Goal: Task Accomplishment & Management: Manage account settings

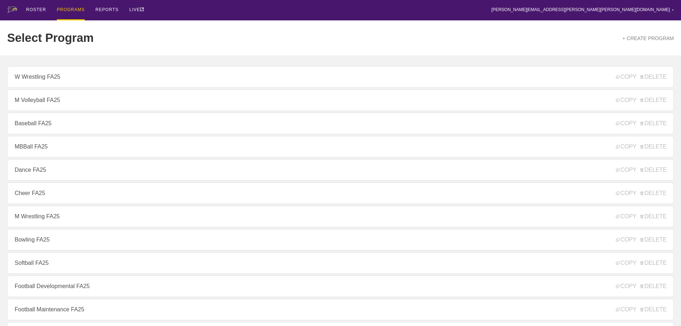
click at [438, 37] on div "Select Program + CREATE PROGRAM" at bounding box center [340, 37] width 667 height 35
click at [239, 13] on div "ROSTER PROGRAMS REPORTS LIVE [PERSON_NAME][EMAIL_ADDRESS][PERSON_NAME][PERSON_N…" at bounding box center [340, 10] width 667 height 20
click at [236, 17] on div "ROSTER PROGRAMS REPORTS LIVE [PERSON_NAME][EMAIL_ADDRESS][PERSON_NAME][PERSON_N…" at bounding box center [340, 10] width 667 height 20
click at [457, 8] on div "ROSTER PROGRAMS REPORTS LIVE [PERSON_NAME][EMAIL_ADDRESS][PERSON_NAME][PERSON_N…" at bounding box center [340, 10] width 667 height 20
click at [239, 8] on div "ROSTER PROGRAMS REPORTS LIVE [PERSON_NAME][EMAIL_ADDRESS][PERSON_NAME][PERSON_N…" at bounding box center [340, 10] width 667 height 20
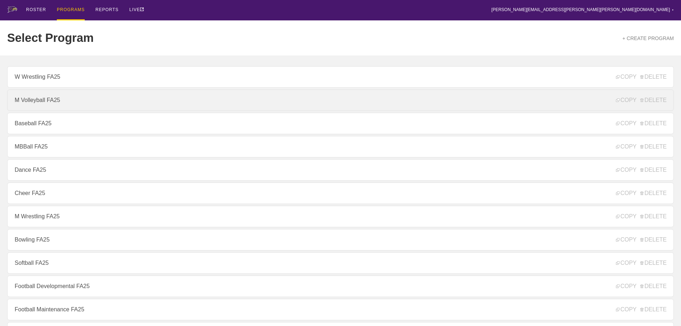
click at [68, 103] on link "M Volleyball FA25" at bounding box center [340, 99] width 667 height 21
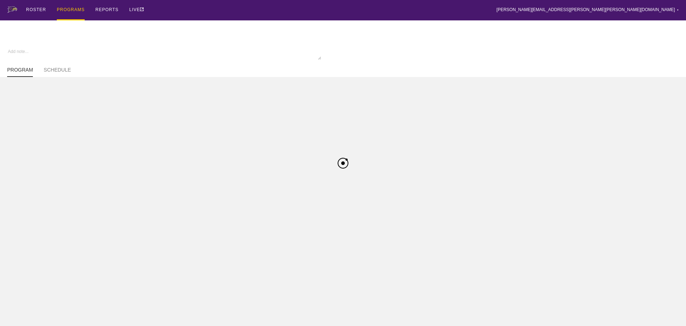
type textarea "x"
type input "M Volleyball FA25"
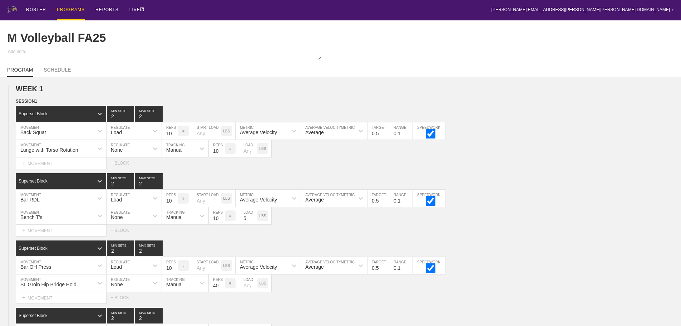
click at [368, 9] on div "ROSTER PROGRAMS REPORTS LIVE [PERSON_NAME][EMAIL_ADDRESS][PERSON_NAME][PERSON_N…" at bounding box center [340, 10] width 667 height 20
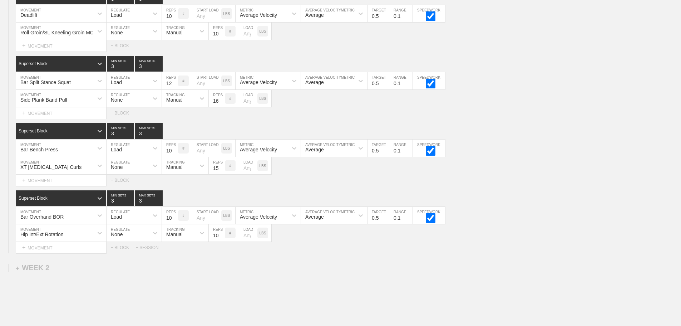
scroll to position [453, 0]
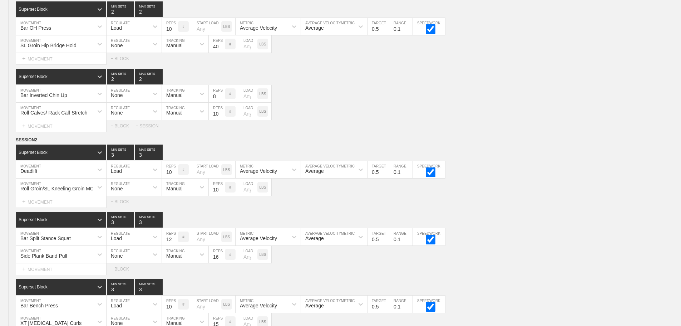
scroll to position [418, 0]
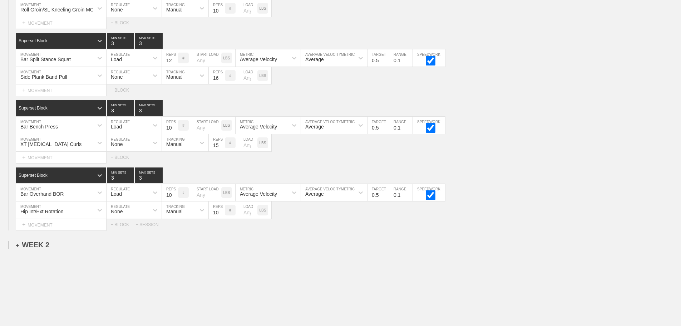
click at [41, 249] on div "+ WEEK 2" at bounding box center [33, 245] width 34 height 8
click at [42, 255] on div "+ SESSION 1" at bounding box center [30, 252] width 28 height 6
click at [43, 270] on div "+ BLOCK" at bounding box center [61, 264] width 90 height 11
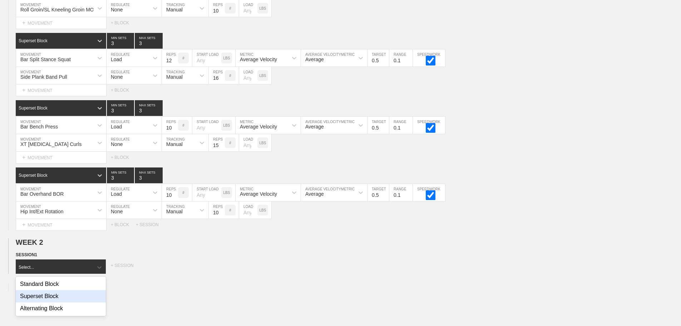
click at [46, 300] on div "Superset Block" at bounding box center [61, 296] width 90 height 12
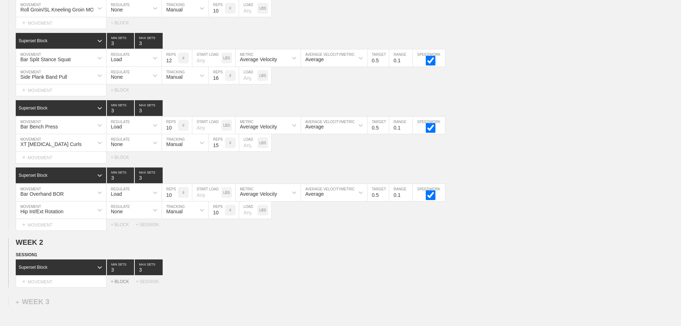
click at [123, 284] on div "+ BLOCK" at bounding box center [123, 281] width 25 height 5
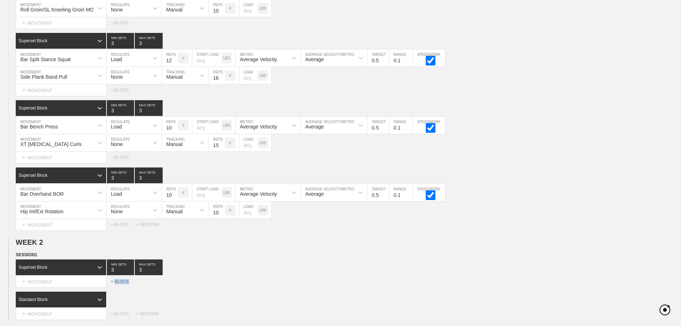
click at [123, 284] on div "+ BLOCK" at bounding box center [123, 281] width 25 height 5
click at [292, 274] on div "Superset Block 3 MIN SETS 3 MAX SETS" at bounding box center [348, 267] width 665 height 16
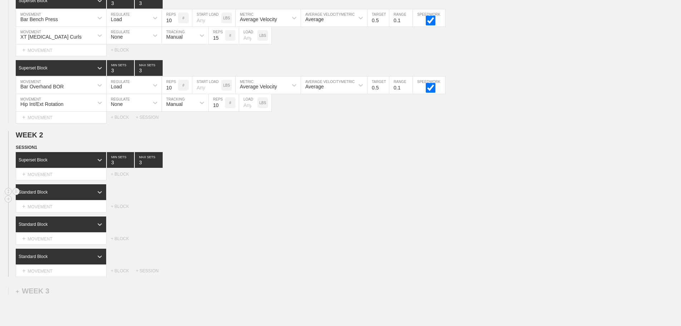
click at [83, 195] on div "Standard Block" at bounding box center [55, 192] width 78 height 6
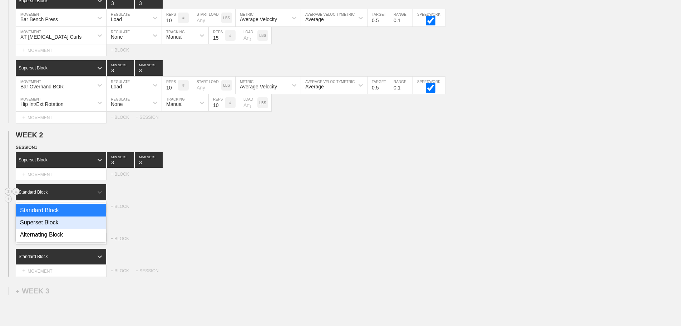
click at [53, 226] on div "Superset Block" at bounding box center [61, 222] width 90 height 12
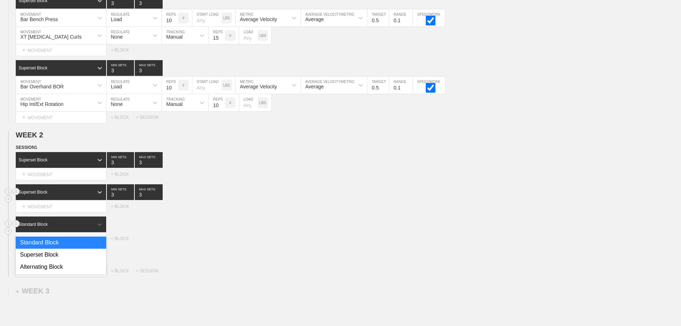
click at [89, 227] on div "Standard Block" at bounding box center [55, 224] width 78 height 6
click at [53, 261] on div "Superset Block" at bounding box center [61, 254] width 90 height 12
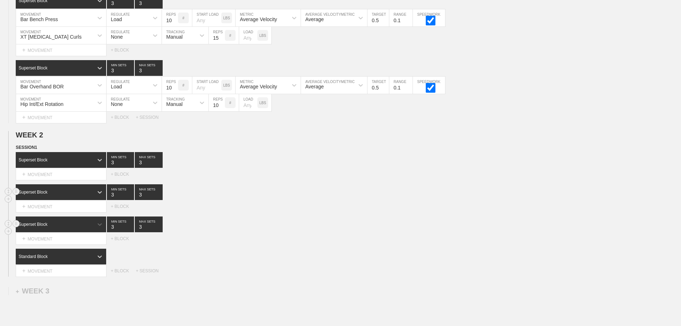
click at [215, 241] on div "Select... MOVEMENT + MOVEMENT + BLOCK" at bounding box center [340, 238] width 681 height 11
click at [92, 259] on div "Standard Block" at bounding box center [55, 256] width 78 height 6
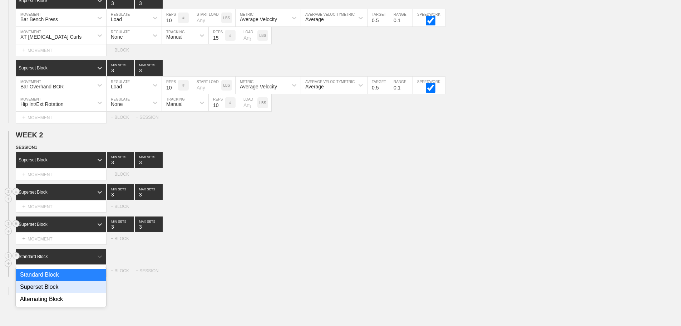
click at [48, 293] on div "Superset Block" at bounding box center [61, 287] width 90 height 12
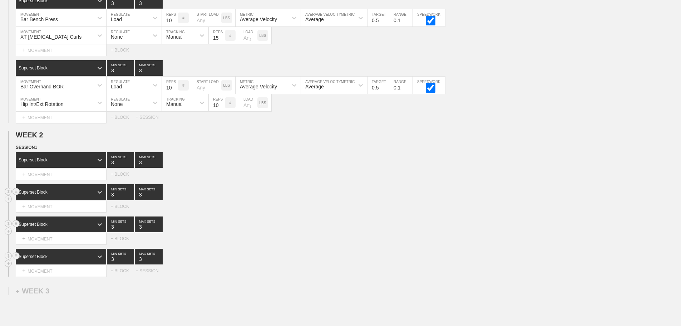
click at [220, 252] on div "SESSION 1 Superset Block 3 MIN SETS 3 MAX SETS DUPLICATE INSERT MOVEMENT AFTER …" at bounding box center [340, 210] width 681 height 133
click at [255, 225] on div "Superset Block 3 MIN SETS 3 MAX SETS" at bounding box center [348, 224] width 665 height 16
drag, startPoint x: 286, startPoint y: 192, endPoint x: 279, endPoint y: 192, distance: 6.4
click at [286, 192] on div "Superset Block 3 MIN SETS 3 MAX SETS" at bounding box center [348, 192] width 665 height 16
click at [209, 186] on div "SESSION 1 Superset Block 3 MIN SETS 3 MAX SETS DUPLICATE INSERT MOVEMENT AFTER …" at bounding box center [340, 210] width 681 height 133
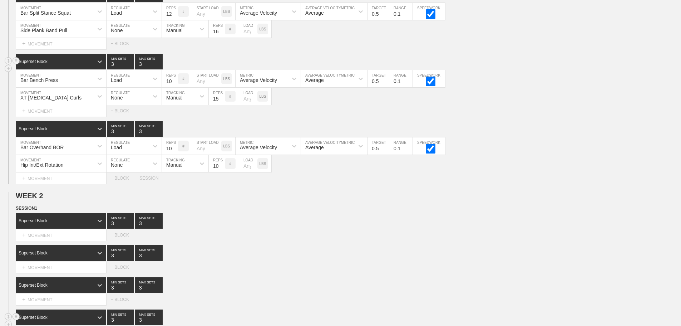
scroll to position [501, 0]
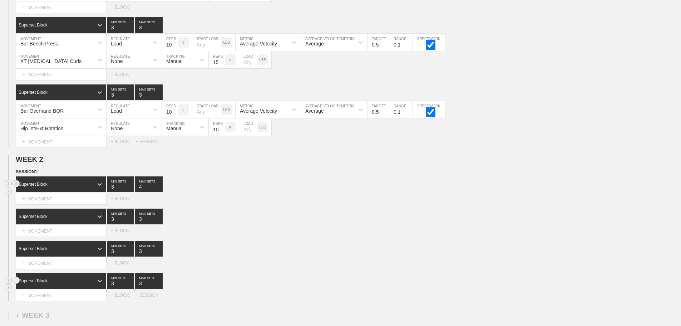
type input "4"
click at [159, 190] on input "4" at bounding box center [149, 184] width 28 height 16
drag, startPoint x: 344, startPoint y: 227, endPoint x: 168, endPoint y: 209, distance: 176.1
click at [343, 224] on div "Superset Block 3 MIN SETS 3 MAX SETS" at bounding box center [348, 216] width 665 height 16
type input "4"
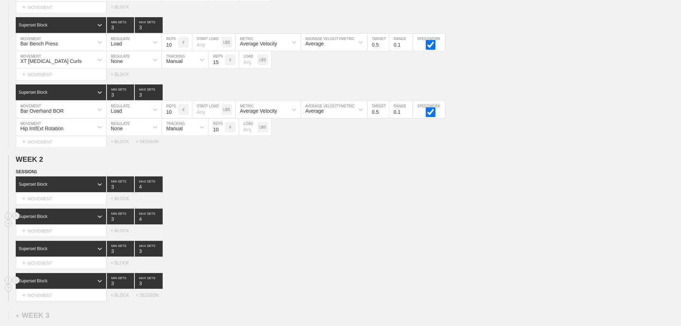
click at [160, 223] on input "4" at bounding box center [149, 216] width 28 height 16
type input "4"
click at [158, 255] on input "4" at bounding box center [149, 249] width 28 height 16
type input "4"
click at [159, 287] on input "4" at bounding box center [149, 281] width 28 height 16
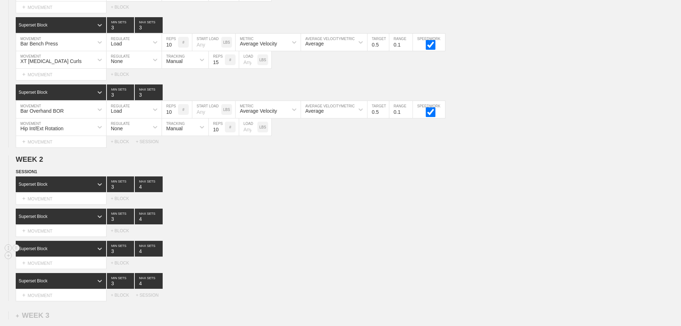
click at [283, 252] on div "Superset Block 3 MIN SETS 4 MAX SETS" at bounding box center [348, 249] width 665 height 16
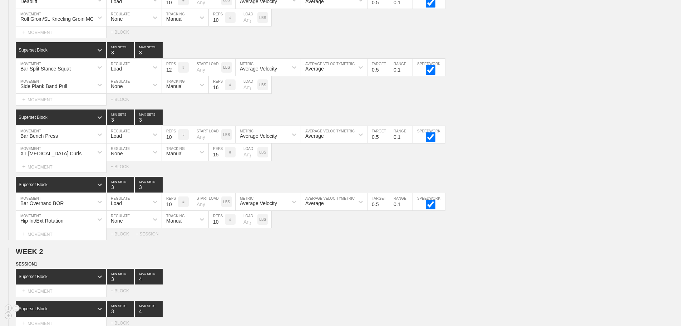
scroll to position [536, 0]
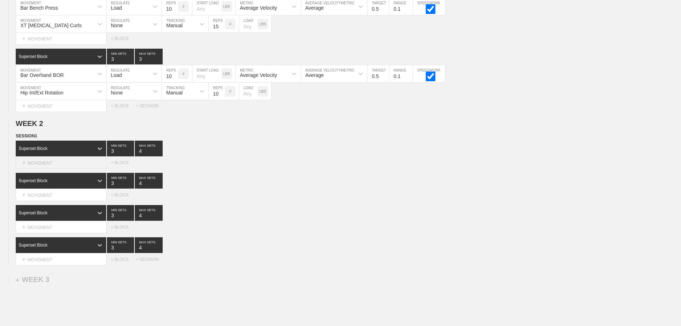
click at [64, 167] on div "+ MOVEMENT" at bounding box center [61, 163] width 91 height 12
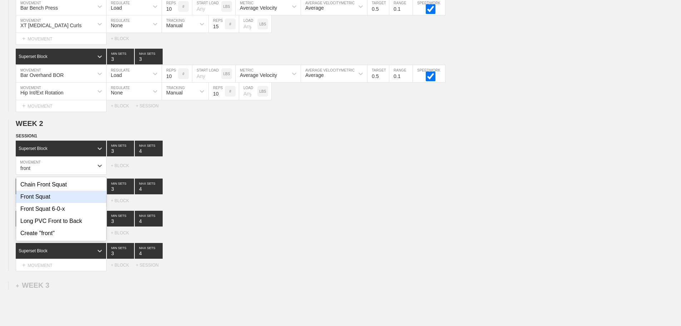
click at [48, 201] on div "Front Squat" at bounding box center [61, 197] width 90 height 12
type input "front"
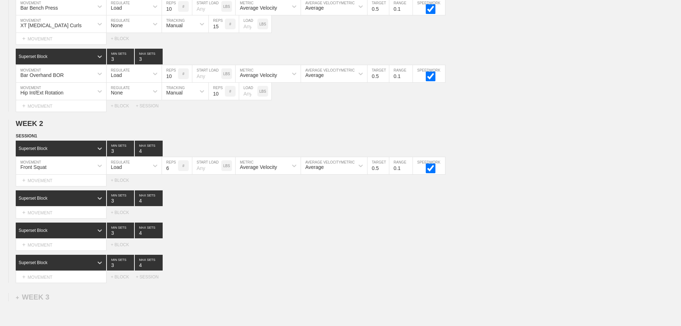
click at [85, 201] on div "Superset Block" at bounding box center [55, 198] width 78 height 6
click at [276, 229] on div "Superset Block 3 MIN SETS 4 MAX SETS" at bounding box center [348, 230] width 665 height 16
click at [53, 218] on div "+ MOVEMENT" at bounding box center [61, 213] width 91 height 12
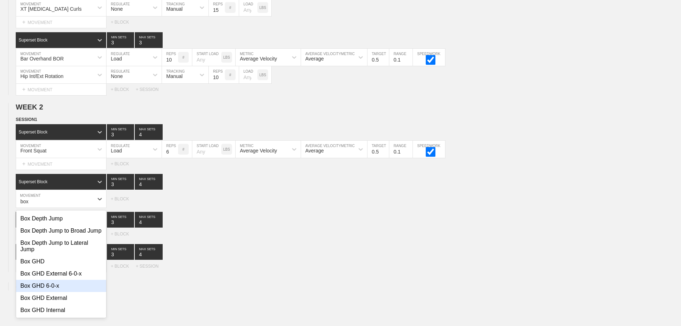
scroll to position [72, 0]
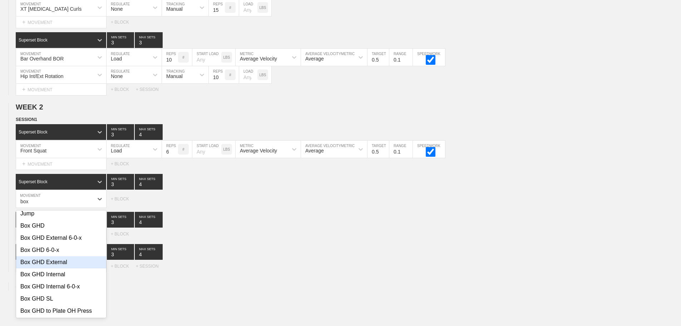
click at [55, 268] on div "Box GHD External" at bounding box center [61, 262] width 90 height 12
type input "box"
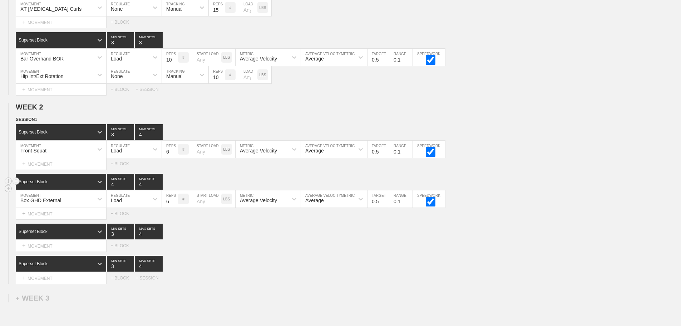
type input "4"
click at [131, 187] on input "4" at bounding box center [120, 182] width 27 height 16
click at [128, 205] on div "Load" at bounding box center [128, 199] width 42 height 12
click at [123, 223] on div "None" at bounding box center [134, 218] width 55 height 12
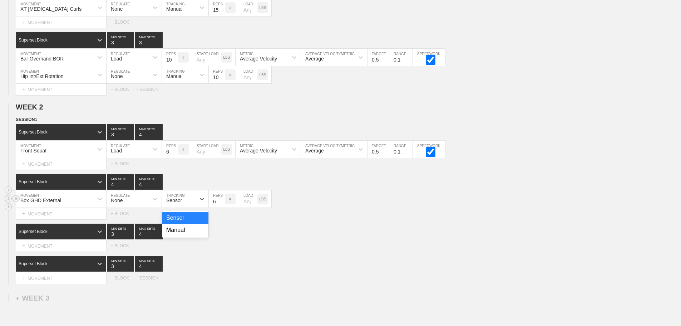
click at [176, 203] on div "Sensor" at bounding box center [174, 200] width 16 height 6
click at [177, 236] on div "Manual" at bounding box center [185, 230] width 46 height 12
click at [222, 205] on input "7" at bounding box center [217, 198] width 16 height 17
type input "8"
click at [222, 205] on input "8" at bounding box center [217, 198] width 16 height 17
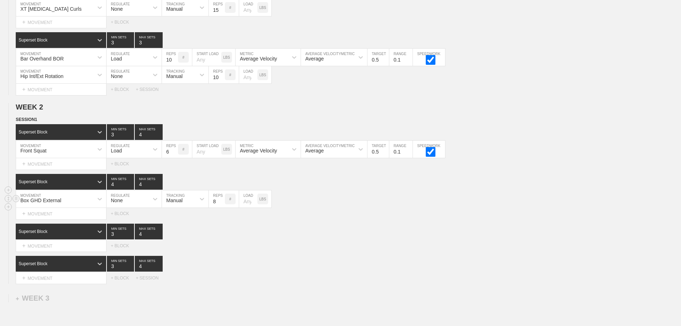
click at [246, 207] on input "number" at bounding box center [248, 198] width 18 height 17
type input "25"
click at [375, 235] on div "Superset Block 3 MIN SETS 4 MAX SETS" at bounding box center [348, 231] width 665 height 16
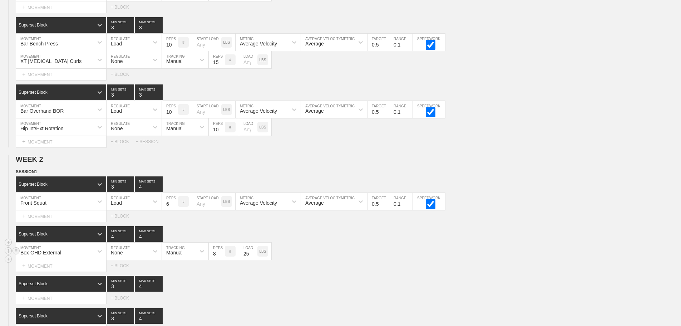
scroll to position [642, 0]
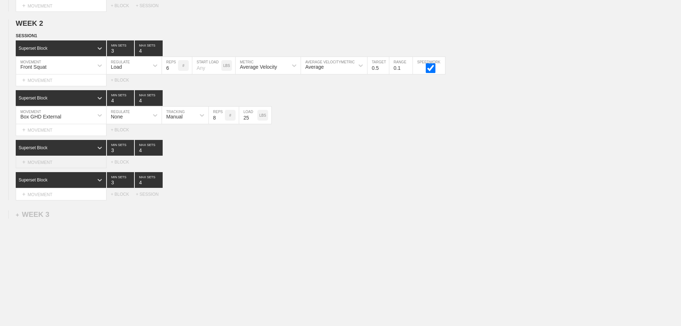
click at [45, 161] on div "+ MOVEMENT" at bounding box center [61, 162] width 91 height 12
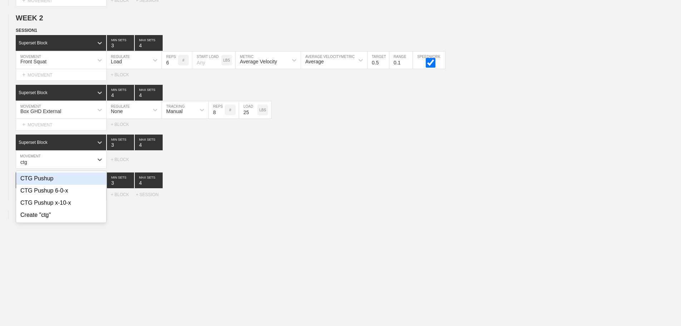
click at [48, 184] on div "CTG Pushup" at bounding box center [61, 178] width 90 height 12
type input "ctg"
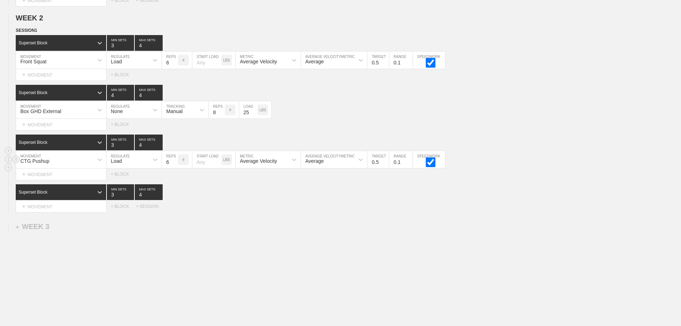
click at [67, 164] on div "CTG Pushup" at bounding box center [54, 159] width 77 height 12
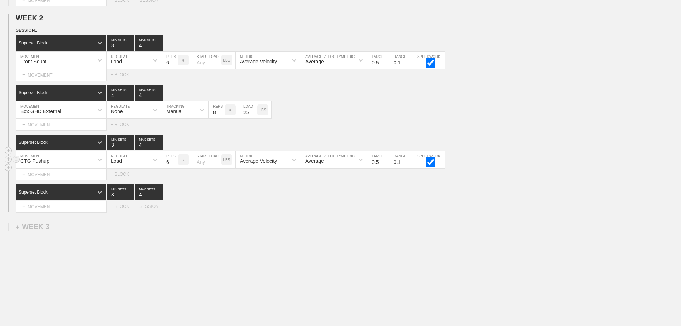
click at [73, 165] on div "CTG Pushup" at bounding box center [54, 159] width 77 height 12
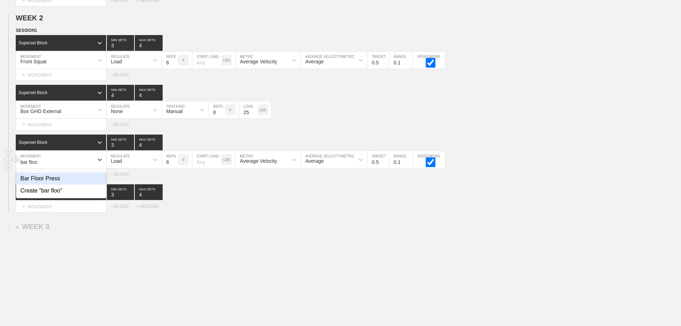
type input "bar floor"
click at [63, 181] on div "Bar Floor Press" at bounding box center [61, 178] width 90 height 12
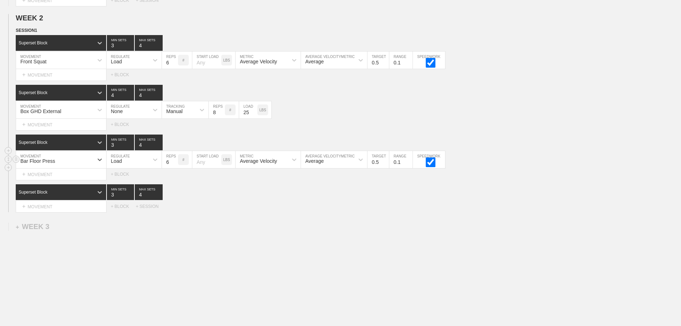
click at [141, 166] on div "Load" at bounding box center [128, 159] width 42 height 12
click at [208, 200] on div "Superset Block 3 MIN SETS 4 MAX SETS" at bounding box center [348, 192] width 665 height 16
click at [174, 164] on input "7" at bounding box center [170, 159] width 16 height 17
click at [174, 164] on input "8" at bounding box center [170, 159] width 16 height 17
click at [174, 164] on input "9" at bounding box center [170, 159] width 16 height 17
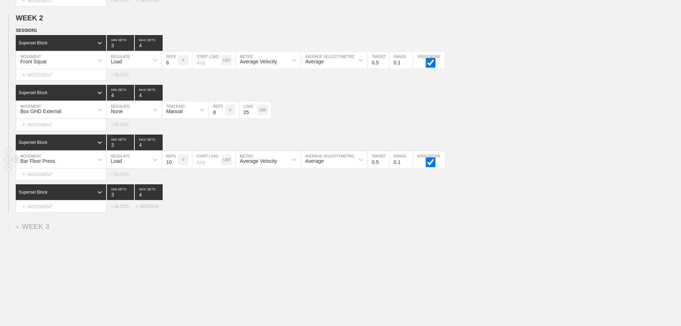
type input "10"
click at [174, 164] on input "10" at bounding box center [170, 159] width 16 height 17
click at [265, 210] on div "Select... MOVEMENT + MOVEMENT + BLOCK + SESSION" at bounding box center [340, 206] width 681 height 11
click at [304, 200] on div "Superset Block 3 MIN SETS 4 MAX SETS" at bounding box center [348, 192] width 665 height 16
click at [175, 66] on input "7" at bounding box center [170, 59] width 16 height 17
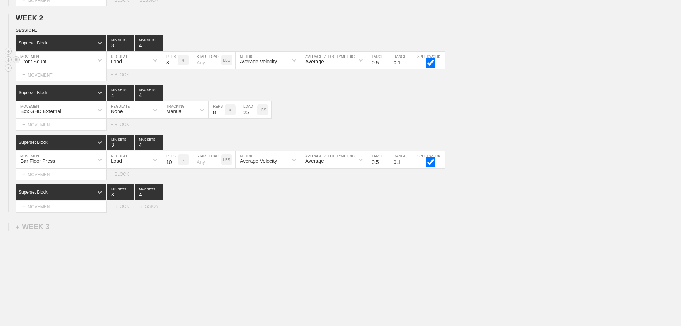
click at [175, 66] on input "8" at bounding box center [170, 59] width 16 height 17
click at [175, 66] on input "9" at bounding box center [170, 59] width 16 height 17
type input "10"
click at [175, 66] on input "10" at bounding box center [170, 59] width 16 height 17
click at [327, 117] on div "Box GHD External MOVEMENT None REGULATE Manual TRACKING 8 REPS # 25 LOAD LBS" at bounding box center [340, 110] width 681 height 18
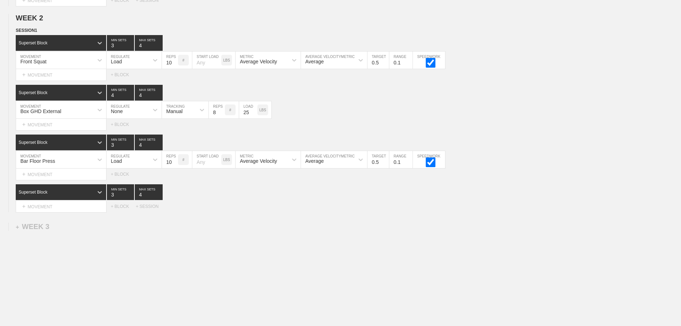
click at [220, 200] on div "Superset Block 3 MIN SETS 4 MAX SETS" at bounding box center [348, 192] width 665 height 16
click at [291, 119] on div "Box GHD External MOVEMENT None REGULATE Manual TRACKING 8 REPS # 25 LOAD LBS" at bounding box center [340, 110] width 681 height 18
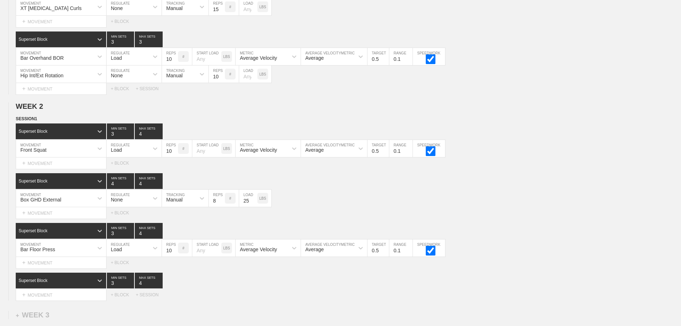
scroll to position [552, 0]
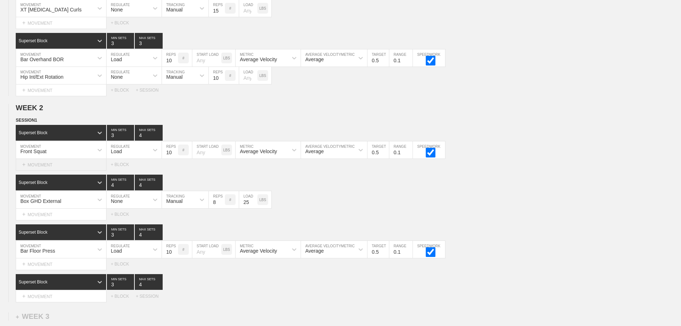
click at [48, 171] on div "+ MOVEMENT" at bounding box center [61, 165] width 91 height 12
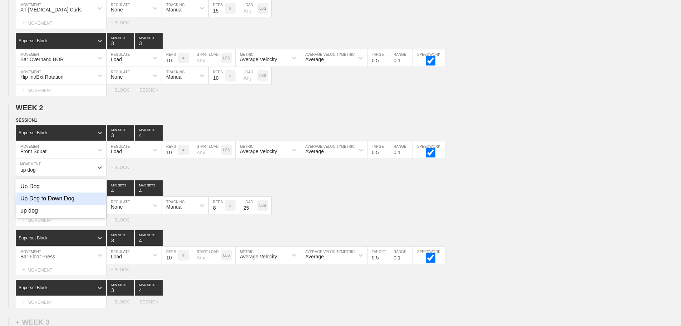
click at [63, 202] on div "Up Dog to Down Dog" at bounding box center [61, 198] width 90 height 12
type input "up dog"
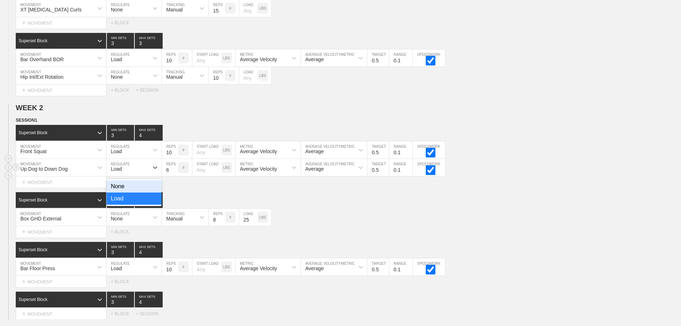
click at [131, 173] on div "Load" at bounding box center [128, 167] width 42 height 12
click at [124, 192] on div "None" at bounding box center [134, 186] width 55 height 12
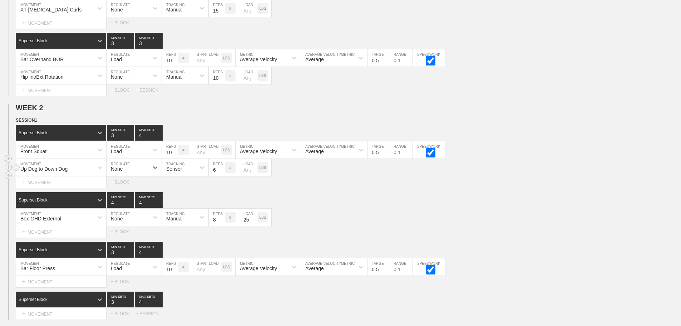
click at [173, 173] on div "Sensor" at bounding box center [179, 167] width 34 height 12
click at [183, 203] on div "Manual" at bounding box center [185, 198] width 46 height 12
click at [221, 172] on input "7" at bounding box center [217, 167] width 16 height 17
click at [221, 172] on input "8" at bounding box center [217, 167] width 16 height 17
click at [221, 172] on input "9" at bounding box center [217, 167] width 16 height 17
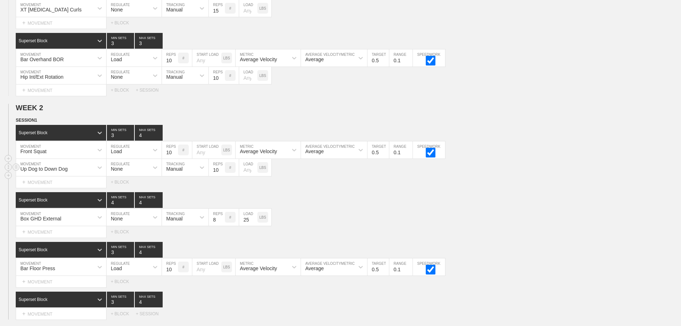
type input "10"
click at [221, 172] on input "10" at bounding box center [217, 167] width 16 height 17
click at [339, 199] on div "Superset Block 4 MIN SETS 4 MAX SETS" at bounding box center [348, 200] width 665 height 16
click at [53, 238] on div "+ MOVEMENT" at bounding box center [61, 232] width 91 height 12
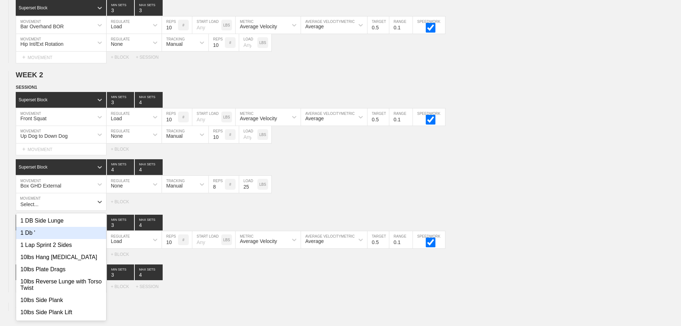
scroll to position [588, 0]
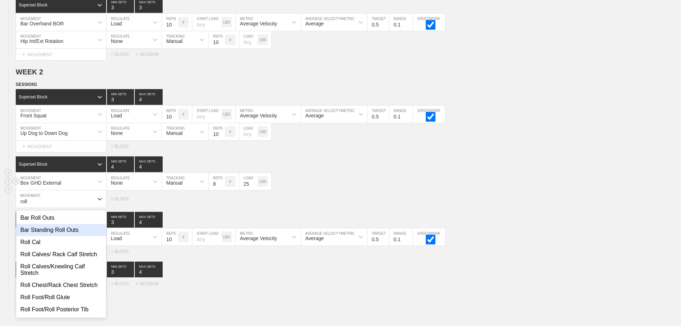
type input "roll"
click at [323, 180] on div "Box GHD External MOVEMENT None REGULATE Manual TRACKING 8 REPS # 25 LOAD LBS" at bounding box center [340, 182] width 681 height 18
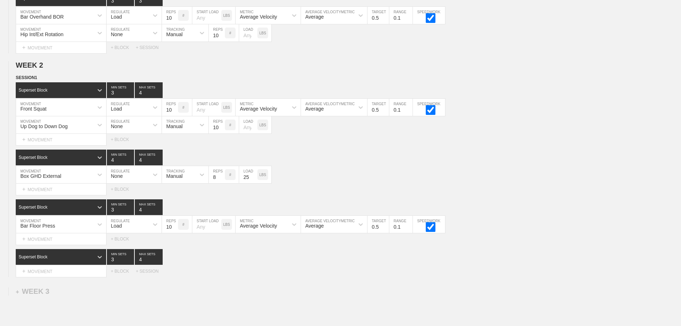
scroll to position [624, 0]
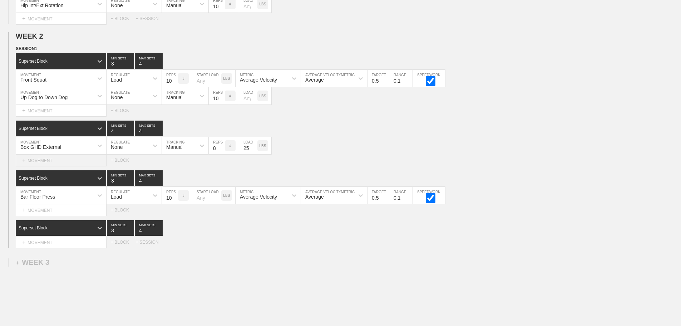
click at [58, 164] on div "+ MOVEMENT" at bounding box center [61, 160] width 91 height 12
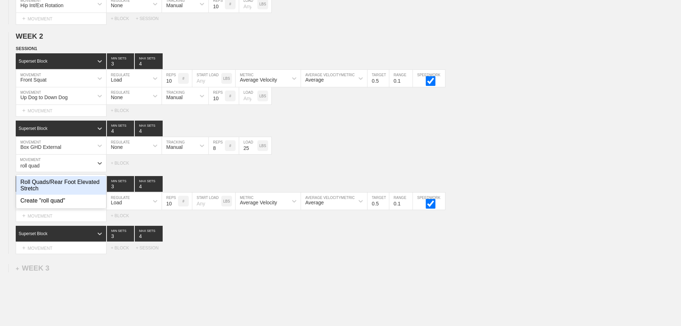
click at [79, 193] on div "Roll Quads/Rear Foot Elevated Stretch" at bounding box center [61, 185] width 90 height 19
type input "roll quad"
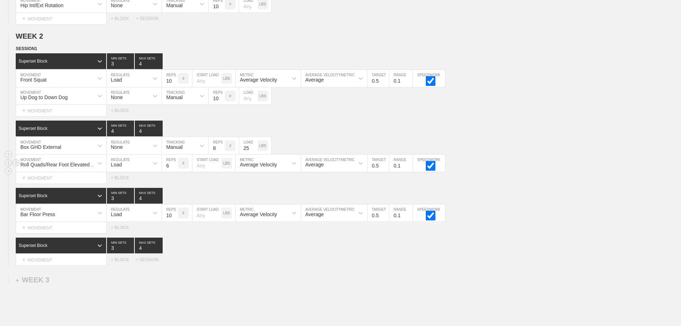
click at [117, 167] on div "Load" at bounding box center [116, 165] width 11 height 6
click at [123, 188] on div "None" at bounding box center [134, 182] width 55 height 12
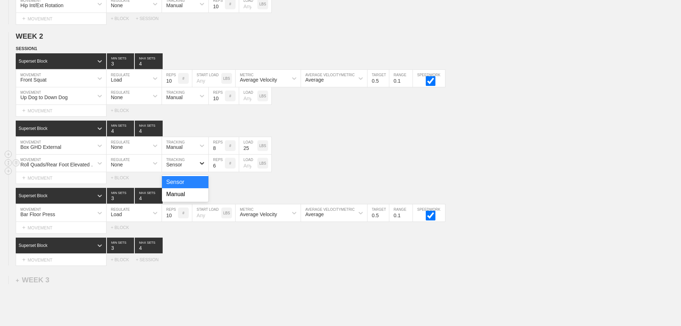
click at [198, 168] on div at bounding box center [202, 163] width 13 height 13
click at [183, 198] on div "Manual" at bounding box center [185, 194] width 46 height 12
click at [221, 168] on input "7" at bounding box center [217, 162] width 16 height 17
click at [221, 168] on input "8" at bounding box center [217, 162] width 16 height 17
click at [221, 168] on input "9" at bounding box center [217, 162] width 16 height 17
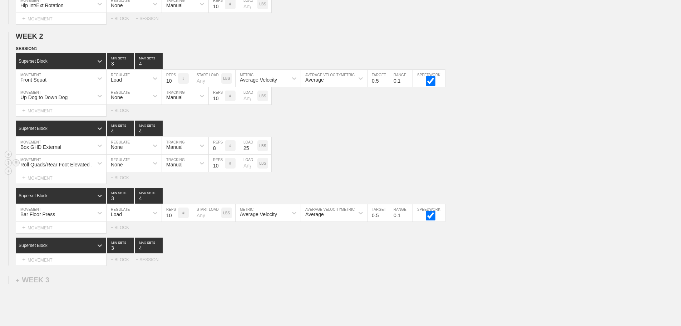
type input "10"
click at [221, 168] on input "10" at bounding box center [217, 162] width 16 height 17
click at [381, 172] on div "Roll Quads/Rear Foot Elevated Stretch MOVEMENT None REGULATE Manual TRACKING 10…" at bounding box center [340, 163] width 681 height 18
click at [99, 164] on icon at bounding box center [100, 163] width 4 height 3
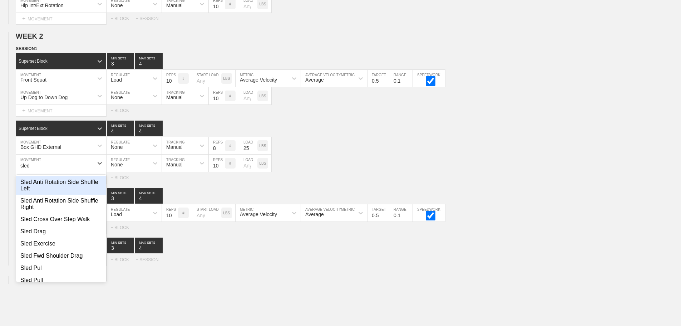
type input "sled"
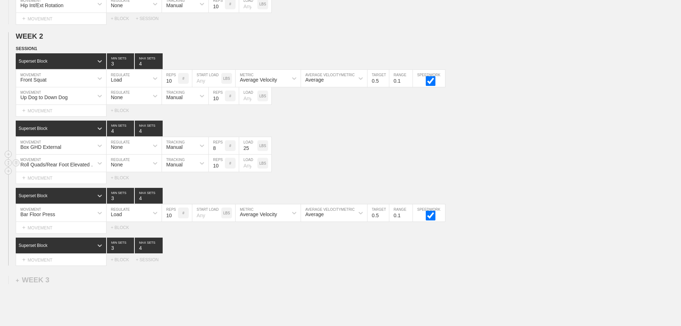
click at [336, 172] on div "Roll Quads/Rear Foot Elevated Stretch MOVEMENT None REGULATE Manual TRACKING 10…" at bounding box center [340, 163] width 681 height 18
click at [301, 253] on div "Superset Block 3 MIN SETS 4 MAX SETS" at bounding box center [348, 245] width 665 height 16
click at [282, 253] on div "Superset Block 3 MIN SETS 4 MAX SETS" at bounding box center [348, 245] width 665 height 16
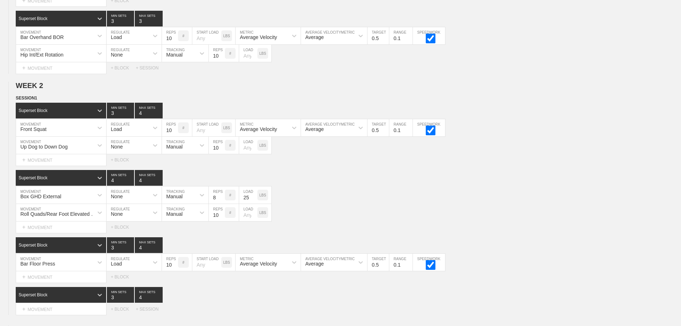
scroll to position [552, 0]
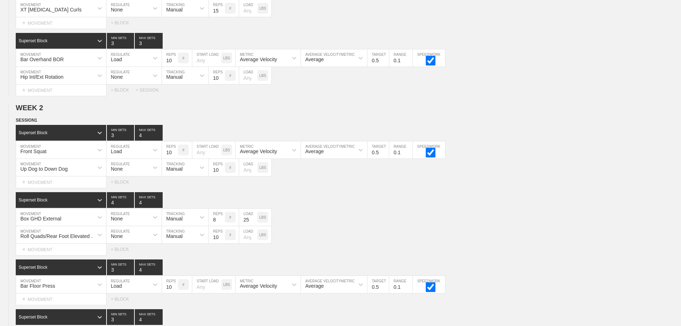
click at [299, 188] on div "Select... MOVEMENT + MOVEMENT + BLOCK" at bounding box center [340, 181] width 681 height 11
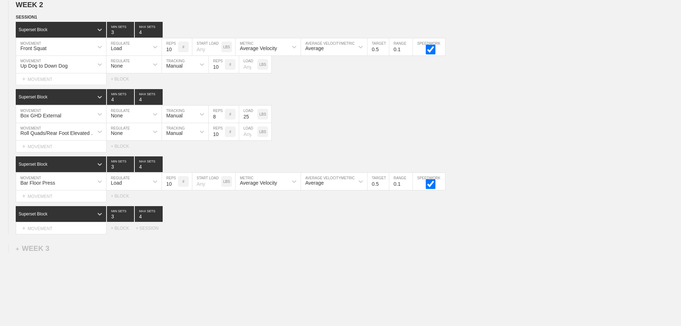
scroll to position [659, 0]
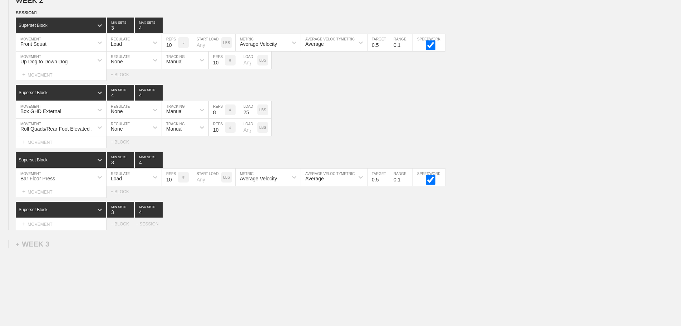
click at [65, 196] on div "+ MOVEMENT" at bounding box center [61, 192] width 91 height 12
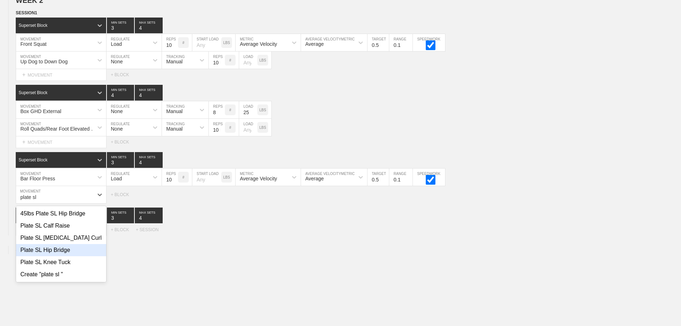
click at [64, 256] on div "Plate SL Hip Bridge" at bounding box center [61, 250] width 90 height 12
type input "plate sl"
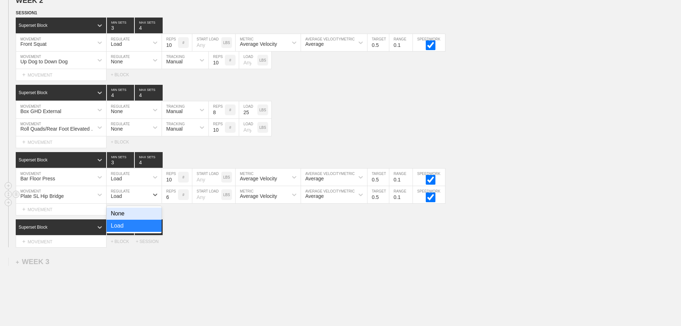
click at [120, 199] on div "Load" at bounding box center [116, 196] width 11 height 6
click at [119, 218] on div "None" at bounding box center [134, 213] width 55 height 12
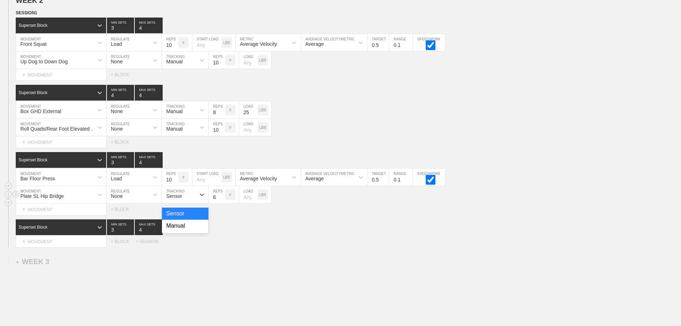
click at [175, 201] on div "Sensor" at bounding box center [179, 194] width 34 height 12
click at [176, 231] on div "Manual" at bounding box center [185, 226] width 46 height 12
click at [222, 201] on input "7" at bounding box center [217, 194] width 16 height 17
click at [222, 201] on input "8" at bounding box center [217, 194] width 16 height 17
click at [222, 201] on input "9" at bounding box center [217, 194] width 16 height 17
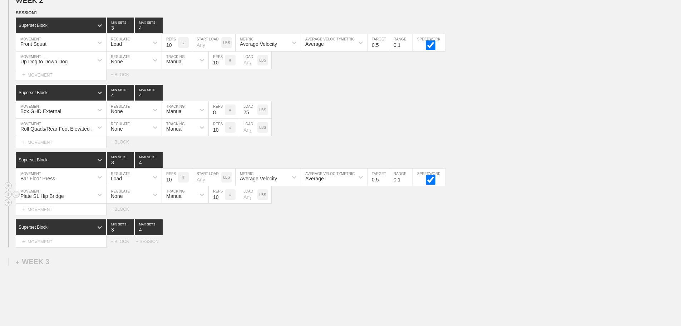
click at [222, 201] on input "10" at bounding box center [217, 194] width 16 height 17
click at [222, 201] on input "11" at bounding box center [217, 194] width 16 height 17
type input "12"
click at [222, 201] on input "12" at bounding box center [217, 194] width 16 height 17
click at [247, 203] on input "number" at bounding box center [248, 194] width 18 height 17
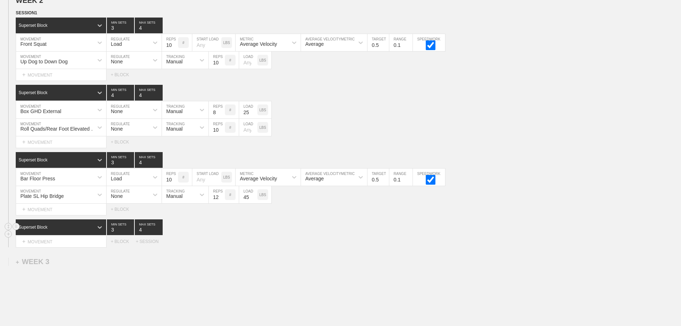
type input "45"
click at [295, 230] on div "Superset Block 3 MIN SETS 4 MAX SETS" at bounding box center [348, 227] width 665 height 16
click at [221, 200] on input "13" at bounding box center [217, 194] width 16 height 17
click at [221, 200] on input "14" at bounding box center [217, 194] width 16 height 17
click at [221, 200] on input "15" at bounding box center [217, 194] width 16 height 17
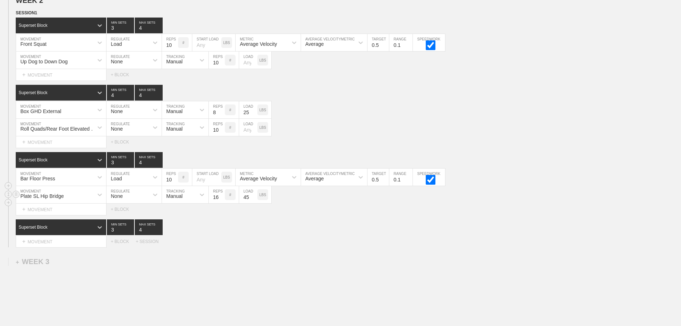
type input "16"
click at [221, 200] on input "16" at bounding box center [217, 194] width 16 height 17
click at [295, 222] on div "SESSION 1 Superset Block 3 MIN SETS 4 MAX SETS DUPLICATE INSERT MOVEMENT AFTER …" at bounding box center [340, 128] width 681 height 238
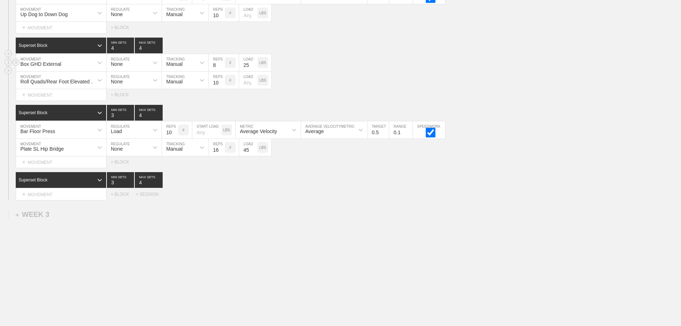
scroll to position [712, 0]
click at [56, 195] on div "+ MOVEMENT" at bounding box center [61, 194] width 91 height 12
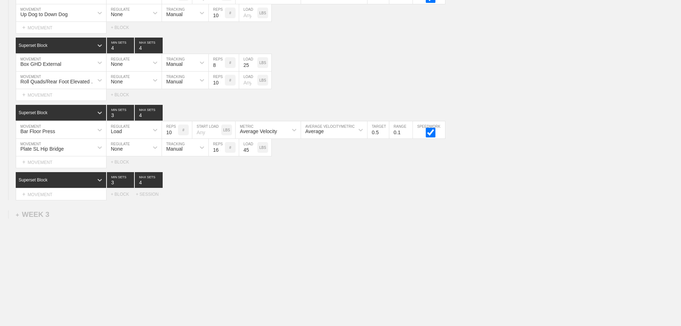
click at [60, 196] on div "+ MOVEMENT" at bounding box center [61, 194] width 91 height 12
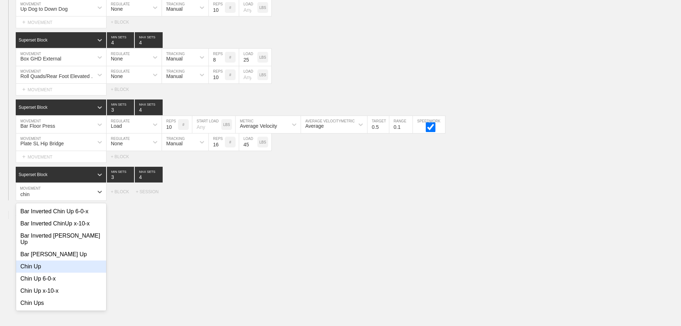
scroll to position [72, 0]
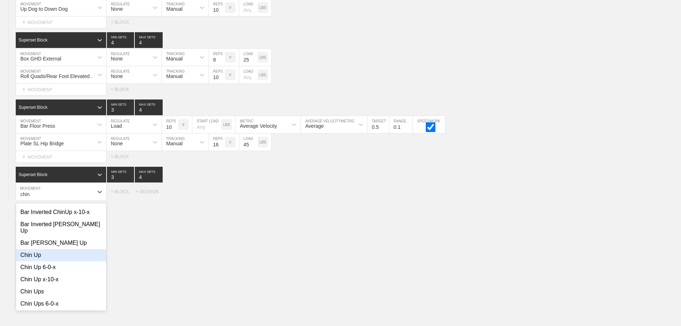
drag, startPoint x: 41, startPoint y: 257, endPoint x: 53, endPoint y: 252, distance: 12.9
click at [40, 257] on div "Chin Up" at bounding box center [61, 255] width 90 height 12
type input "chin"
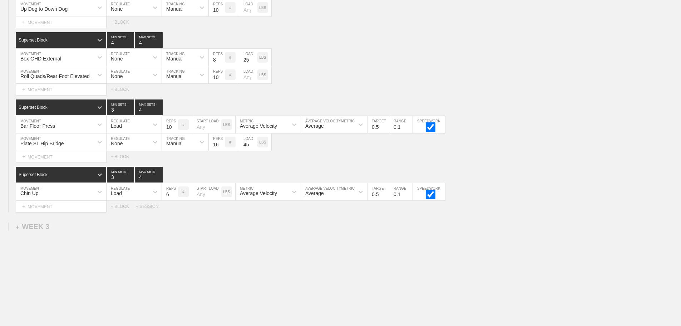
click at [141, 198] on div "Load" at bounding box center [128, 192] width 42 height 12
click at [120, 216] on div "None" at bounding box center [134, 211] width 55 height 12
click at [196, 198] on div at bounding box center [202, 191] width 13 height 13
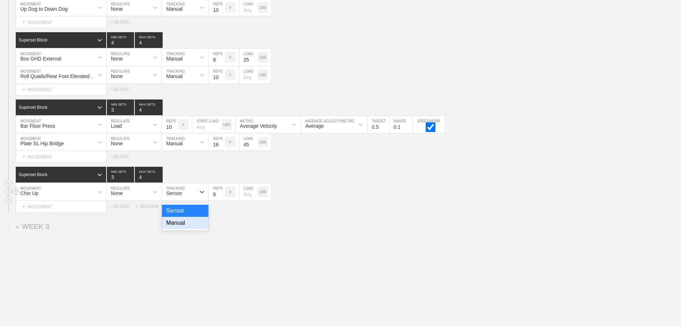
click at [177, 229] on div "Manual" at bounding box center [185, 223] width 46 height 12
click at [60, 212] on div "+ MOVEMENT" at bounding box center [61, 207] width 91 height 12
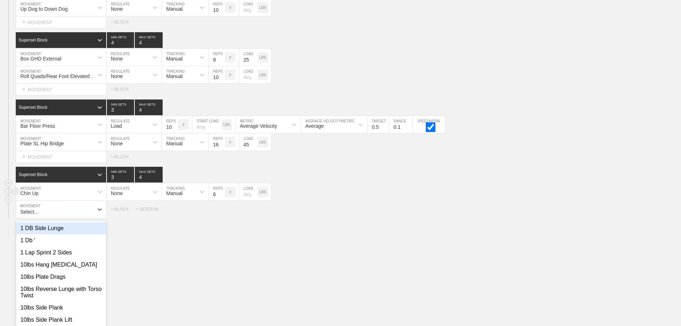
scroll to position [722, 0]
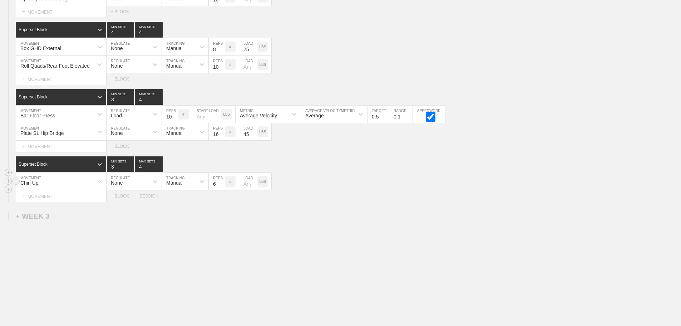
click at [443, 187] on div "Chin Up MOVEMENT None REGULATE Manual TRACKING 6 REPS # LOAD LBS" at bounding box center [340, 182] width 681 height 18
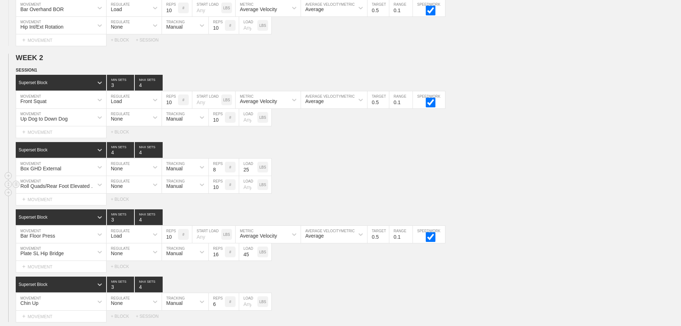
scroll to position [615, 0]
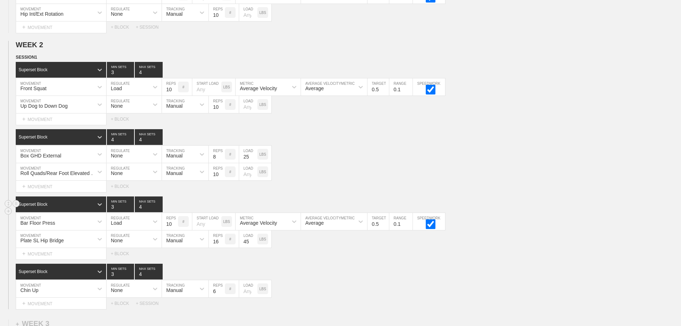
click at [561, 211] on div "Superset Block 3 MIN SETS 4 MAX SETS" at bounding box center [348, 204] width 665 height 16
click at [530, 240] on div "Plate SL Hip Bridge MOVEMENT None REGULATE Manual TRACKING 16 REPS # 45 LOAD LBS" at bounding box center [340, 239] width 681 height 18
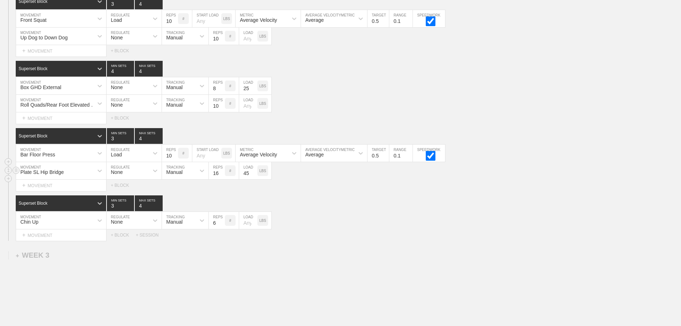
scroll to position [686, 0]
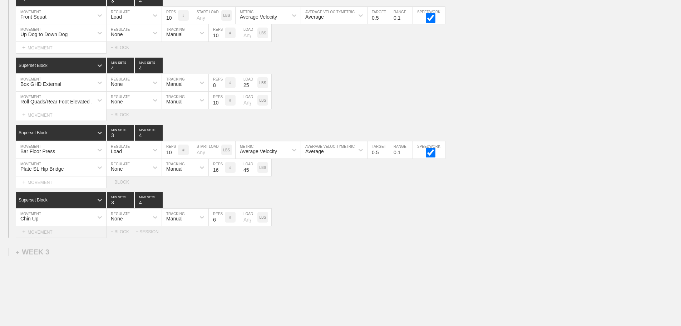
click at [52, 237] on div "+ MOVEMENT" at bounding box center [61, 232] width 91 height 12
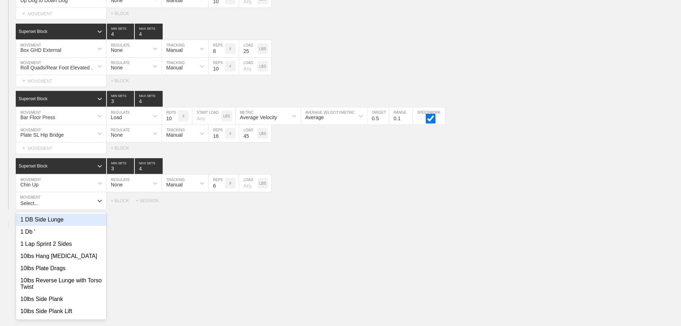
scroll to position [722, 0]
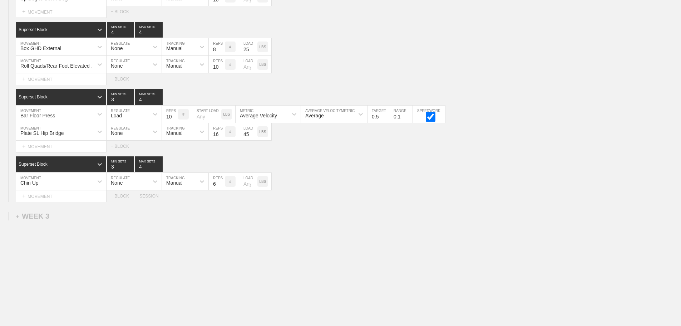
click at [336, 202] on div "Select... MOVEMENT + MOVEMENT + BLOCK + SESSION" at bounding box center [340, 195] width 681 height 11
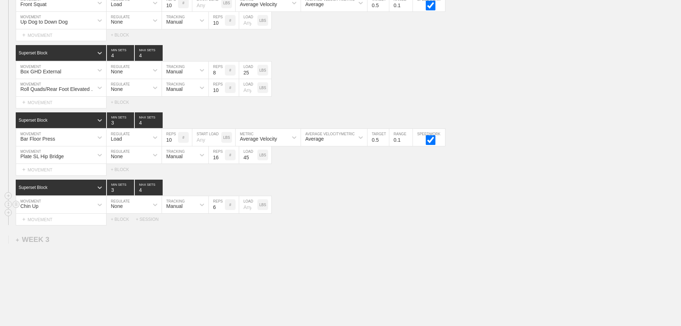
scroll to position [686, 0]
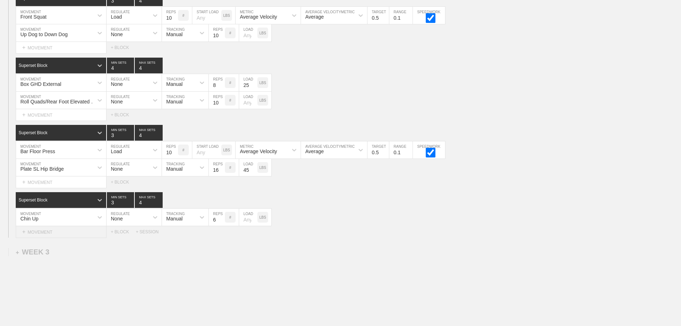
click at [50, 238] on div "+ MOVEMENT" at bounding box center [61, 232] width 91 height 12
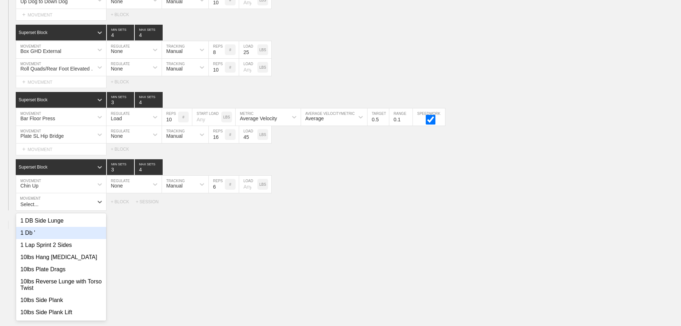
scroll to position [722, 0]
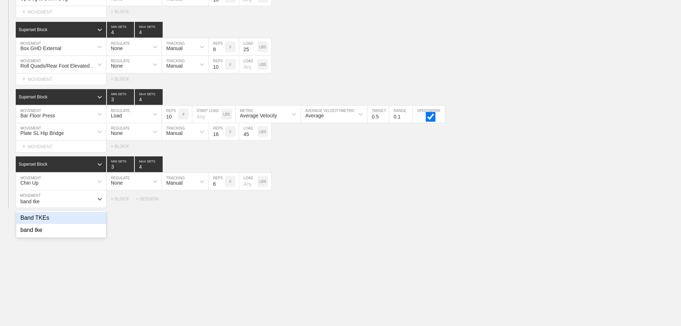
click at [40, 221] on div "Band TKEs" at bounding box center [61, 218] width 90 height 12
type input "band tke"
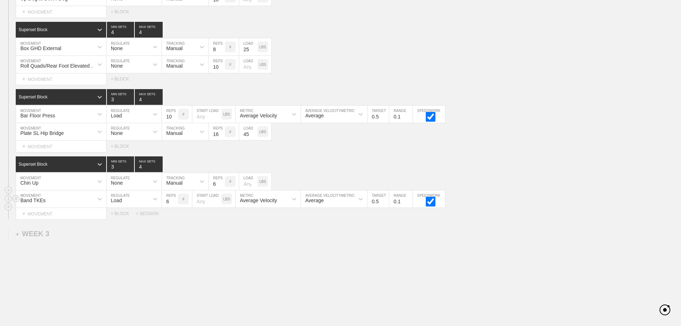
click at [123, 205] on div "Load" at bounding box center [128, 199] width 42 height 12
click at [122, 223] on div "None" at bounding box center [134, 218] width 55 height 12
click at [174, 203] on div "Sensor" at bounding box center [174, 200] width 16 height 6
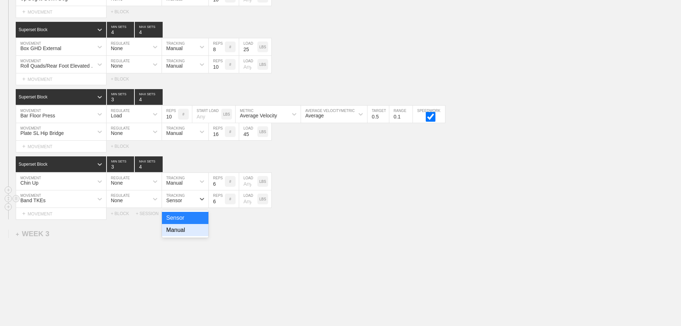
click at [177, 233] on div "Manual" at bounding box center [185, 230] width 46 height 12
click at [222, 205] on input "7" at bounding box center [217, 198] width 16 height 17
click at [222, 205] on input "8" at bounding box center [217, 198] width 16 height 17
click at [222, 205] on input "9" at bounding box center [217, 198] width 16 height 17
click at [222, 205] on input "10" at bounding box center [217, 198] width 16 height 17
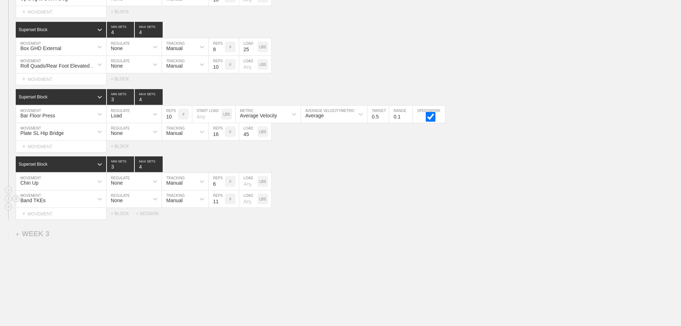
click at [222, 205] on input "11" at bounding box center [217, 198] width 16 height 17
click at [222, 205] on input "12" at bounding box center [217, 198] width 16 height 17
click at [222, 205] on input "13" at bounding box center [217, 198] width 16 height 17
click at [222, 205] on input "14" at bounding box center [217, 198] width 16 height 17
click at [222, 205] on input "15" at bounding box center [217, 198] width 16 height 17
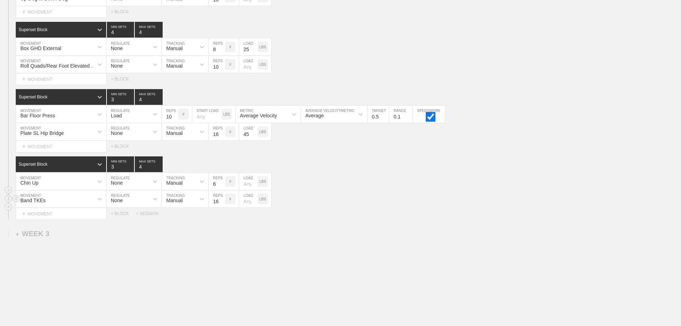
type input "16"
click at [222, 205] on input "16" at bounding box center [217, 198] width 16 height 17
type input "4"
click at [129, 170] on input "4" at bounding box center [120, 164] width 27 height 16
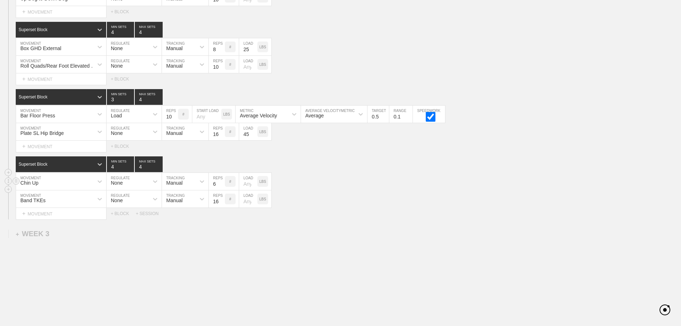
click at [351, 190] on div "Chin Up MOVEMENT None REGULATE Manual TRACKING 6 REPS # LOAD LBS" at bounding box center [340, 182] width 681 height 18
click at [221, 187] on input "7" at bounding box center [217, 181] width 16 height 17
type input "8"
click at [221, 187] on input "8" at bounding box center [217, 181] width 16 height 17
click at [380, 190] on div "Chin Up MOVEMENT None REGULATE Manual TRACKING 8 REPS # LOAD LBS" at bounding box center [340, 182] width 681 height 18
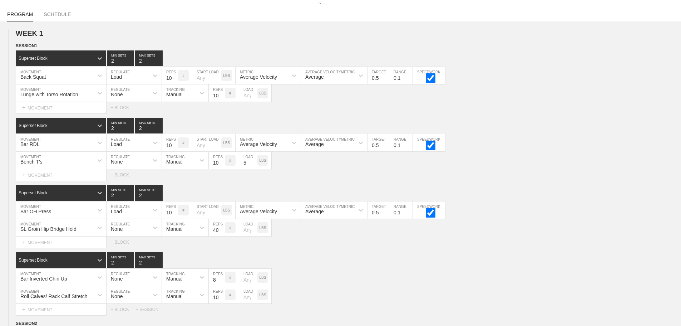
scroll to position [0, 0]
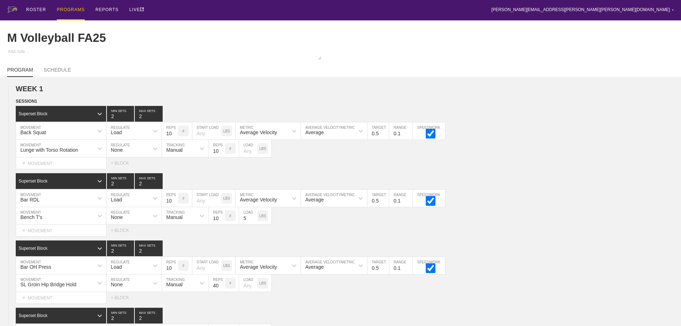
click at [66, 8] on div "PROGRAMS" at bounding box center [71, 10] width 28 height 20
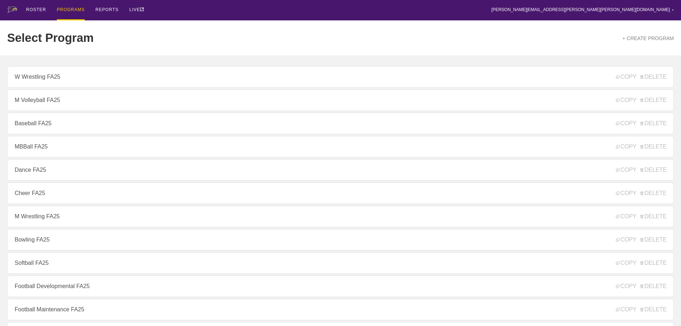
click at [202, 16] on div "ROSTER PROGRAMS REPORTS LIVE [PERSON_NAME][EMAIL_ADDRESS][PERSON_NAME][PERSON_N…" at bounding box center [340, 10] width 667 height 20
click at [218, 16] on div "ROSTER PROGRAMS REPORTS LIVE [PERSON_NAME][EMAIL_ADDRESS][PERSON_NAME][PERSON_N…" at bounding box center [340, 10] width 667 height 20
click at [413, 13] on div "ROSTER PROGRAMS REPORTS LIVE [PERSON_NAME][EMAIL_ADDRESS][PERSON_NAME][PERSON_N…" at bounding box center [340, 10] width 667 height 20
click at [179, 10] on div "ROSTER PROGRAMS REPORTS LIVE [PERSON_NAME][EMAIL_ADDRESS][PERSON_NAME][PERSON_N…" at bounding box center [340, 10] width 667 height 20
click at [433, 6] on div "ROSTER PROGRAMS REPORTS LIVE [PERSON_NAME][EMAIL_ADDRESS][PERSON_NAME][PERSON_N…" at bounding box center [340, 10] width 667 height 20
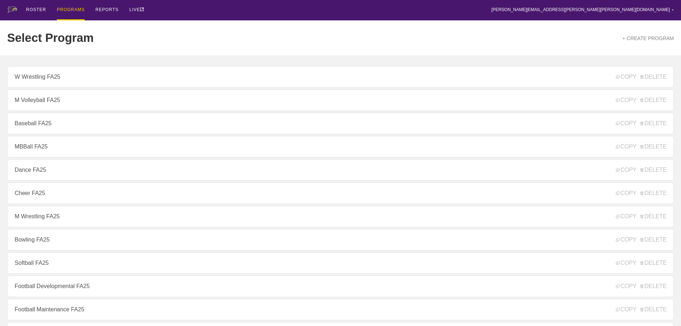
click at [195, 9] on div "ROSTER PROGRAMS REPORTS LIVE [PERSON_NAME][EMAIL_ADDRESS][PERSON_NAME][PERSON_N…" at bounding box center [340, 10] width 667 height 20
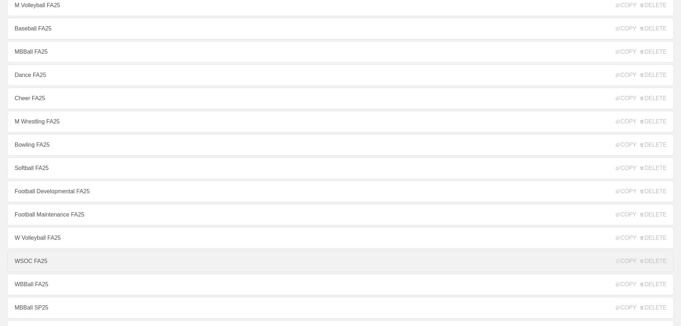
scroll to position [107, 0]
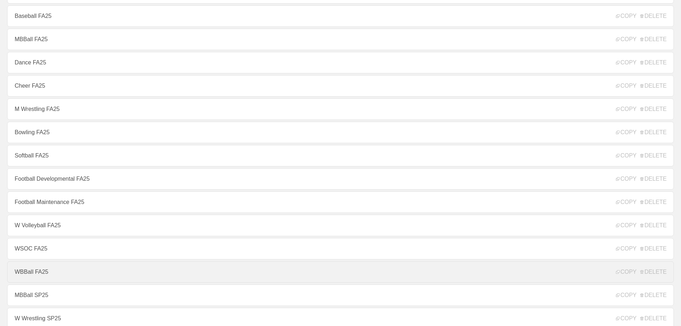
click at [34, 275] on link "WBBall FA25" at bounding box center [340, 271] width 667 height 21
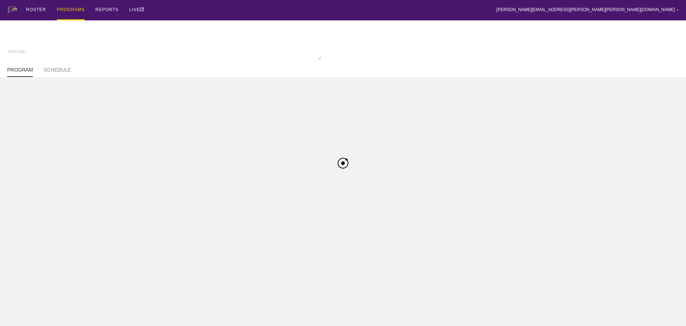
type textarea "x"
type input "WBBall FA25"
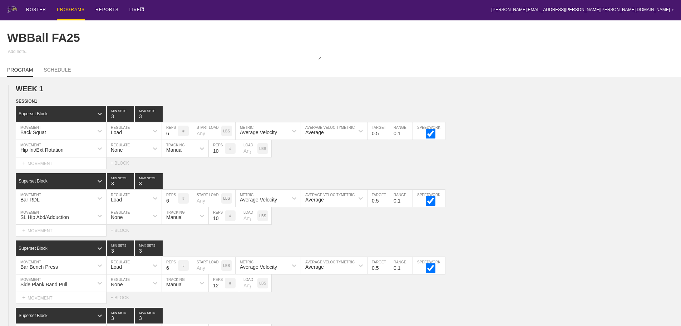
click at [222, 12] on div "ROSTER PROGRAMS REPORTS LIVE [PERSON_NAME][EMAIL_ADDRESS][PERSON_NAME][PERSON_N…" at bounding box center [340, 10] width 667 height 20
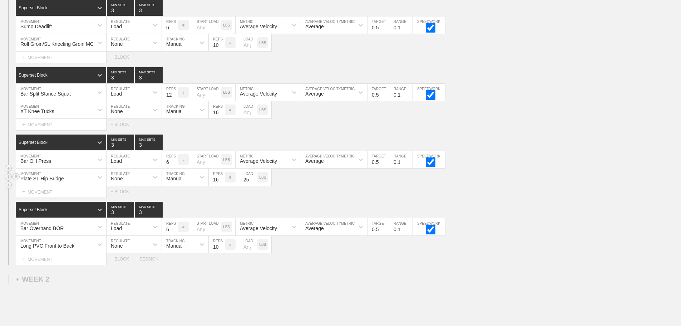
scroll to position [453, 0]
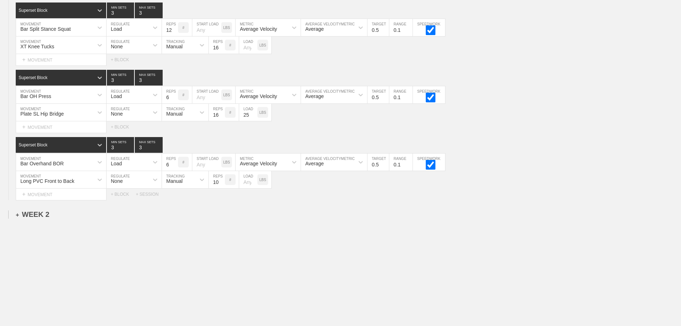
click at [44, 213] on div "+ WEEK 2" at bounding box center [33, 214] width 34 height 8
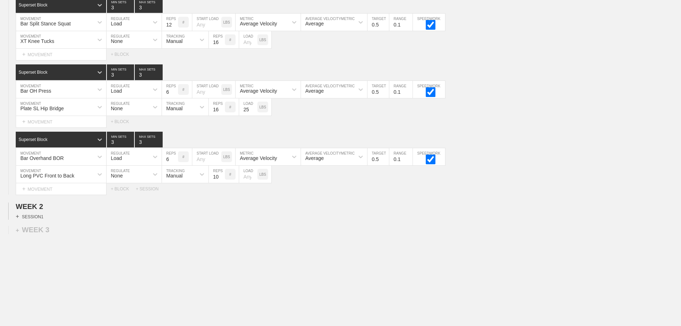
click at [34, 220] on div "+ SESSION 1" at bounding box center [30, 216] width 28 height 6
click at [58, 231] on div "+ BLOCK" at bounding box center [61, 228] width 90 height 11
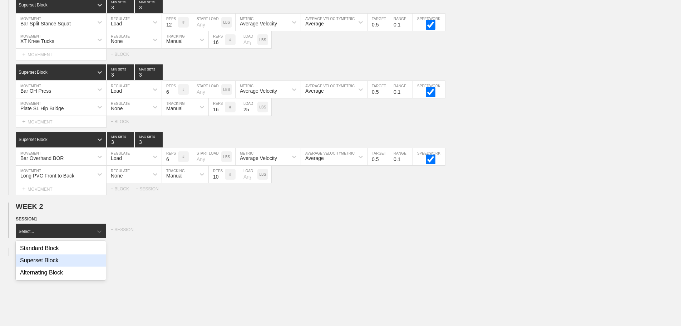
click at [55, 265] on div "Superset Block" at bounding box center [61, 260] width 90 height 12
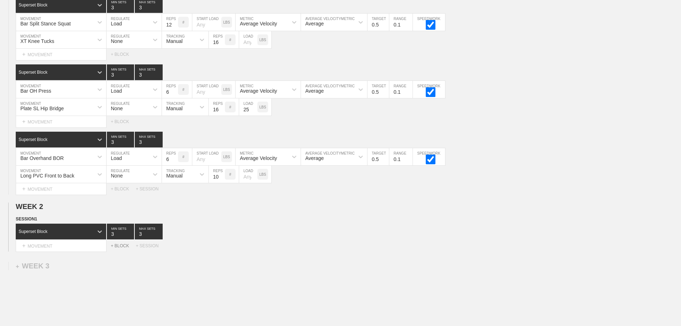
click at [124, 248] on div "+ BLOCK" at bounding box center [123, 245] width 25 height 5
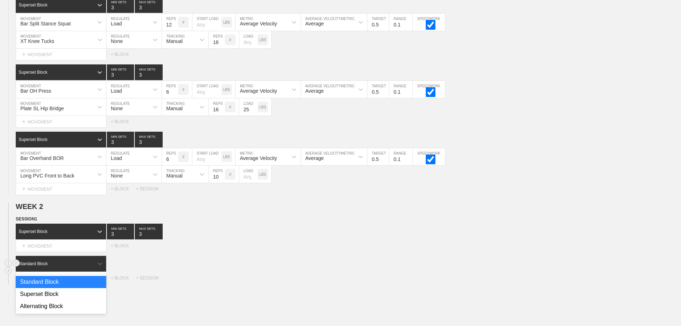
click at [85, 267] on div "Standard Block" at bounding box center [55, 263] width 78 height 6
click at [59, 299] on div "Superset Block" at bounding box center [61, 294] width 90 height 12
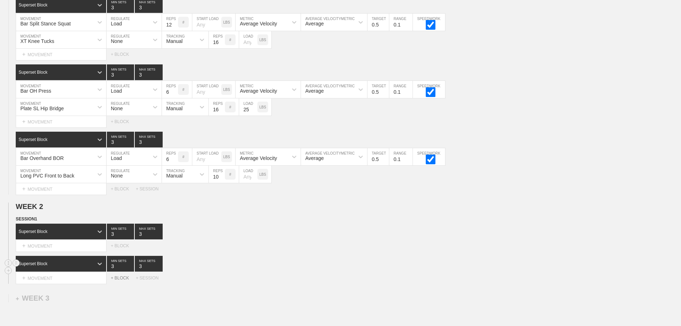
click at [125, 280] on div "+ BLOCK" at bounding box center [123, 277] width 25 height 5
click at [87, 301] on div "Standard Block" at bounding box center [61, 296] width 91 height 16
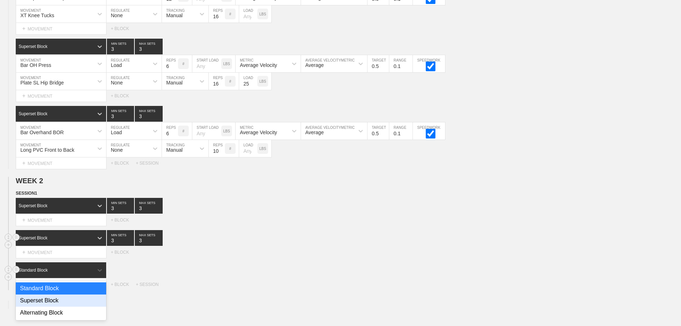
scroll to position [482, 0]
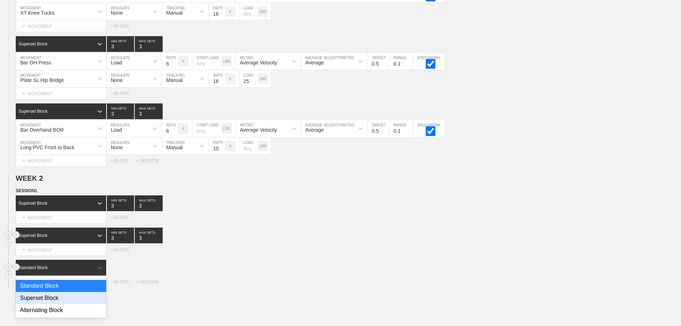
click at [56, 302] on div "Superset Block" at bounding box center [61, 298] width 90 height 12
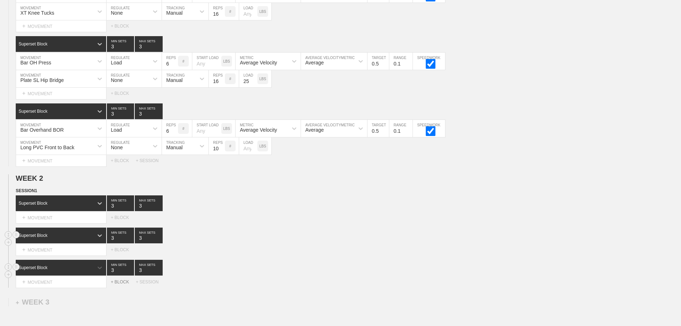
click at [118, 284] on div "+ BLOCK" at bounding box center [123, 281] width 25 height 5
click at [83, 305] on div "Standard Block" at bounding box center [61, 300] width 91 height 16
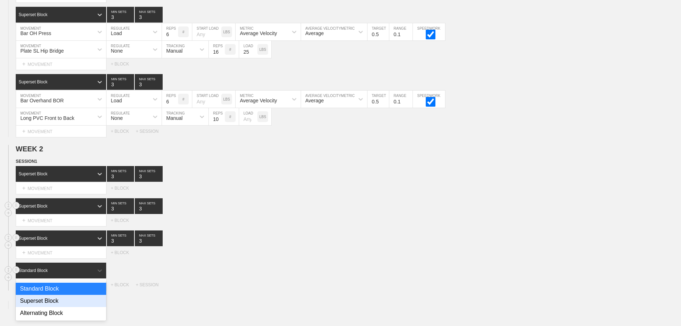
scroll to position [514, 0]
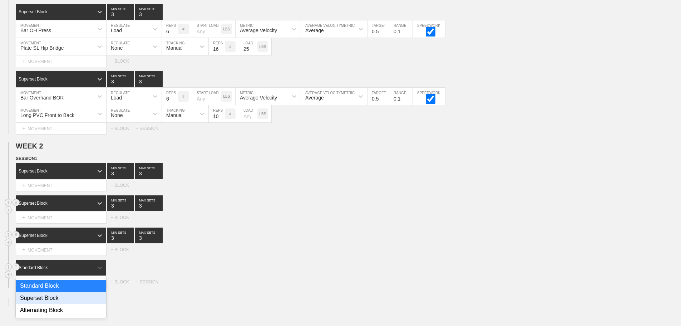
click at [58, 302] on div "Superset Block" at bounding box center [61, 298] width 90 height 12
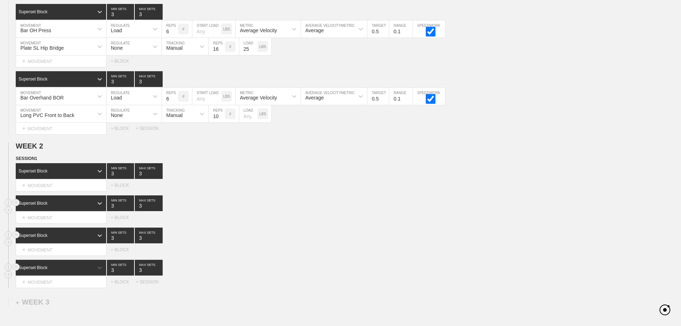
click at [211, 255] on div "Select... MOVEMENT + MOVEMENT + BLOCK" at bounding box center [340, 249] width 681 height 11
type input "4"
click at [161, 242] on input "4" at bounding box center [149, 235] width 28 height 16
type input "4"
click at [158, 208] on input "4" at bounding box center [149, 203] width 28 height 16
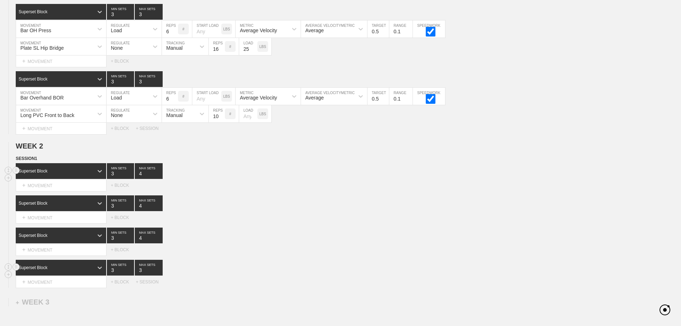
type input "4"
click at [159, 176] on input "4" at bounding box center [149, 171] width 28 height 16
type input "4"
click at [158, 273] on input "4" at bounding box center [149, 268] width 28 height 16
click at [254, 236] on div "Superset Block 3 MIN SETS 4 MAX SETS" at bounding box center [348, 235] width 665 height 16
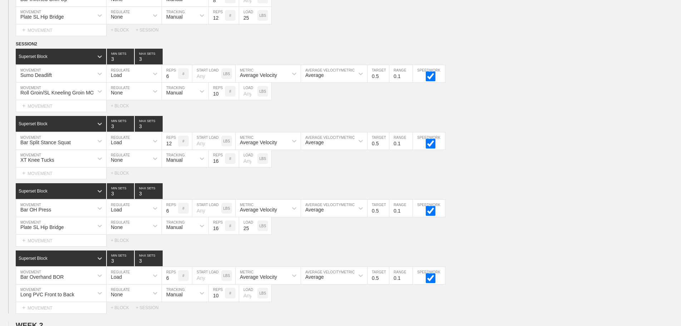
scroll to position [429, 0]
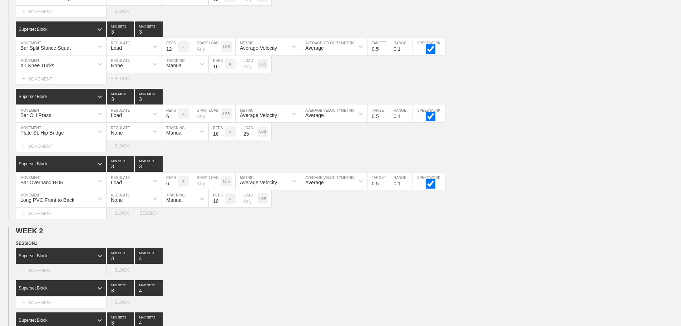
click at [62, 276] on div "+ MOVEMENT" at bounding box center [61, 270] width 91 height 12
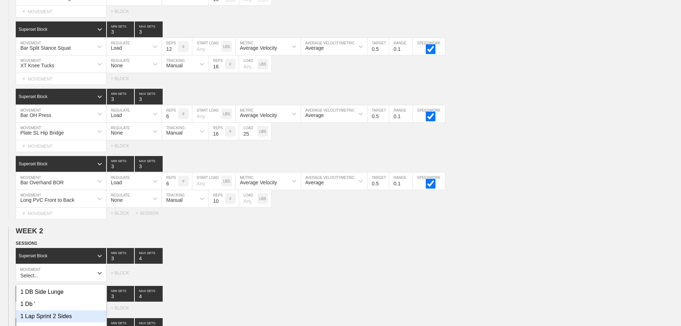
scroll to position [503, 0]
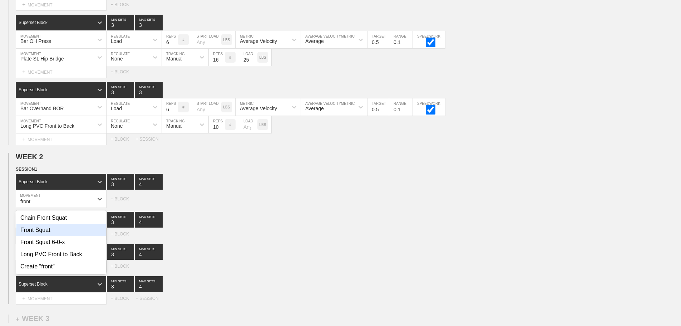
click at [46, 233] on div "Front Squat" at bounding box center [61, 230] width 90 height 12
type input "front"
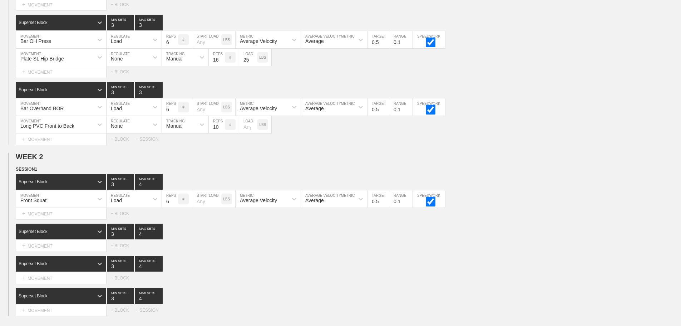
click at [261, 251] on div "Select... MOVEMENT + MOVEMENT + BLOCK" at bounding box center [340, 245] width 681 height 11
click at [83, 235] on div "Superset Block" at bounding box center [55, 231] width 78 height 6
click at [59, 266] on div "Superset Block" at bounding box center [61, 262] width 90 height 12
click at [227, 251] on div "Select... MOVEMENT + MOVEMENT + BLOCK" at bounding box center [340, 245] width 681 height 11
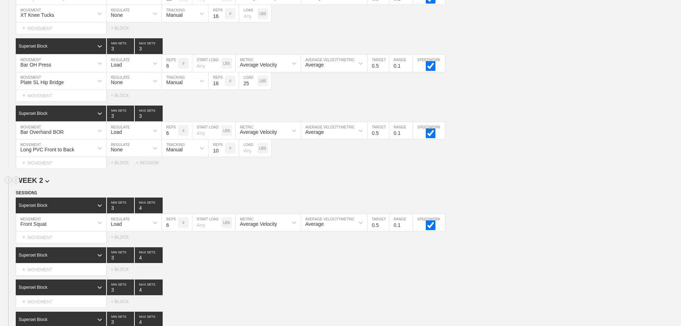
scroll to position [610, 0]
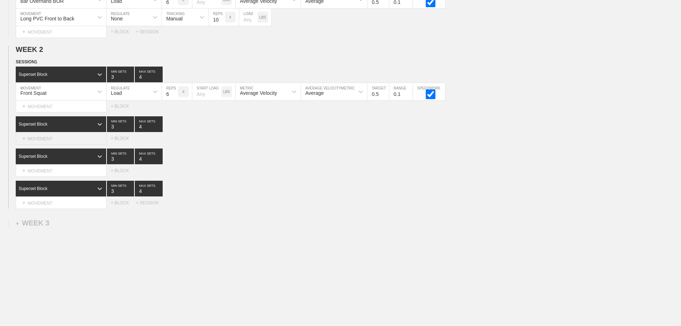
click at [50, 144] on div "+ MOVEMENT" at bounding box center [61, 139] width 91 height 12
click at [59, 143] on div "+ MOVEMENT" at bounding box center [61, 139] width 91 height 12
click at [275, 194] on div "Superset Block 3 MIN SETS 4 MAX SETS" at bounding box center [348, 189] width 665 height 16
click at [56, 144] on div "+ MOVEMENT" at bounding box center [61, 139] width 91 height 12
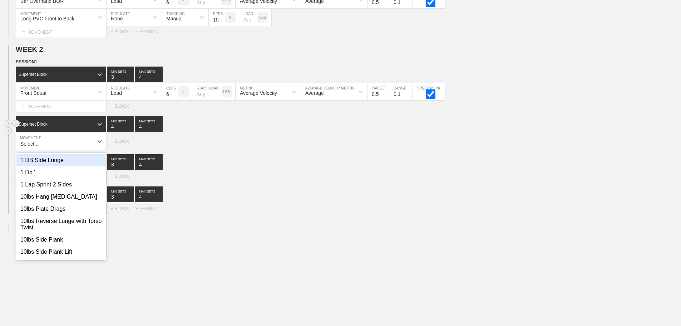
type input "4"
click at [130, 130] on input "4" at bounding box center [120, 124] width 27 height 16
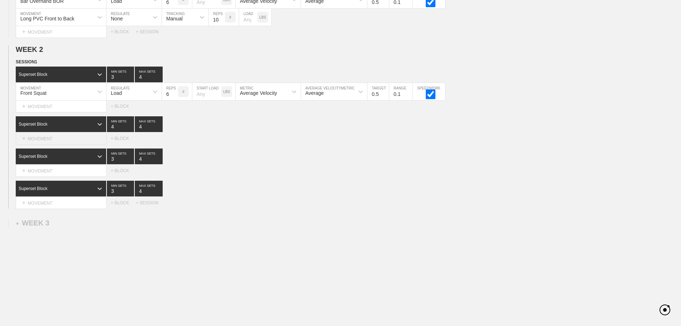
click at [62, 142] on div "+ MOVEMENT" at bounding box center [61, 139] width 91 height 12
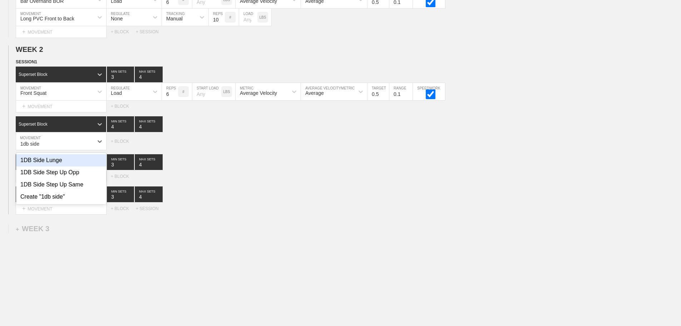
click at [52, 165] on div "1DB Side Lunge" at bounding box center [61, 160] width 90 height 12
type input "1db side"
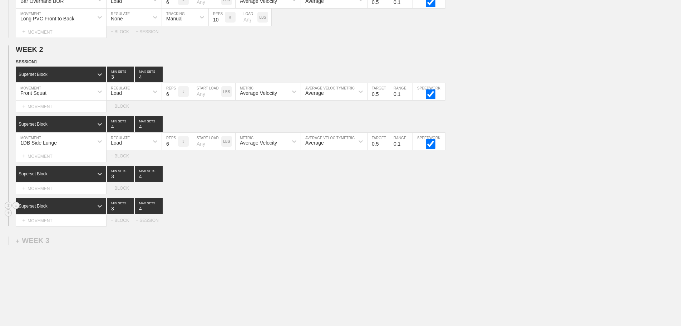
click at [258, 204] on div "Superset Block 3 MIN SETS 4 MAX SETS" at bounding box center [348, 206] width 665 height 16
click at [174, 147] on input "7" at bounding box center [170, 141] width 16 height 17
click at [174, 147] on input "8" at bounding box center [170, 141] width 16 height 17
click at [174, 147] on input "9" at bounding box center [170, 141] width 16 height 17
type input "10"
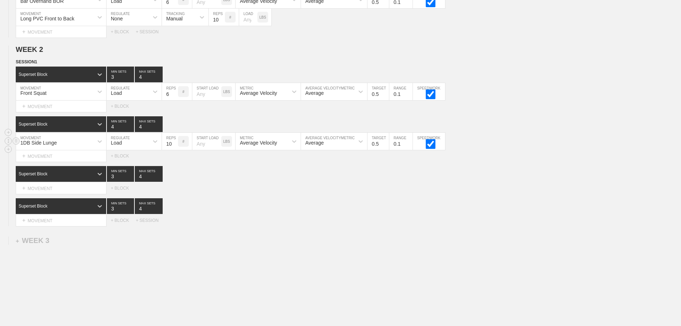
click at [174, 147] on input "10" at bounding box center [170, 141] width 16 height 17
click at [273, 213] on div "Superset Block 3 MIN SETS 4 MAX SETS" at bounding box center [348, 206] width 665 height 16
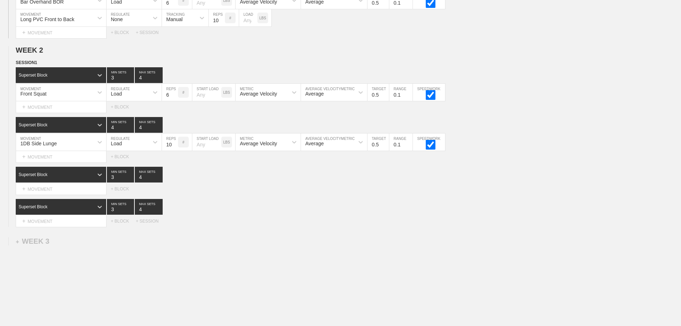
scroll to position [642, 0]
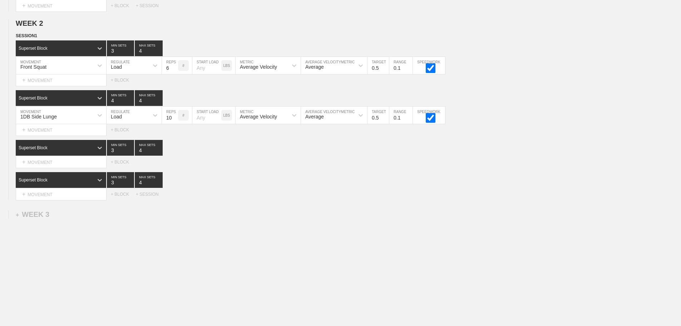
click at [440, 188] on div "Superset Block 3 MIN SETS 4 MAX SETS DUPLICATE INSERT MOVEMENT AFTER DELETE Sel…" at bounding box center [340, 186] width 681 height 28
click at [292, 163] on div "Select... MOVEMENT + MOVEMENT + BLOCK" at bounding box center [340, 161] width 681 height 11
click at [67, 164] on div "+ MOVEMENT" at bounding box center [61, 162] width 91 height 12
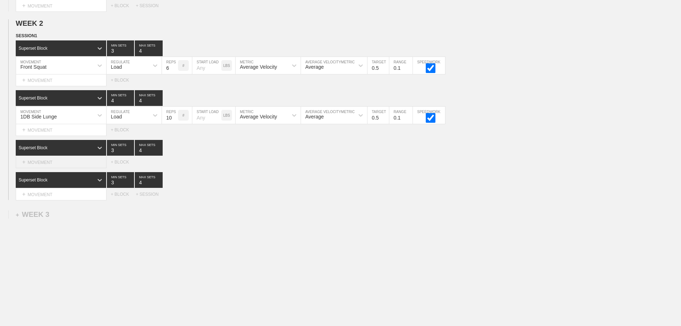
click at [56, 164] on div "+ MOVEMENT" at bounding box center [61, 162] width 91 height 12
click at [60, 164] on div "+ MOVEMENT" at bounding box center [61, 162] width 91 height 12
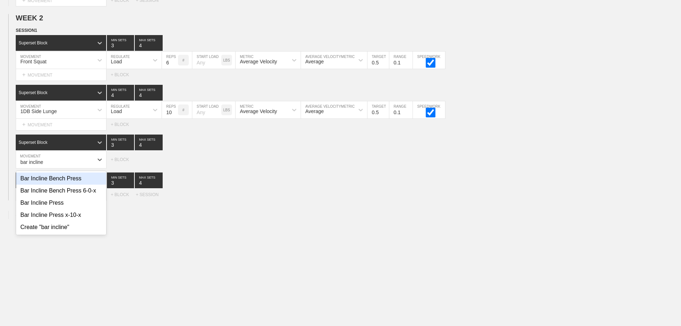
click at [82, 184] on div "Bar Incline Bench Press" at bounding box center [61, 178] width 90 height 12
type input "bar incline"
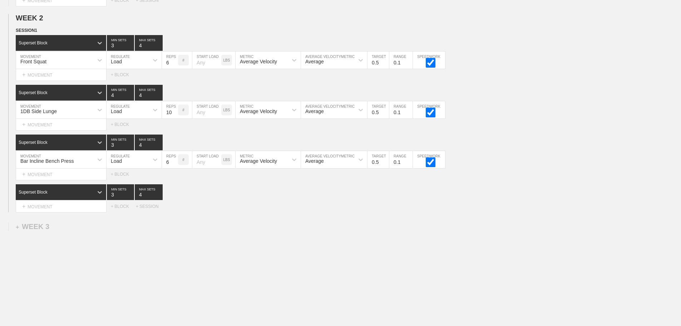
click at [60, 81] on div "+ MOVEMENT" at bounding box center [61, 75] width 91 height 12
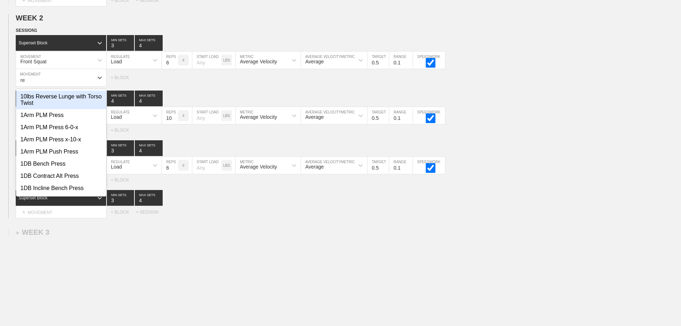
type input "r"
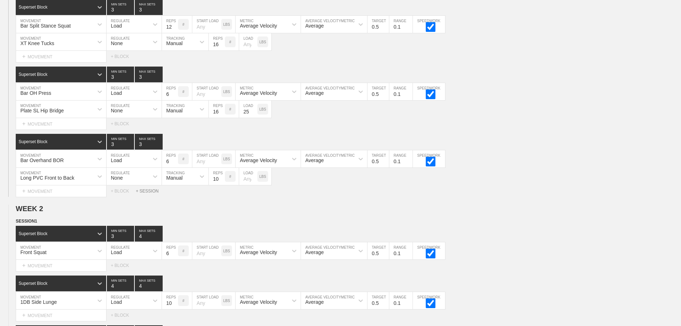
scroll to position [535, 0]
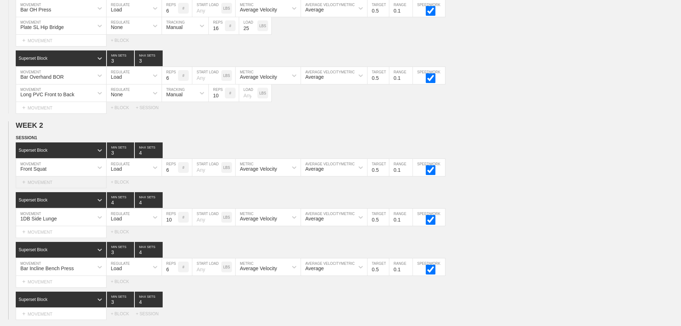
click at [54, 188] on div "+ MOVEMENT" at bounding box center [61, 182] width 91 height 12
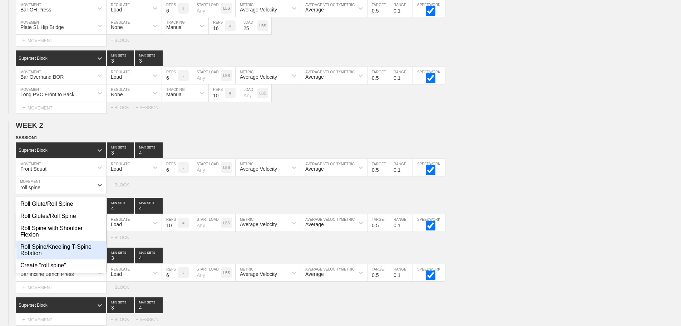
click at [78, 255] on div "Roll Spine/Kneeling T-Spine Rotation" at bounding box center [61, 250] width 90 height 19
type input "roll spine"
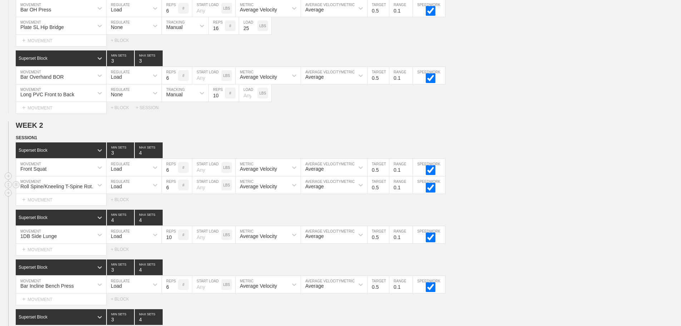
click at [145, 189] on div "Load" at bounding box center [128, 185] width 42 height 12
click at [117, 210] on div "None" at bounding box center [134, 204] width 55 height 12
click at [183, 190] on div "Sensor" at bounding box center [179, 185] width 34 height 12
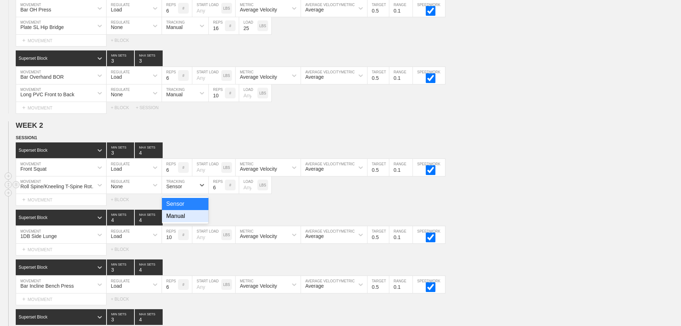
click at [179, 222] on div "Manual" at bounding box center [185, 216] width 46 height 12
click at [222, 191] on input "7" at bounding box center [217, 184] width 16 height 17
click at [222, 191] on input "8" at bounding box center [217, 184] width 16 height 17
click at [222, 191] on input "9" at bounding box center [217, 184] width 16 height 17
type input "10"
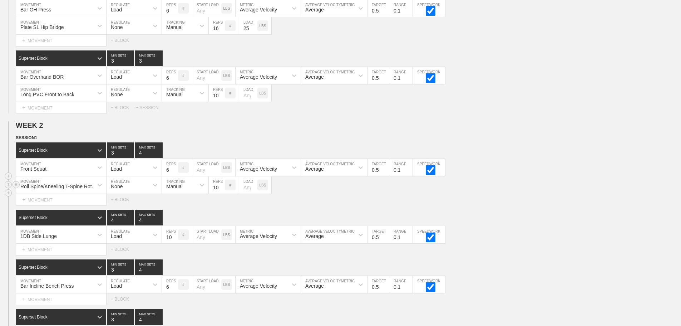
click at [222, 191] on input "10" at bounding box center [217, 184] width 16 height 17
click at [311, 205] on div "Select... MOVEMENT + MOVEMENT + BLOCK" at bounding box center [340, 199] width 681 height 11
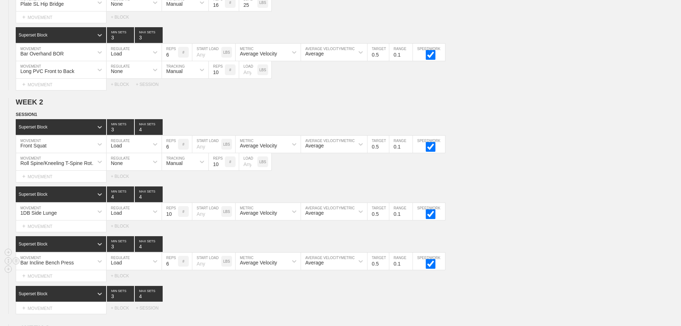
scroll to position [570, 0]
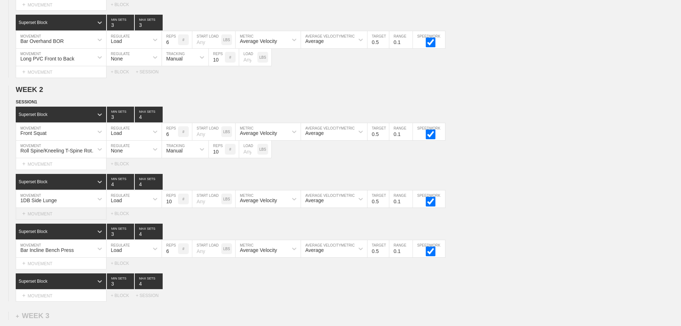
click at [49, 218] on div "+ MOVEMENT" at bounding box center [61, 214] width 91 height 12
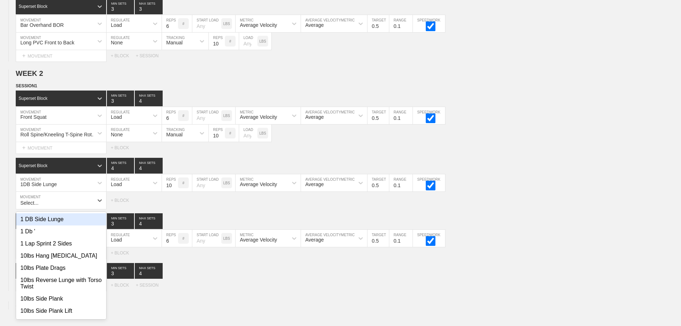
scroll to position [588, 0]
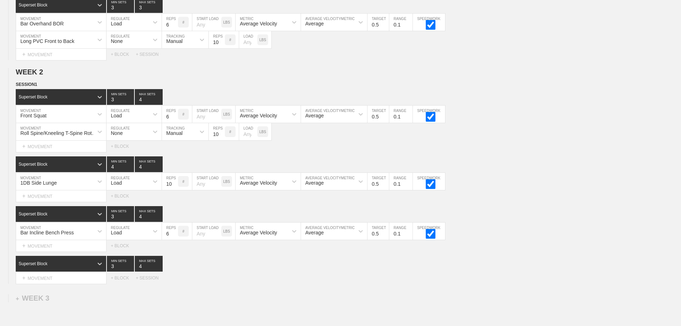
click at [491, 211] on div "SESSION 1 Superset Block 3 MIN SETS 4 MAX SETS DUPLICATE INSERT MOVEMENT AFTER …" at bounding box center [340, 182] width 681 height 203
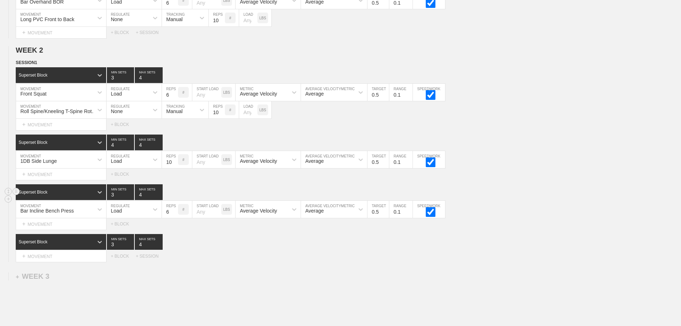
scroll to position [677, 0]
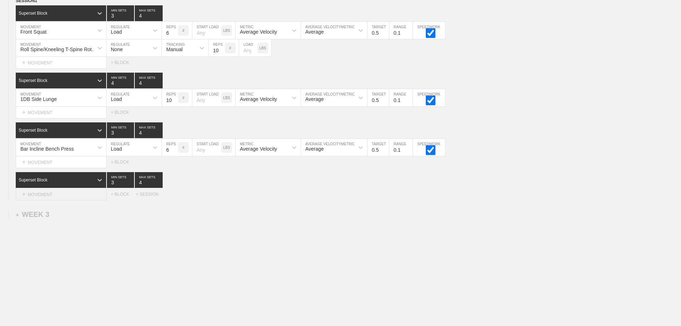
click at [55, 195] on div "+ MOVEMENT" at bounding box center [61, 194] width 91 height 12
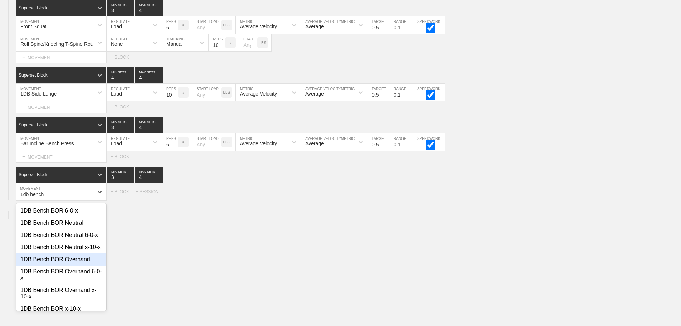
click at [80, 265] on div "1DB Bench BOR Overhand" at bounding box center [61, 259] width 90 height 12
type input "1db bench"
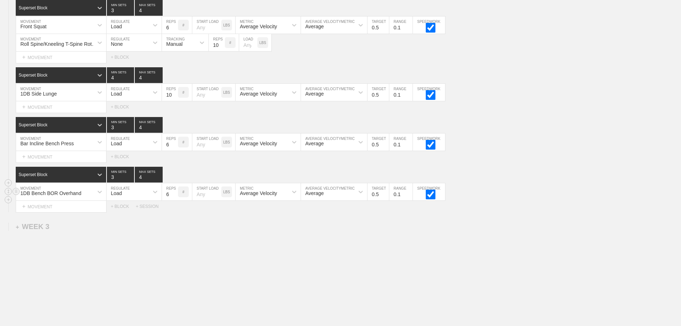
click at [92, 196] on div "1DB Bench BOR Overhand" at bounding box center [54, 192] width 77 height 12
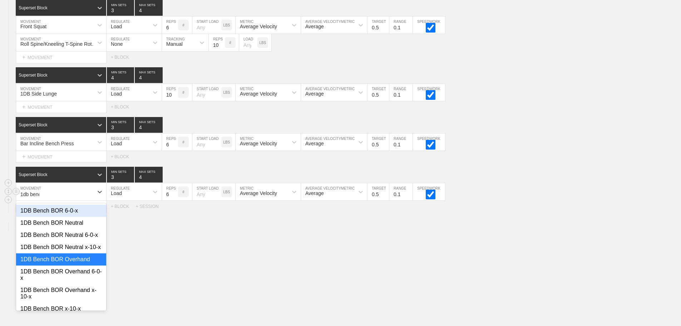
type input "1db bench"
click at [49, 240] on div "1DB Bench BOR Neutral 6-0-x" at bounding box center [61, 235] width 90 height 12
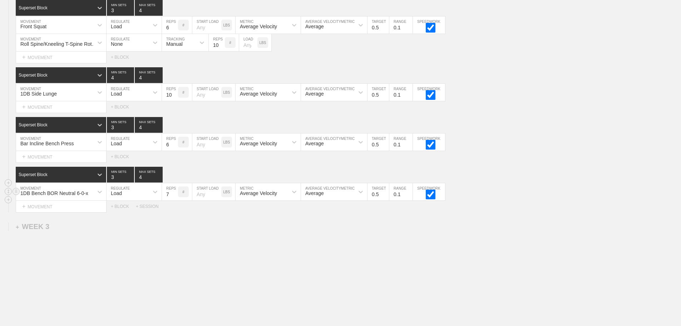
click at [174, 197] on input "7" at bounding box center [170, 191] width 16 height 17
type input "8"
click at [174, 197] on input "8" at bounding box center [170, 191] width 16 height 17
type input "4"
click at [131, 181] on input "4" at bounding box center [120, 175] width 27 height 16
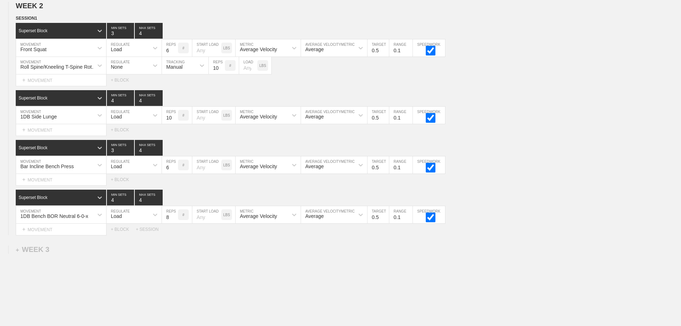
scroll to position [641, 0]
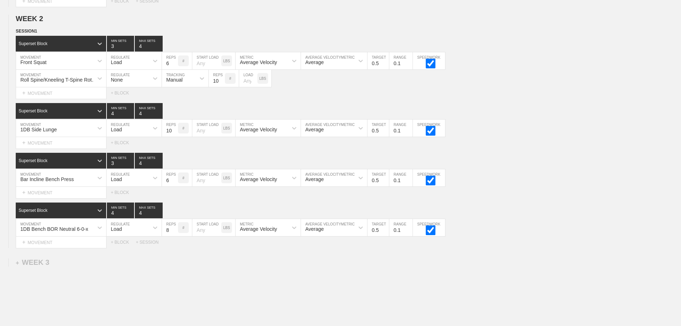
click at [503, 248] on div "Select... MOVEMENT + MOVEMENT + BLOCK + SESSION" at bounding box center [340, 241] width 681 height 11
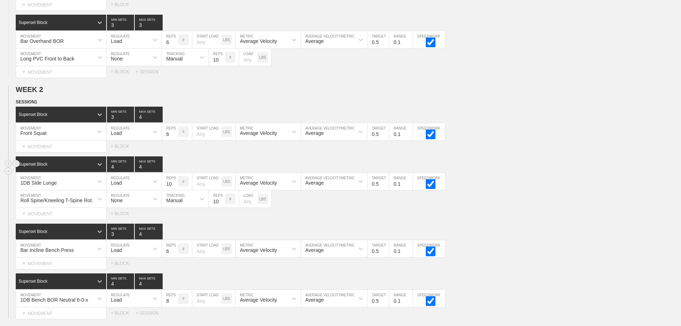
scroll to position [694, 0]
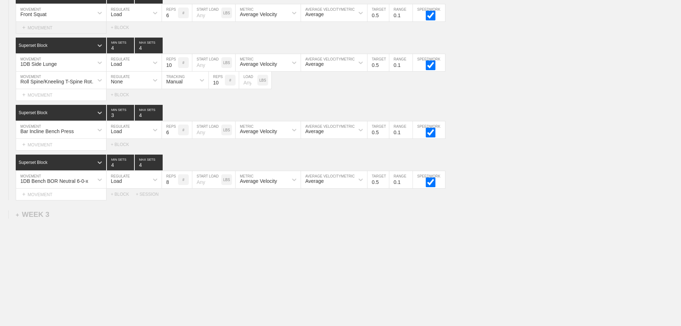
click at [38, 29] on div "+ MOVEMENT" at bounding box center [61, 28] width 91 height 12
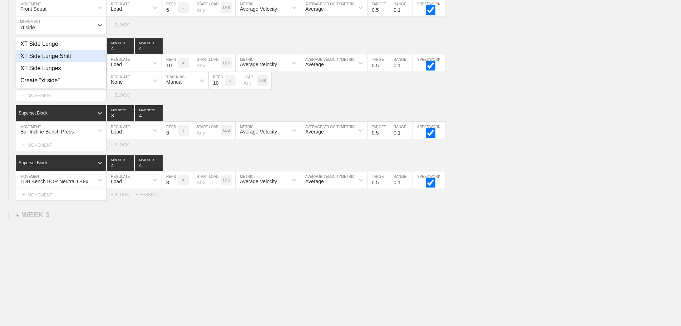
click at [68, 60] on div "XT Side Lunge Shift" at bounding box center [61, 56] width 90 height 12
type input "xt side"
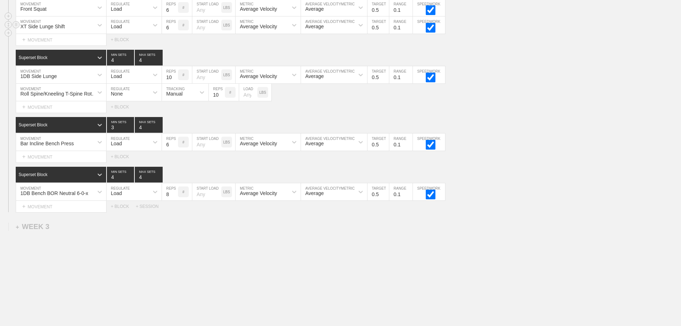
click at [140, 31] on div "Load" at bounding box center [128, 25] width 42 height 12
click at [131, 50] on div "None" at bounding box center [134, 44] width 55 height 12
click at [174, 31] on div "Sensor" at bounding box center [179, 25] width 34 height 12
click at [184, 62] on div "Manual" at bounding box center [185, 56] width 46 height 12
click at [221, 31] on input "7" at bounding box center [217, 24] width 16 height 17
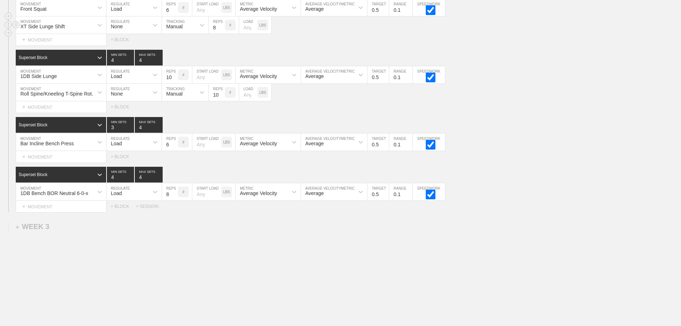
click at [221, 31] on input "8" at bounding box center [217, 24] width 16 height 17
click at [221, 31] on input "9" at bounding box center [217, 24] width 16 height 17
type input "10"
click at [221, 31] on input "10" at bounding box center [217, 24] width 16 height 17
drag, startPoint x: 610, startPoint y: 126, endPoint x: 605, endPoint y: 131, distance: 6.8
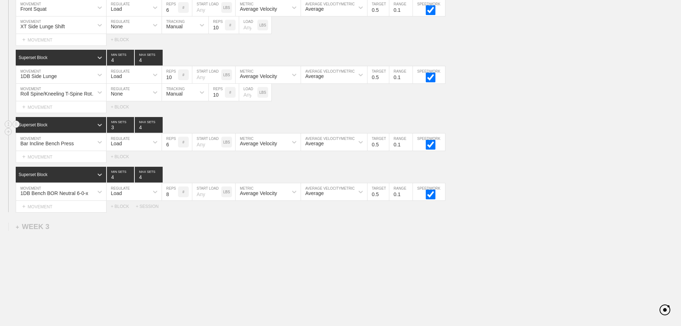
click at [609, 128] on div "Superset Block 3 MIN SETS 4 MAX SETS" at bounding box center [348, 125] width 665 height 16
click at [584, 176] on div "Superset Block 4 MIN SETS 4 MAX SETS" at bounding box center [348, 175] width 665 height 16
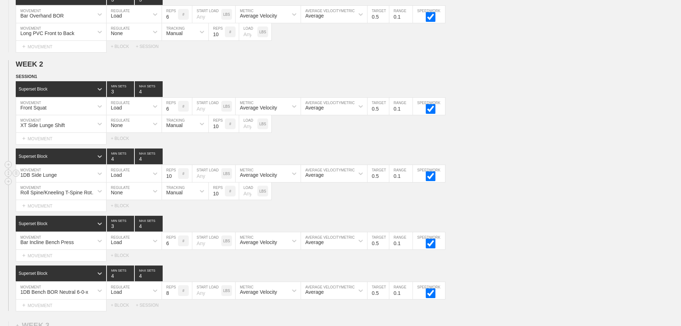
scroll to position [659, 0]
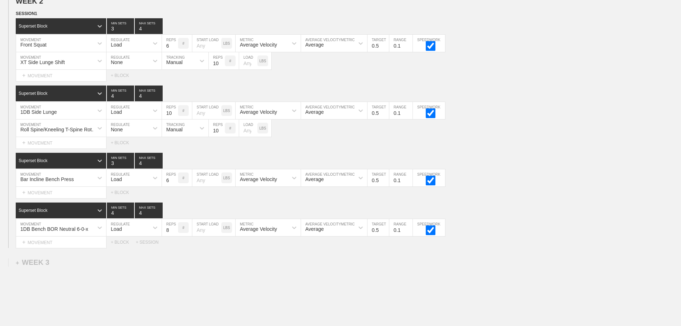
click at [119, 248] on div "Select... MOVEMENT + MOVEMENT + BLOCK + SESSION" at bounding box center [340, 241] width 681 height 11
click at [119, 245] on div "+ BLOCK" at bounding box center [123, 242] width 25 height 5
click at [83, 279] on div "+ MOVEMENT" at bounding box center [61, 275] width 91 height 12
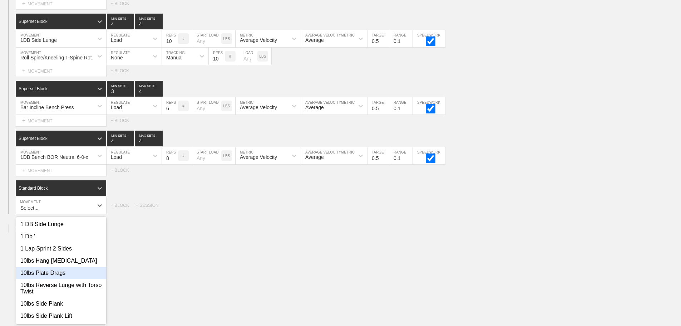
scroll to position [737, 0]
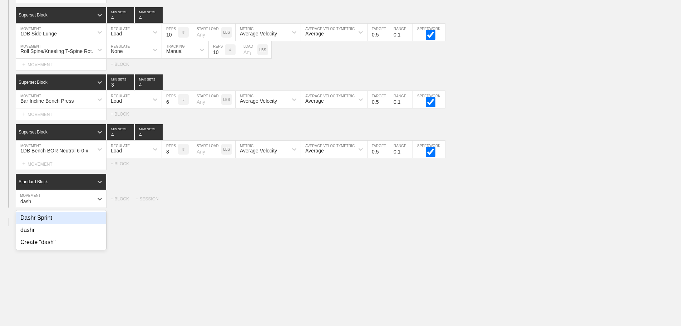
click at [47, 223] on div "Dashr Sprint" at bounding box center [61, 218] width 90 height 12
type input "dash"
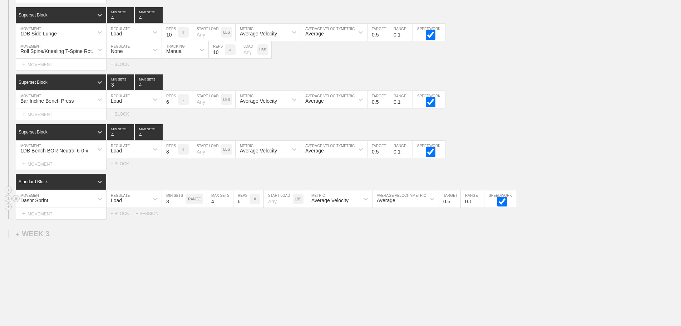
click at [128, 202] on div "Load" at bounding box center [128, 199] width 42 height 12
click at [126, 224] on div "None" at bounding box center [134, 218] width 55 height 12
click at [83, 184] on div "Standard Block" at bounding box center [55, 181] width 78 height 6
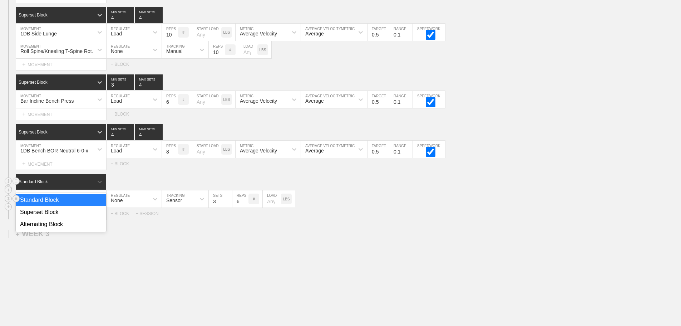
click at [56, 204] on div "Standard Block" at bounding box center [61, 200] width 90 height 12
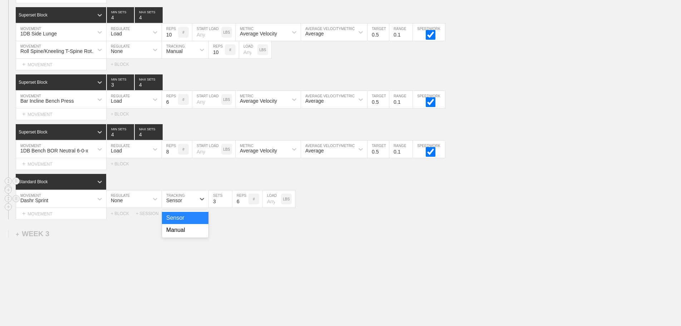
drag, startPoint x: 187, startPoint y: 206, endPoint x: 182, endPoint y: 222, distance: 17.2
click at [186, 205] on div "Sensor" at bounding box center [179, 199] width 34 height 12
click at [183, 234] on div "Manual" at bounding box center [185, 230] width 46 height 12
click at [244, 204] on input "7" at bounding box center [240, 198] width 16 height 17
click at [244, 204] on input "8" at bounding box center [240, 198] width 16 height 17
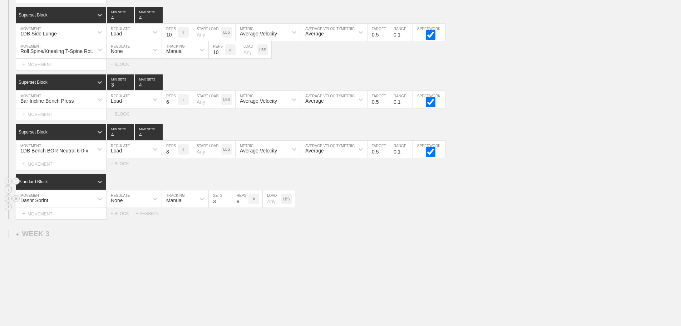
click at [244, 204] on input "9" at bounding box center [240, 198] width 16 height 17
click at [244, 204] on input "10" at bounding box center [240, 198] width 16 height 17
click at [244, 204] on input "11" at bounding box center [240, 198] width 16 height 17
click at [244, 204] on input "12" at bounding box center [240, 198] width 16 height 17
click at [244, 204] on input "13" at bounding box center [240, 198] width 16 height 17
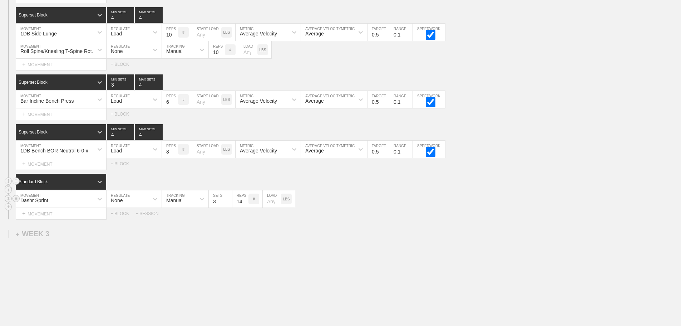
click at [244, 204] on input "14" at bounding box center [240, 198] width 16 height 17
type input "15"
click at [244, 204] on input "15" at bounding box center [240, 198] width 16 height 17
click at [379, 216] on div "Select... MOVEMENT + MOVEMENT + BLOCK + SESSION" at bounding box center [340, 213] width 681 height 11
click at [358, 205] on div "Dashr Sprint MOVEMENT None REGULATE Manual TRACKING 3 SETS 15 REPS # LOAD LBS" at bounding box center [340, 199] width 681 height 18
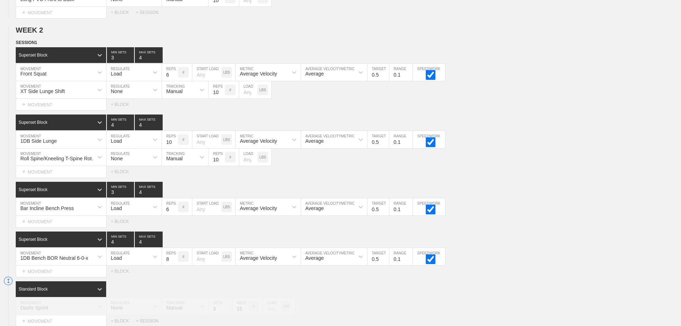
scroll to position [635, 0]
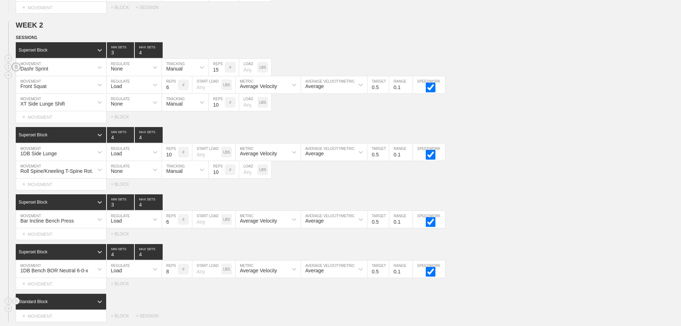
click at [16, 71] on circle at bounding box center [16, 67] width 8 height 8
click at [43, 87] on div "DELETE" at bounding box center [49, 86] width 57 height 11
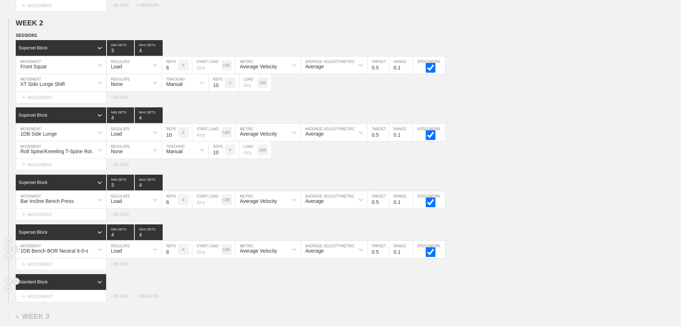
scroll to position [670, 0]
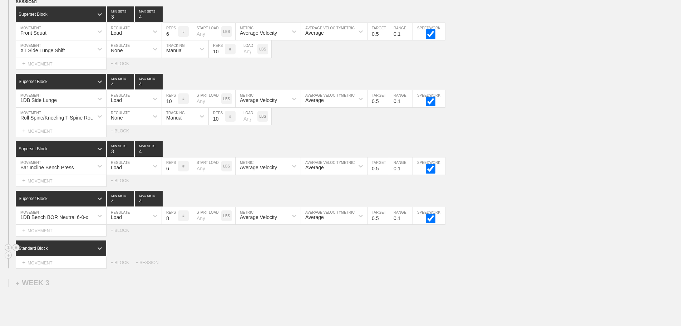
click at [231, 263] on div "Select... MOVEMENT + MOVEMENT + BLOCK + SESSION" at bounding box center [340, 262] width 681 height 11
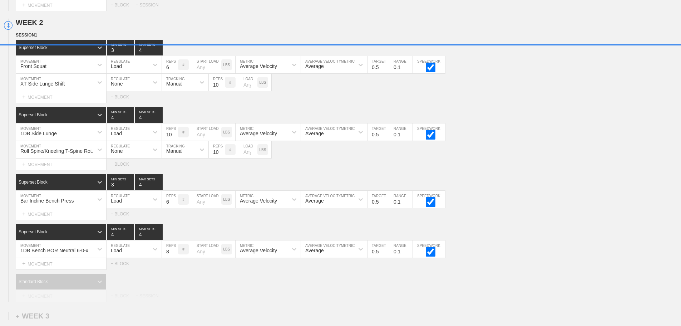
scroll to position [624, 0]
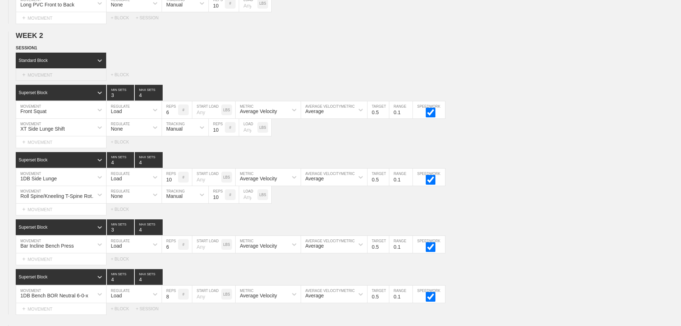
click at [38, 80] on div "+ MOVEMENT" at bounding box center [61, 75] width 91 height 12
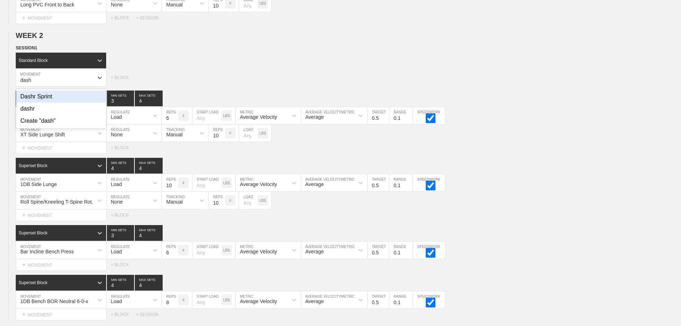
click at [43, 99] on div "Dashr Sprint" at bounding box center [61, 96] width 90 height 12
type input "dash"
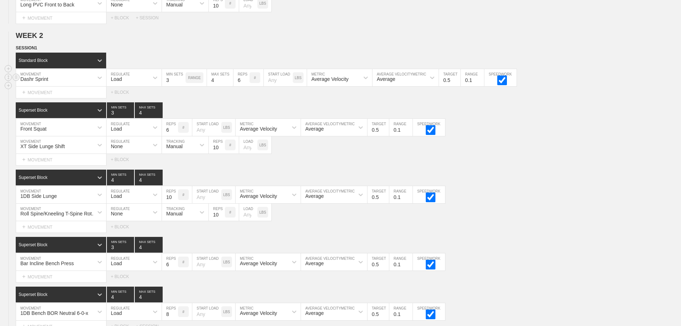
drag, startPoint x: 139, startPoint y: 82, endPoint x: 137, endPoint y: 87, distance: 5.4
click at [139, 83] on div "Load" at bounding box center [128, 78] width 42 height 12
click at [131, 102] on div "None" at bounding box center [134, 96] width 55 height 12
click at [172, 82] on div "Sensor" at bounding box center [174, 79] width 16 height 6
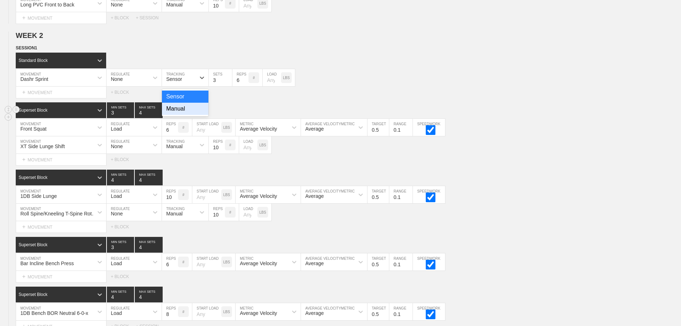
click at [179, 110] on div "Manual" at bounding box center [185, 109] width 46 height 12
click at [245, 83] on input "7" at bounding box center [240, 77] width 16 height 17
click at [245, 83] on input "8" at bounding box center [240, 77] width 16 height 17
click at [245, 83] on input "9" at bounding box center [240, 77] width 16 height 17
click at [245, 83] on input "10" at bounding box center [240, 77] width 16 height 17
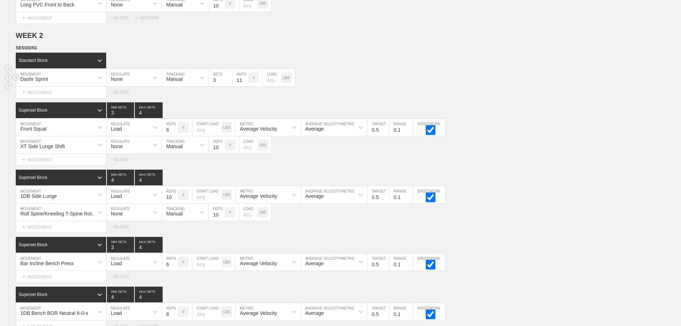
click at [245, 83] on input "11" at bounding box center [240, 77] width 16 height 17
click at [245, 83] on input "12" at bounding box center [240, 77] width 16 height 17
click at [245, 83] on input "13" at bounding box center [240, 77] width 16 height 17
click at [245, 83] on input "14" at bounding box center [240, 77] width 16 height 17
type input "15"
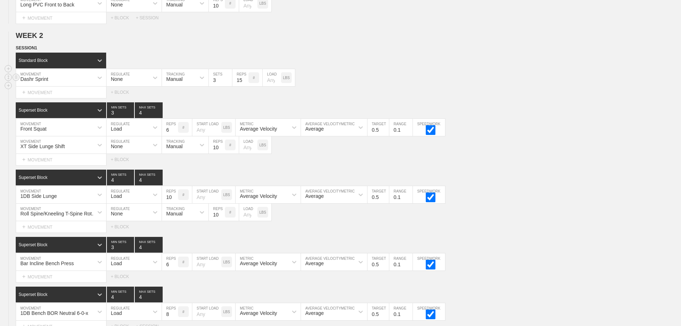
click at [245, 83] on input "15" at bounding box center [240, 77] width 16 height 17
click at [389, 85] on div "Dashr Sprint MOVEMENT None REGULATE Manual TRACKING 3 SETS 15 REPS # LOAD LBS" at bounding box center [340, 78] width 681 height 18
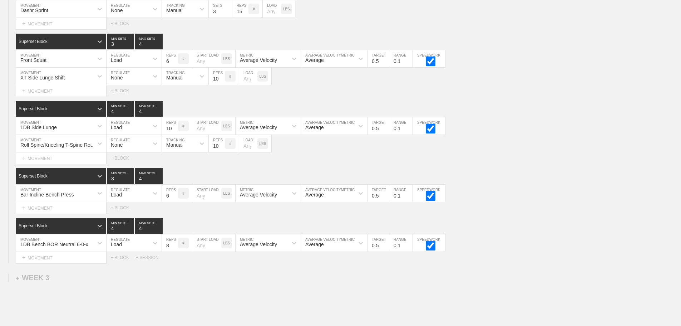
scroll to position [696, 0]
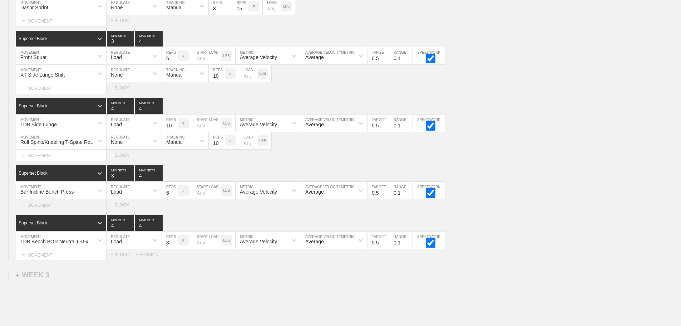
click at [52, 208] on div "+ MOVEMENT" at bounding box center [61, 205] width 91 height 12
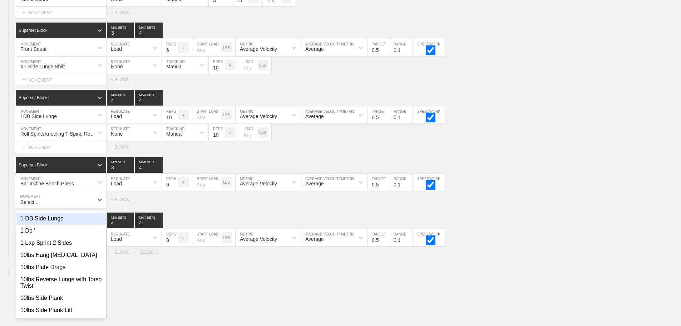
scroll to position [705, 0]
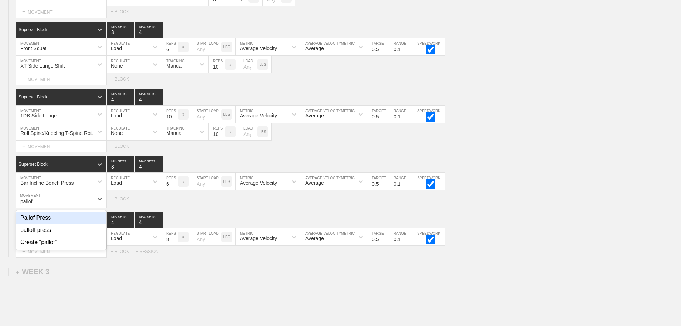
click at [51, 221] on div "Pallof Press" at bounding box center [61, 218] width 90 height 12
type input "pallof"
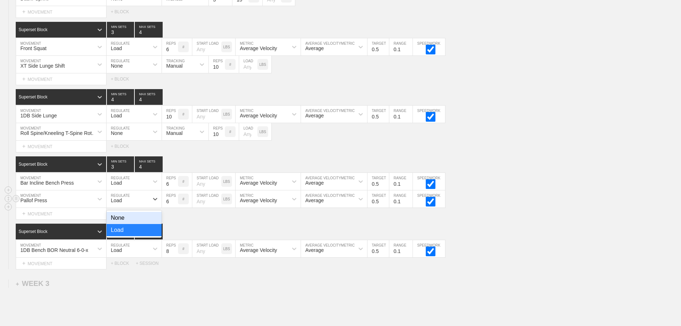
click at [122, 203] on div "Load" at bounding box center [128, 199] width 42 height 12
click at [123, 222] on div "None" at bounding box center [134, 218] width 55 height 12
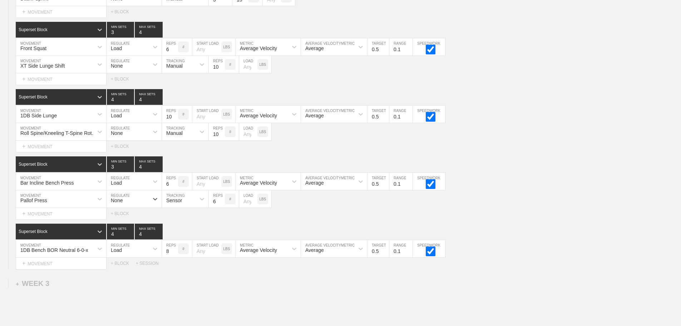
drag, startPoint x: 180, startPoint y: 204, endPoint x: 184, endPoint y: 214, distance: 10.8
click at [181, 203] on div "Sensor" at bounding box center [174, 200] width 16 height 6
click at [178, 236] on div "Manual" at bounding box center [185, 230] width 46 height 12
click at [221, 204] on input "7" at bounding box center [217, 198] width 16 height 17
click at [221, 204] on input "8" at bounding box center [217, 198] width 16 height 17
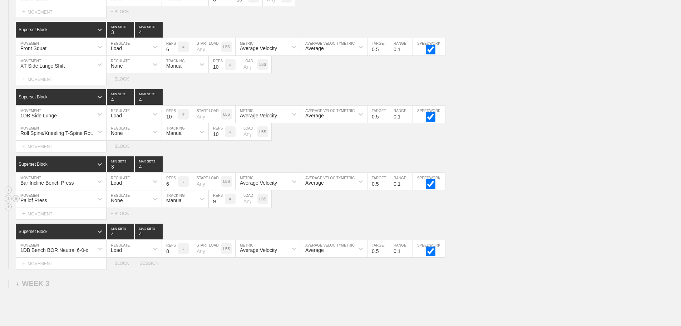
click at [221, 204] on input "9" at bounding box center [217, 198] width 16 height 17
click at [221, 204] on input "10" at bounding box center [217, 198] width 16 height 17
click at [221, 204] on input "11" at bounding box center [217, 198] width 16 height 17
click at [221, 204] on input "12" at bounding box center [217, 198] width 16 height 17
click at [221, 204] on input "13" at bounding box center [217, 198] width 16 height 17
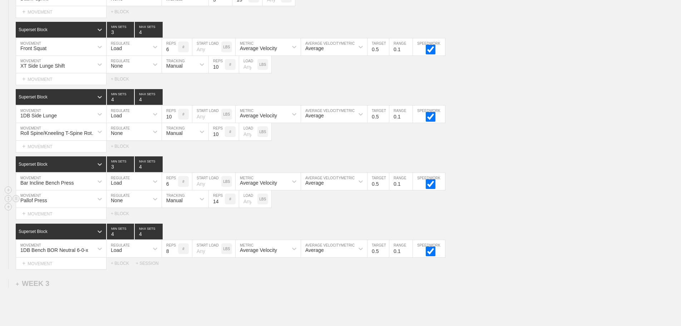
click at [221, 204] on input "14" at bounding box center [217, 198] width 16 height 17
click at [232, 196] on div "#" at bounding box center [232, 198] width 14 height 17
click at [221, 204] on input "15" at bounding box center [217, 198] width 16 height 17
type input "16"
click at [221, 204] on input "16" at bounding box center [217, 198] width 16 height 17
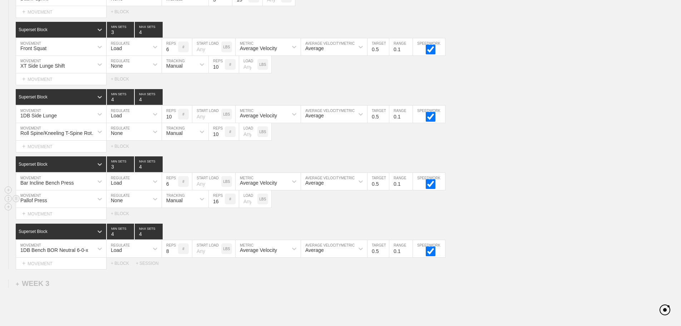
click at [292, 207] on div "Pallof Press MOVEMENT None REGULATE Manual TRACKING 16 REPS # LOAD LBS" at bounding box center [340, 199] width 681 height 18
click at [44, 269] on div "+ MOVEMENT" at bounding box center [61, 263] width 91 height 12
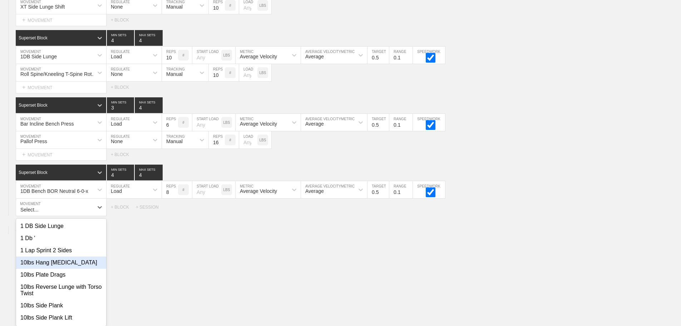
scroll to position [772, 0]
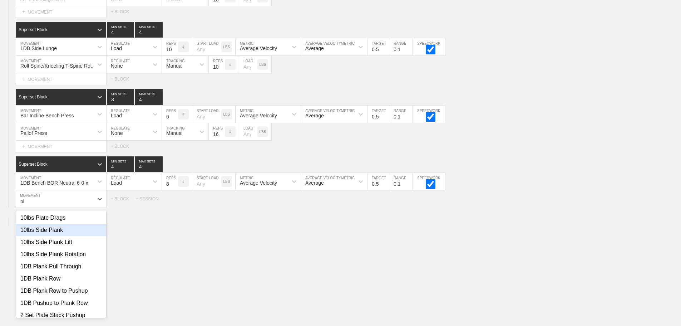
type input "p"
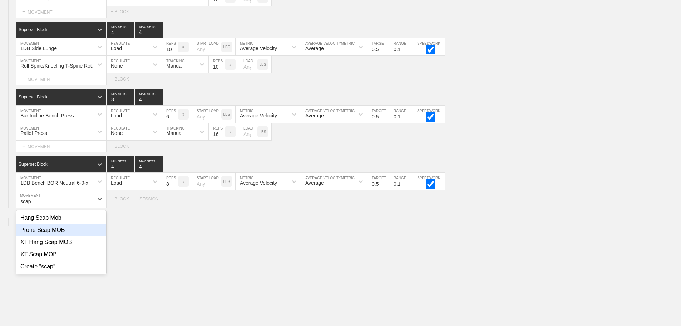
click at [46, 234] on div "Prone Scap MOB" at bounding box center [61, 230] width 90 height 12
type input "scap"
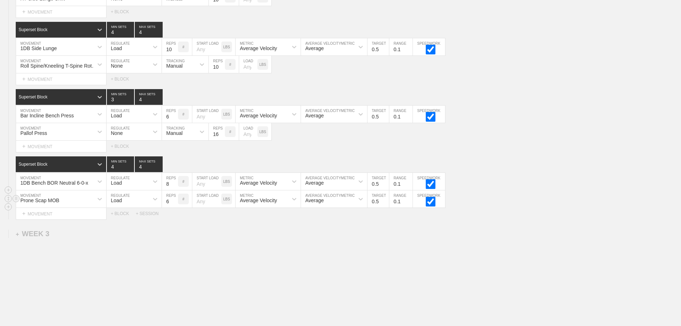
click at [120, 202] on div "Load" at bounding box center [128, 199] width 42 height 12
click at [123, 222] on div "None" at bounding box center [134, 218] width 55 height 12
click at [182, 203] on div "Sensor" at bounding box center [174, 200] width 16 height 6
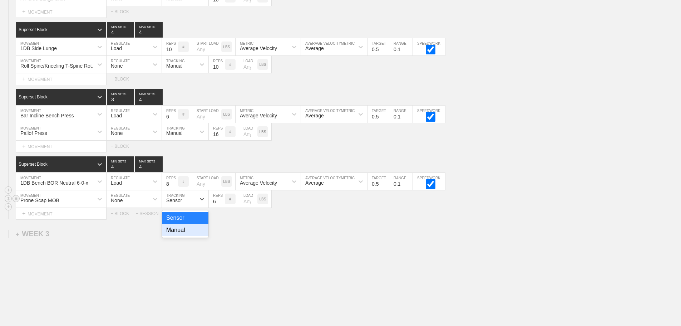
click at [178, 236] on div "Manual" at bounding box center [185, 230] width 46 height 12
click at [222, 205] on input "9" at bounding box center [217, 198] width 16 height 17
click at [222, 205] on input "10" at bounding box center [217, 198] width 16 height 17
click at [222, 205] on input "11" at bounding box center [217, 198] width 16 height 17
click at [222, 205] on input "12" at bounding box center [217, 198] width 16 height 17
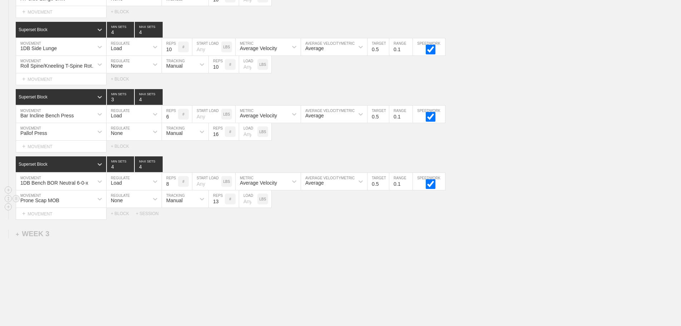
click at [222, 205] on input "13" at bounding box center [217, 198] width 16 height 17
click at [222, 207] on input "12" at bounding box center [217, 198] width 16 height 17
click at [222, 207] on input "11" at bounding box center [217, 198] width 16 height 17
type input "10"
click at [222, 207] on input "10" at bounding box center [217, 198] width 16 height 17
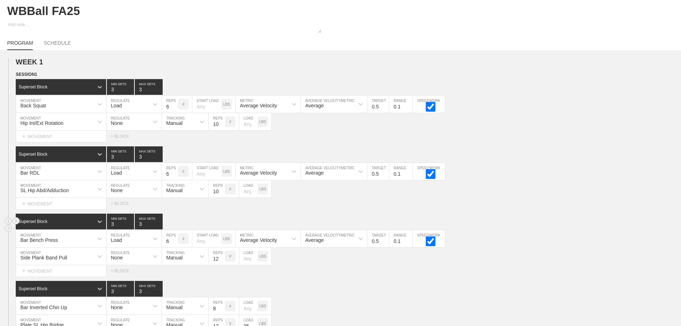
scroll to position [0, 0]
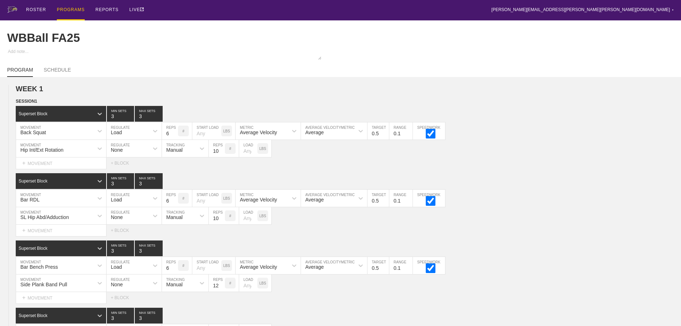
click at [65, 9] on div "PROGRAMS" at bounding box center [71, 10] width 28 height 20
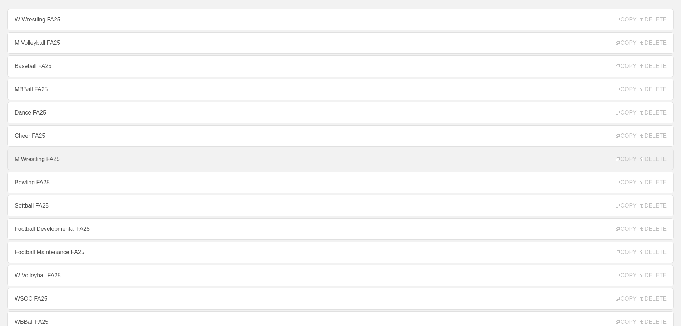
scroll to position [72, 0]
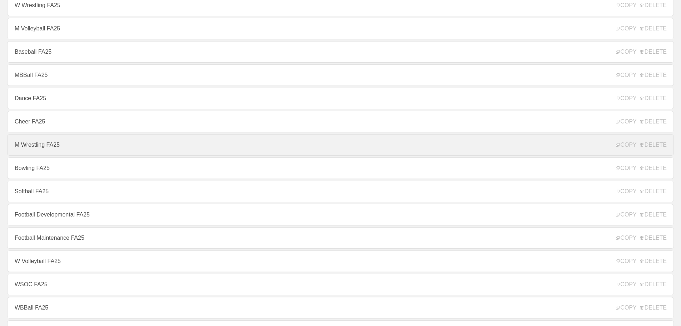
click at [32, 141] on link "M Wrestling FA25" at bounding box center [340, 144] width 667 height 21
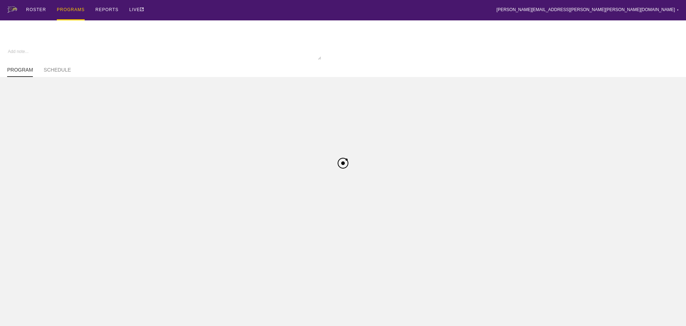
type textarea "x"
type input "M Wrestling FA25"
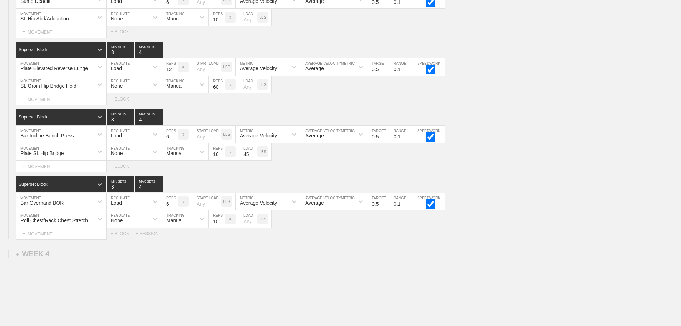
scroll to position [1029, 0]
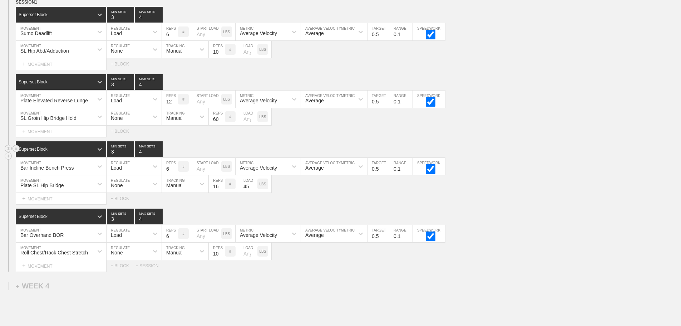
scroll to position [957, 0]
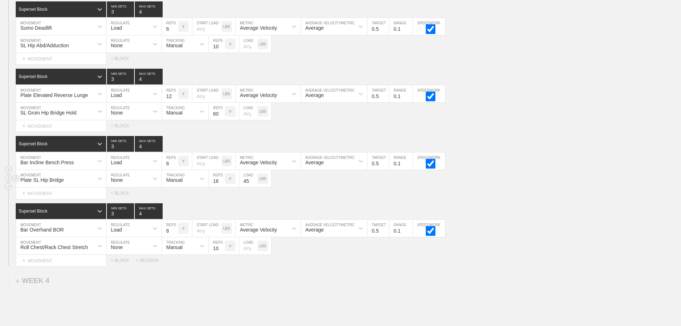
click at [532, 187] on div "Plate SL Hip Bridge MOVEMENT None REGULATE Manual TRACKING 16 REPS # 45 LOAD LBS" at bounding box center [340, 179] width 681 height 18
click at [487, 199] on div "Select... MOVEMENT + MOVEMENT + BLOCK" at bounding box center [340, 192] width 681 height 11
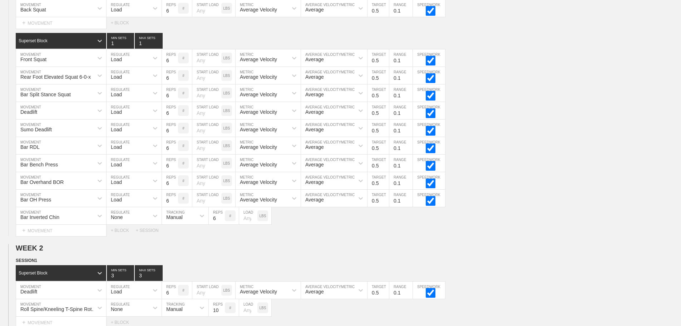
scroll to position [0, 0]
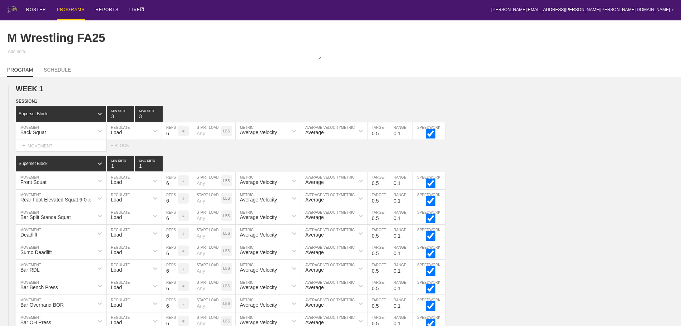
click at [68, 8] on div "PROGRAMS" at bounding box center [71, 10] width 28 height 20
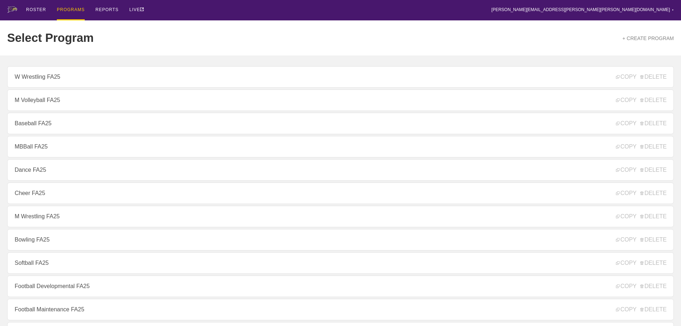
click at [179, 24] on div "Select Program + CREATE PROGRAM" at bounding box center [340, 37] width 667 height 35
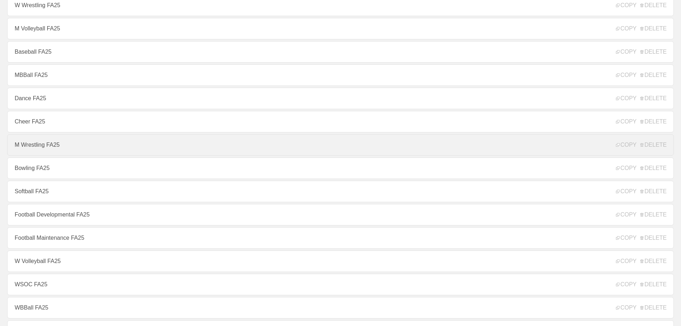
scroll to position [107, 0]
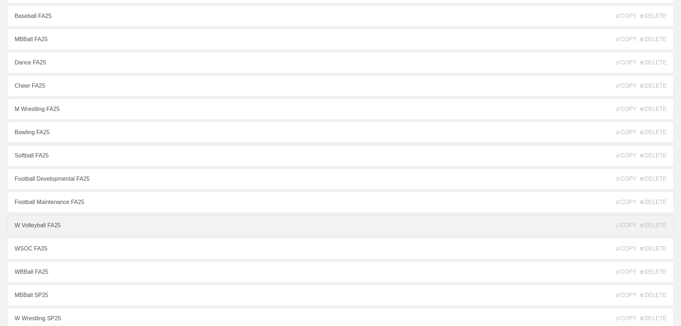
click at [36, 227] on link "W Volleyball FA25" at bounding box center [340, 225] width 667 height 21
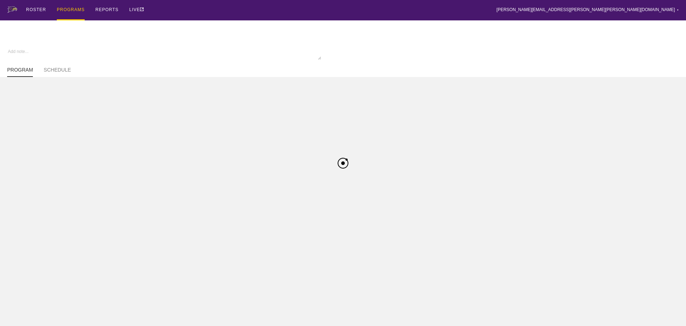
type textarea "x"
type input "W Volleyball FA25"
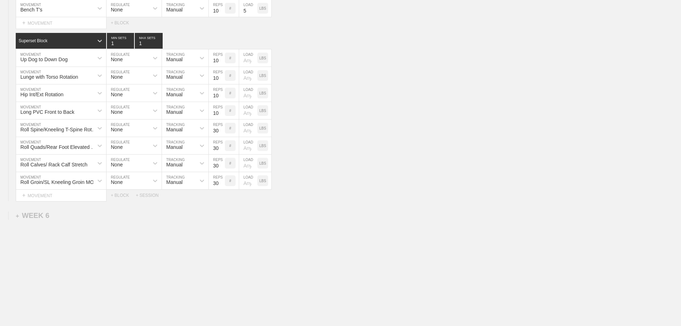
scroll to position [2912, 0]
click at [45, 213] on div "+ WEEK 6" at bounding box center [33, 214] width 34 height 8
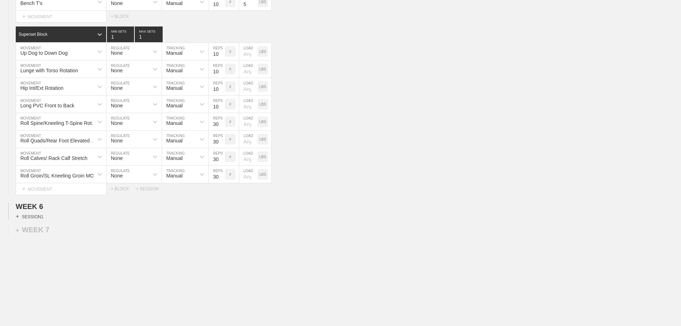
click at [41, 220] on div "+ SESSION 1" at bounding box center [30, 216] width 28 height 6
click at [60, 234] on div "+ BLOCK" at bounding box center [61, 228] width 90 height 11
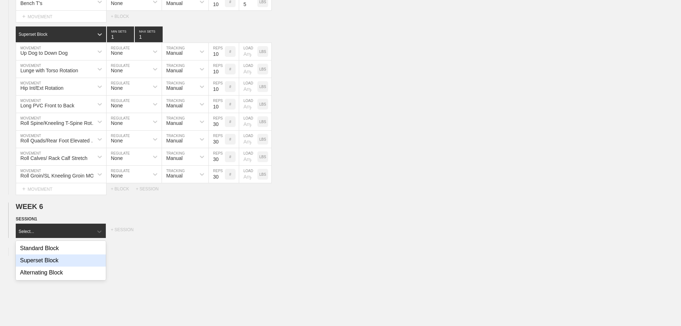
click at [55, 262] on div "Superset Block" at bounding box center [61, 260] width 90 height 12
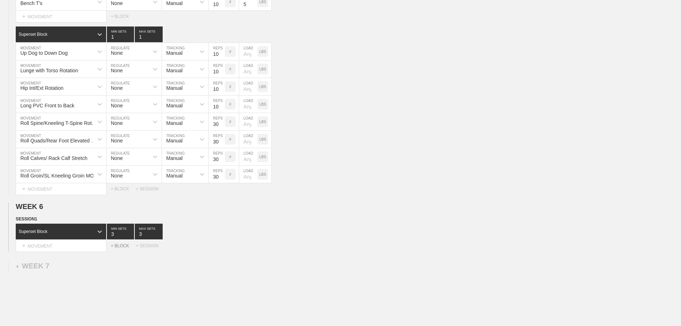
click at [119, 248] on div "+ BLOCK" at bounding box center [123, 245] width 25 height 5
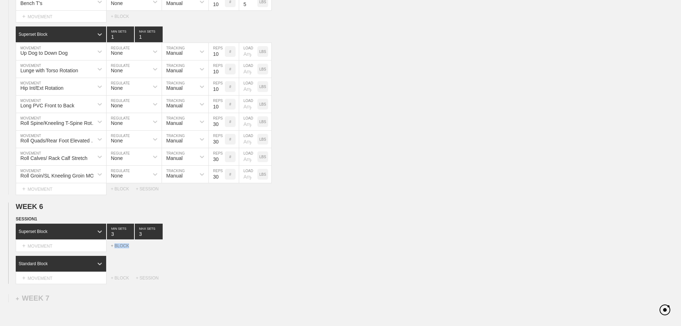
click at [119, 248] on div "+ BLOCK" at bounding box center [123, 245] width 25 height 5
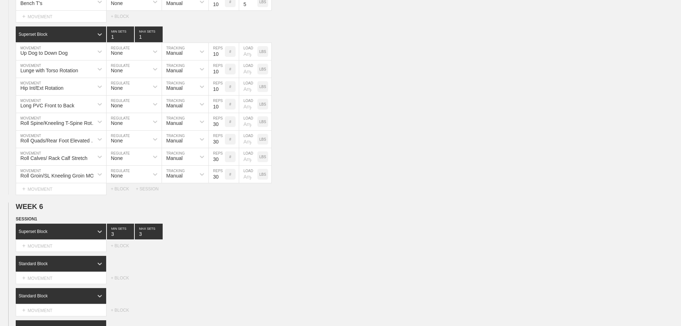
click at [274, 250] on div "Select... MOVEMENT + MOVEMENT + BLOCK" at bounding box center [340, 245] width 681 height 11
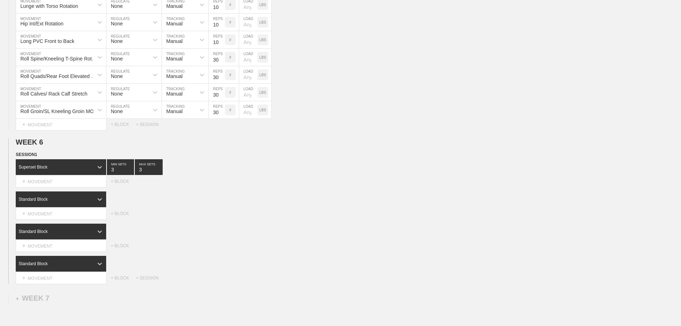
scroll to position [2984, 0]
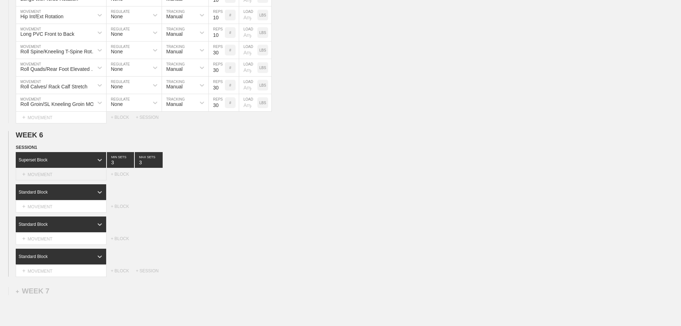
click at [42, 180] on div "+ MOVEMENT" at bounding box center [61, 174] width 91 height 12
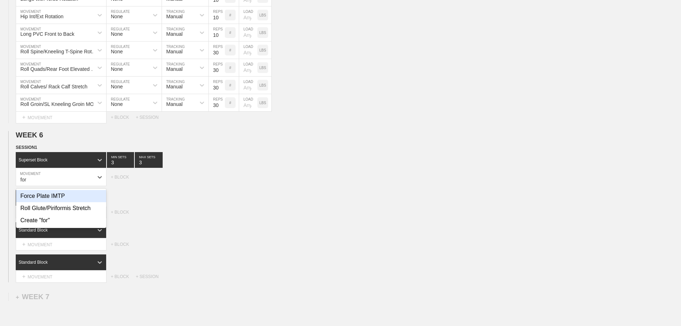
click at [47, 201] on div "Force Plate IMTP" at bounding box center [61, 196] width 90 height 12
type input "for"
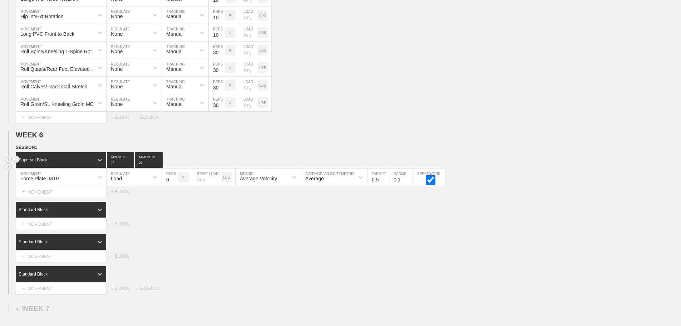
click at [130, 168] on input "2" at bounding box center [120, 160] width 27 height 16
click at [130, 168] on input "1" at bounding box center [120, 160] width 27 height 16
type input "1"
click at [130, 168] on input "1" at bounding box center [120, 160] width 27 height 16
click at [159, 168] on input "2" at bounding box center [149, 160] width 28 height 16
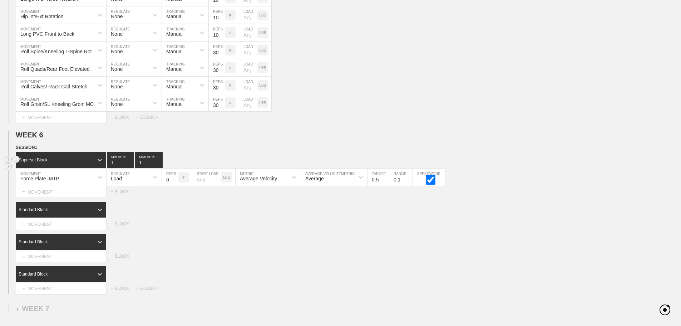
click at [159, 168] on input "1" at bounding box center [149, 160] width 28 height 16
type input "1"
click at [159, 168] on input "1" at bounding box center [149, 160] width 28 height 16
click at [146, 183] on div "Load" at bounding box center [128, 177] width 42 height 12
click at [122, 202] on div "None" at bounding box center [134, 196] width 55 height 12
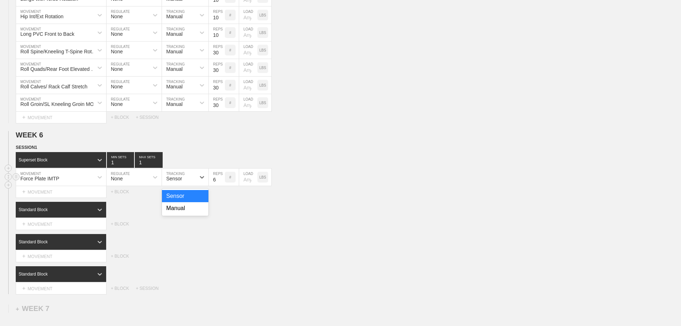
click at [184, 183] on div "Sensor" at bounding box center [179, 177] width 34 height 12
click at [184, 210] on div "Manual" at bounding box center [185, 208] width 46 height 12
click at [222, 186] on input "5" at bounding box center [217, 176] width 16 height 17
click at [222, 186] on input "4" at bounding box center [217, 176] width 16 height 17
click at [222, 186] on input "3" at bounding box center [217, 176] width 16 height 17
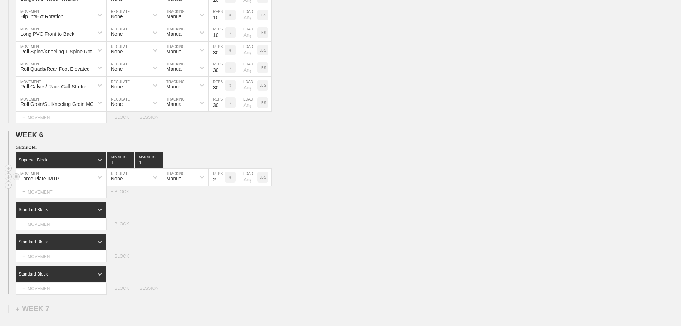
click at [222, 186] on input "2" at bounding box center [217, 176] width 16 height 17
type input "1"
click at [222, 186] on input "1" at bounding box center [217, 176] width 16 height 17
click at [351, 183] on div "Force Plate IMTP MOVEMENT None REGULATE Manual TRACKING 1 REPS # LOAD LBS" at bounding box center [340, 177] width 681 height 18
click at [383, 203] on div "SESSION 1 Superset Block 1 MIN SETS 1 MAX SETS DUPLICATE INSERT MOVEMENT AFTER …" at bounding box center [340, 219] width 681 height 150
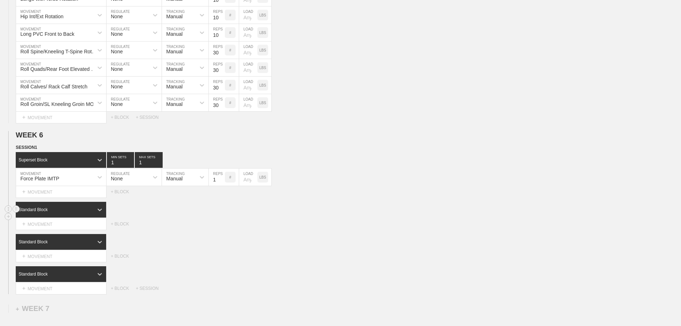
drag, startPoint x: 258, startPoint y: 220, endPoint x: 151, endPoint y: 221, distance: 107.3
click at [257, 217] on div "Standard Block" at bounding box center [348, 210] width 665 height 16
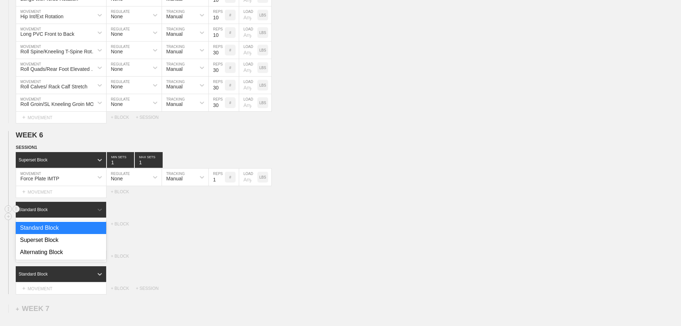
click at [79, 213] on div "Standard Block" at bounding box center [55, 209] width 78 height 6
click at [57, 245] on div "Superset Block" at bounding box center [61, 240] width 90 height 12
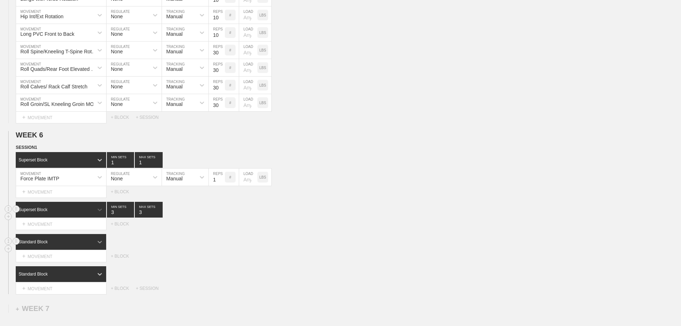
click at [95, 246] on div at bounding box center [99, 241] width 13 height 13
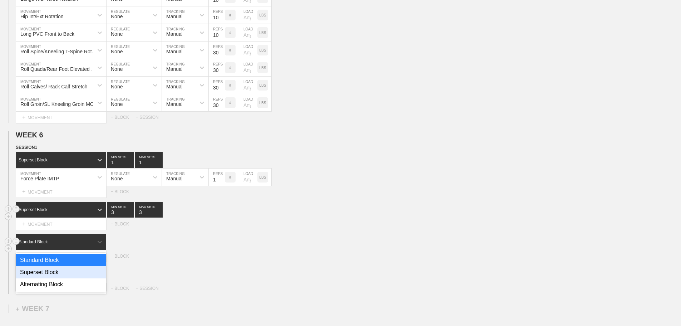
click at [52, 277] on div "Superset Block" at bounding box center [61, 272] width 90 height 12
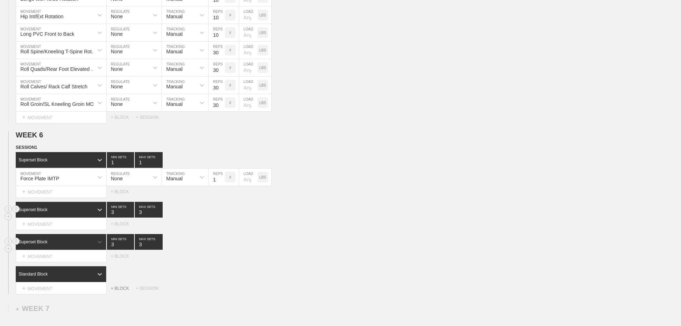
click at [122, 291] on div "+ BLOCK" at bounding box center [123, 288] width 25 height 5
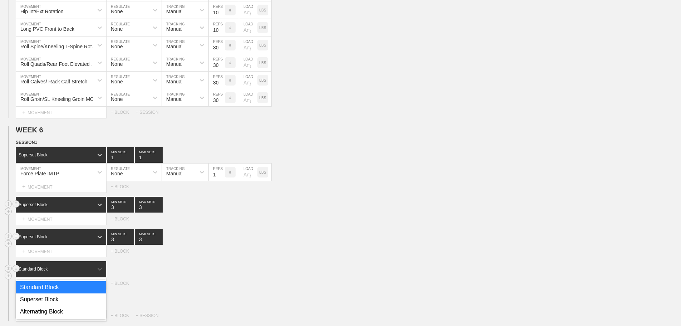
click at [85, 277] on div "Standard Block" at bounding box center [61, 269] width 90 height 16
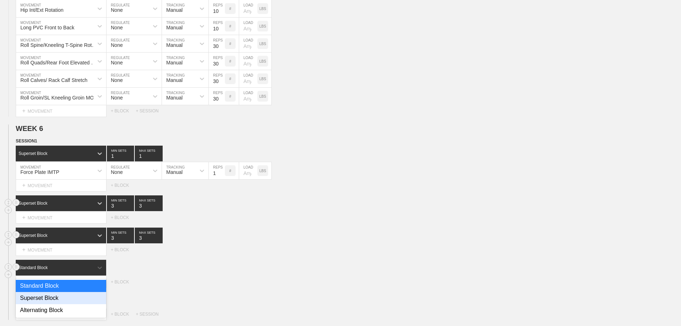
click at [50, 303] on div "Superset Block" at bounding box center [61, 298] width 90 height 12
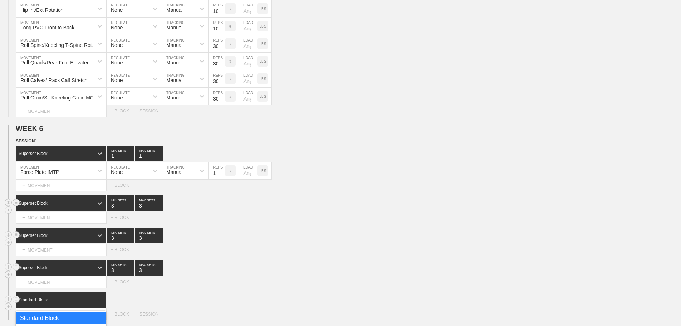
click at [98, 302] on div "option Standard Block focused, 1 of 3. 3 results available. Use Up and Down to …" at bounding box center [61, 300] width 91 height 16
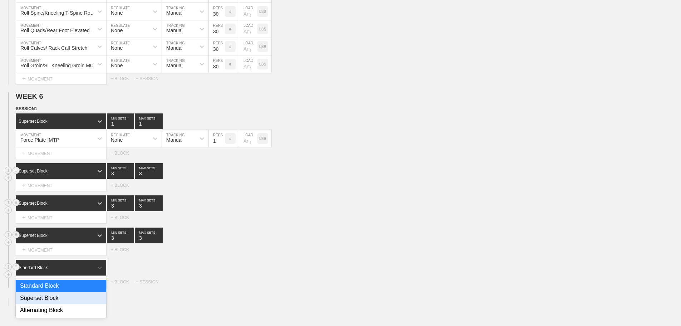
click at [48, 304] on div "Superset Block" at bounding box center [61, 298] width 90 height 12
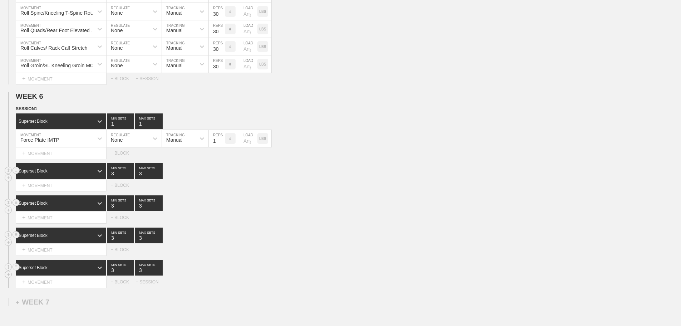
click at [289, 236] on div "Superset Block 3 MIN SETS 3 MAX SETS" at bounding box center [348, 235] width 665 height 16
click at [280, 179] on div "Superset Block 3 MIN SETS 3 MAX SETS" at bounding box center [348, 171] width 665 height 16
click at [277, 188] on div "Select... MOVEMENT + MOVEMENT + BLOCK" at bounding box center [340, 184] width 681 height 11
click at [273, 241] on div "Superset Block 3 MIN SETS 3 MAX SETS" at bounding box center [348, 235] width 665 height 16
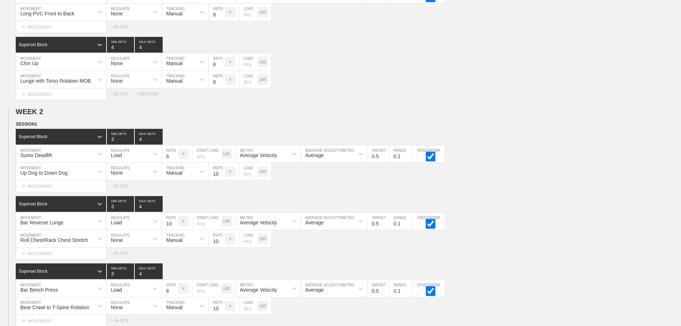
scroll to position [269, 0]
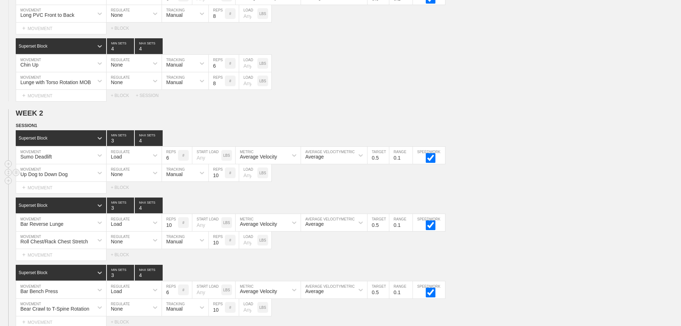
click at [518, 182] on div "Up Dog to Down Dog MOVEMENT None REGULATE Manual TRACKING 10 REPS # LOAD LBS" at bounding box center [340, 173] width 681 height 18
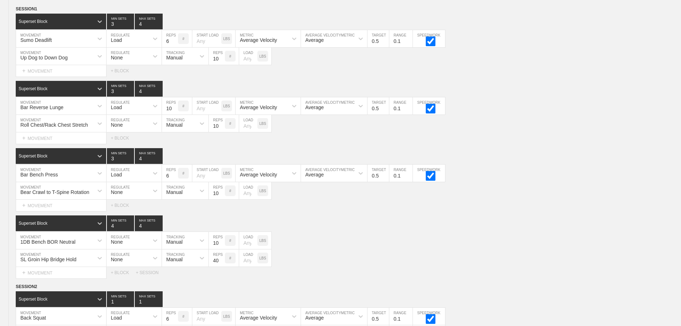
scroll to position [366, 0]
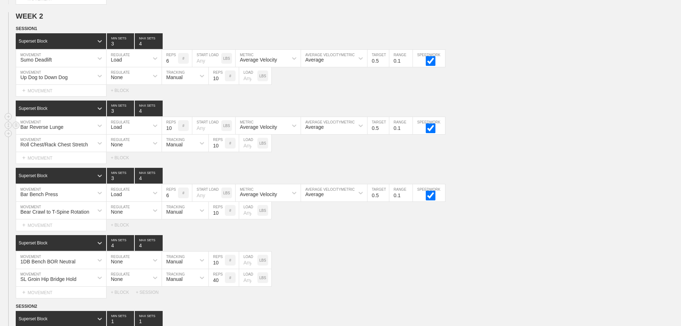
click at [577, 134] on div "Bar Reverse Lunge MOVEMENT Load REGULATE 10 REPS # START LOAD LBS Average Veloc…" at bounding box center [340, 126] width 681 height 18
click at [497, 92] on div "Select... MOVEMENT + MOVEMENT + BLOCK" at bounding box center [340, 90] width 681 height 11
click at [15, 33] on circle at bounding box center [16, 29] width 8 height 8
click at [45, 41] on div "DUPLICATE" at bounding box center [49, 42] width 57 height 11
click at [591, 183] on div "Superset Block 3 MIN SETS 4 MAX SETS" at bounding box center [348, 176] width 665 height 16
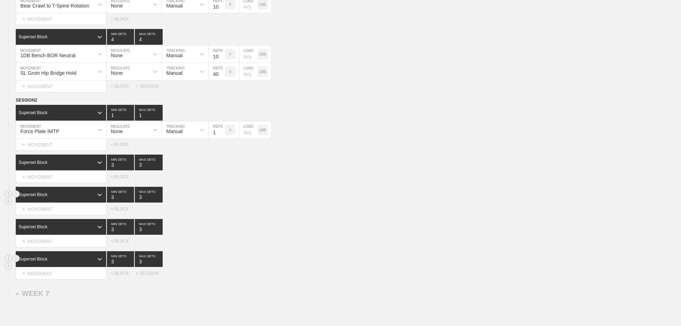
scroll to position [3309, 0]
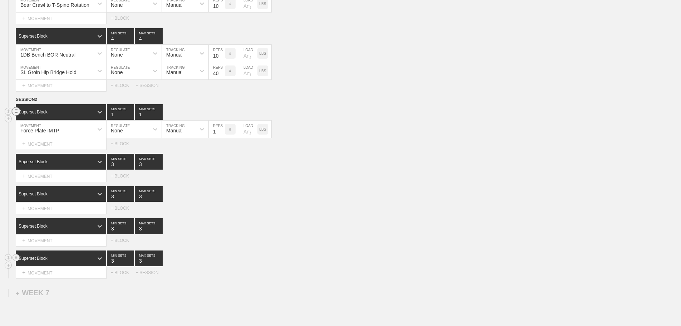
click at [15, 115] on circle at bounding box center [16, 111] width 8 height 8
click at [38, 131] on div "DELETE" at bounding box center [49, 132] width 57 height 11
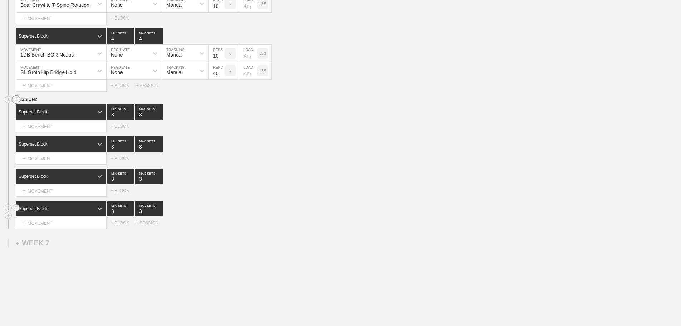
click at [14, 104] on circle at bounding box center [16, 99] width 8 height 8
drag, startPoint x: 33, startPoint y: 121, endPoint x: 371, endPoint y: 23, distance: 351.8
click at [33, 121] on div "DELETE" at bounding box center [49, 123] width 57 height 11
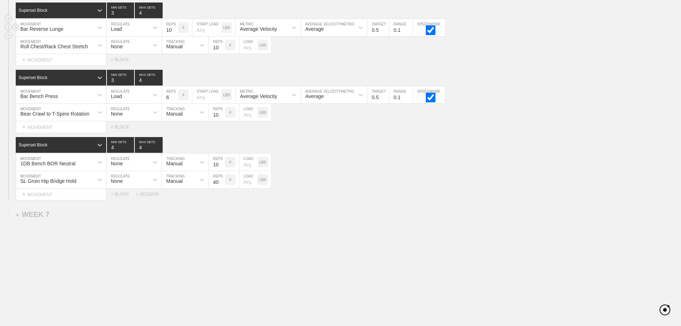
scroll to position [3206, 0]
click at [375, 177] on div "SL Groin Hip Bridge Hold MOVEMENT None REGULATE Manual TRACKING 40 REPS # LOAD …" at bounding box center [340, 180] width 681 height 18
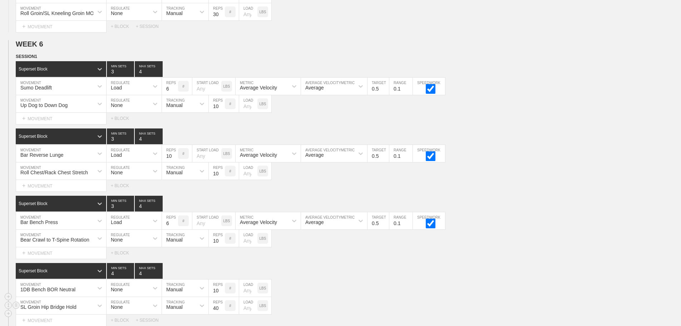
scroll to position [3063, 0]
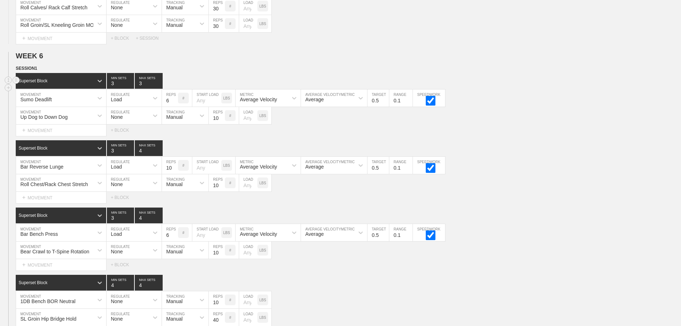
type input "3"
click at [158, 89] on input "3" at bounding box center [149, 81] width 28 height 16
click at [461, 124] on div "Up Dog to Down Dog MOVEMENT None REGULATE Manual TRACKING 10 REPS # LOAD LBS" at bounding box center [340, 116] width 681 height 18
click at [92, 171] on div "Bar Reverse Lunge" at bounding box center [54, 165] width 77 height 12
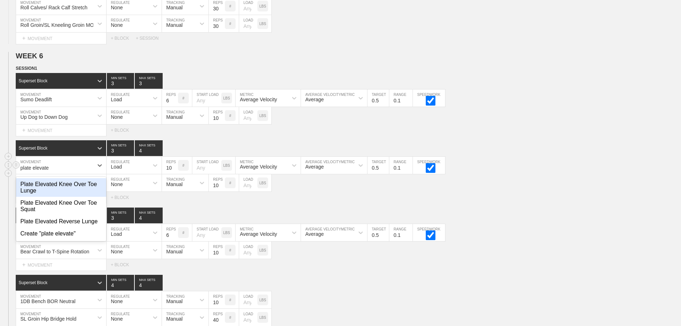
type input "plate elevated"
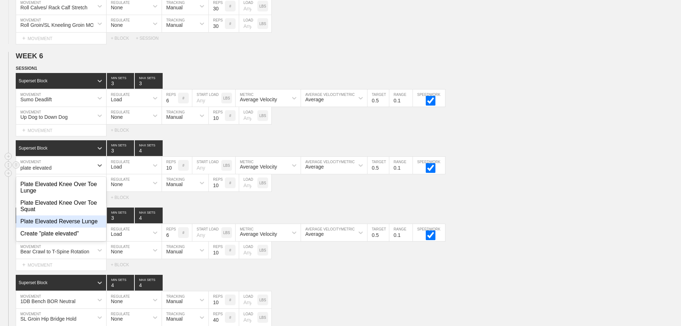
click at [64, 225] on div "Plate Elevated Reverse Lunge" at bounding box center [61, 221] width 90 height 12
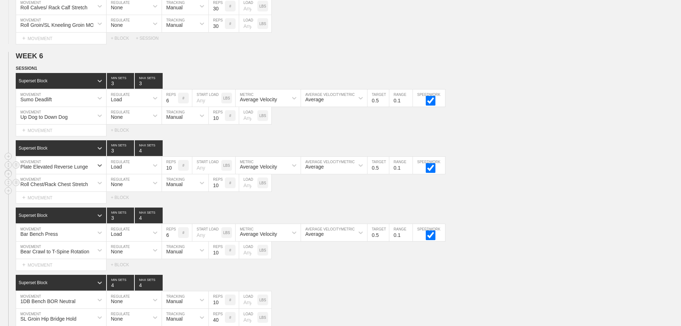
click at [489, 189] on div "Roll Chest/Rack Chest Stretch MOVEMENT None REGULATE Manual TRACKING 10 REPS # …" at bounding box center [340, 183] width 681 height 18
type input "3"
click at [159, 156] on input "3" at bounding box center [149, 148] width 28 height 16
click at [502, 202] on div "Select... MOVEMENT + MOVEMENT + BLOCK" at bounding box center [340, 197] width 681 height 11
click at [61, 203] on div "+ MOVEMENT" at bounding box center [61, 198] width 91 height 12
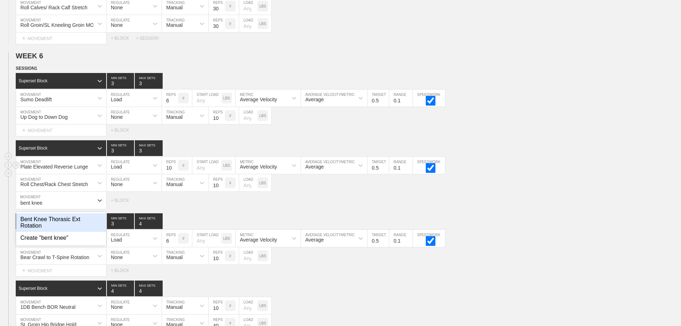
click at [69, 223] on div "Bent Knee Thorasic Ext Rotation" at bounding box center [61, 222] width 90 height 19
type input "bent knee"
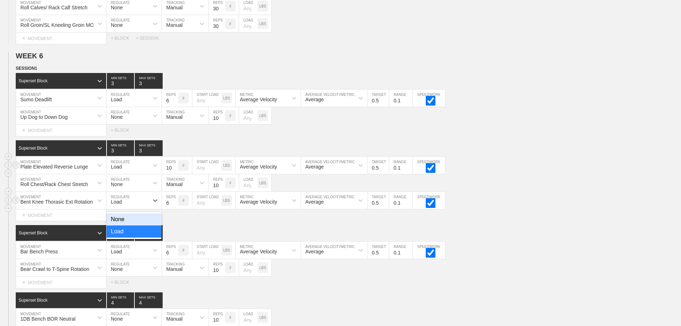
click at [126, 204] on div "Load" at bounding box center [128, 200] width 42 height 12
click at [122, 224] on div "None" at bounding box center [134, 219] width 55 height 12
click at [172, 205] on div "Sensor" at bounding box center [174, 202] width 16 height 6
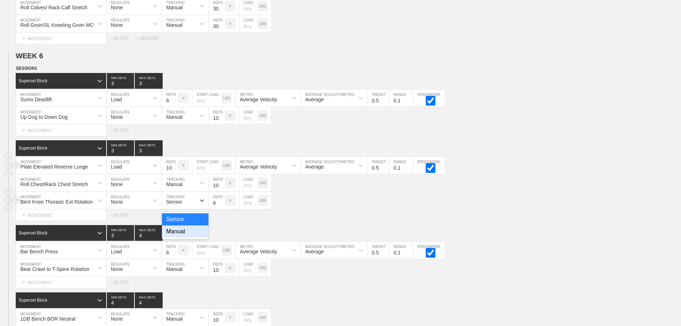
click at [181, 237] on div "Manual" at bounding box center [185, 231] width 46 height 12
click at [220, 207] on input "7" at bounding box center [217, 200] width 16 height 17
click at [221, 207] on input "8" at bounding box center [217, 200] width 16 height 17
click at [221, 207] on input "9" at bounding box center [217, 200] width 16 height 17
click at [221, 207] on input "10" at bounding box center [217, 200] width 16 height 17
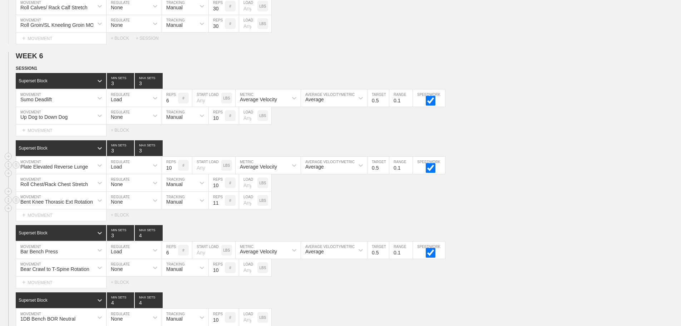
click at [221, 207] on input "11" at bounding box center [217, 200] width 16 height 17
type input "12"
click at [221, 207] on input "12" at bounding box center [217, 200] width 16 height 17
click at [339, 202] on div "Bent Knee Thorasic Ext Rotation MOVEMENT None REGULATE Manual TRACKING 12 REPS …" at bounding box center [340, 201] width 681 height 18
click at [303, 209] on div "Roll Chest/Rack Chest Stretch MOVEMENT None REGULATE Manual TRACKING 10 REPS # …" at bounding box center [340, 201] width 681 height 18
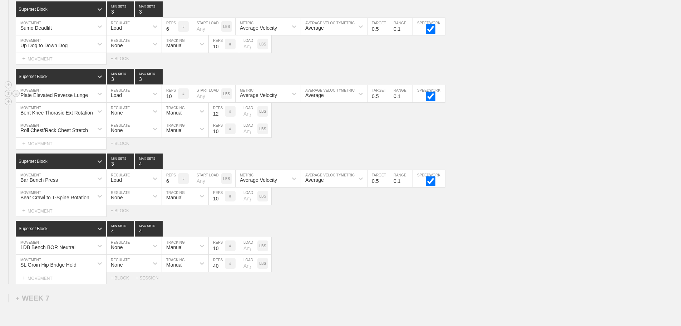
scroll to position [3223, 0]
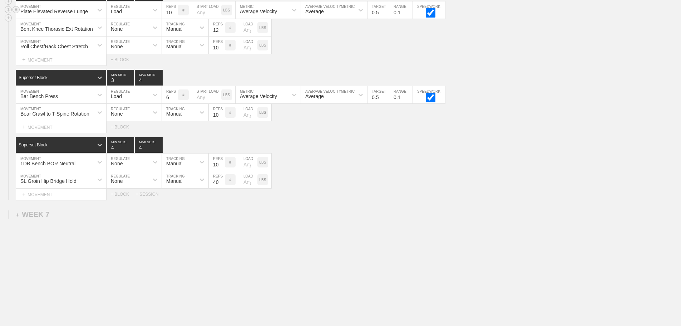
click at [357, 166] on div "1DB Bench BOR Neutral MOVEMENT None REGULATE Manual TRACKING 10 REPS # LOAD LBS" at bounding box center [340, 162] width 681 height 18
click at [159, 83] on input "4" at bounding box center [149, 78] width 28 height 16
type input "3"
click at [159, 82] on input "3" at bounding box center [149, 78] width 28 height 16
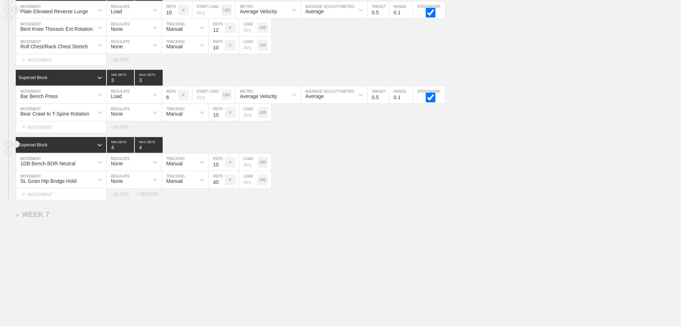
click at [385, 140] on div "Superset Block 4 MIN SETS 4 MAX SETS" at bounding box center [348, 145] width 665 height 16
click at [56, 128] on div "+ MOVEMENT" at bounding box center [61, 127] width 91 height 12
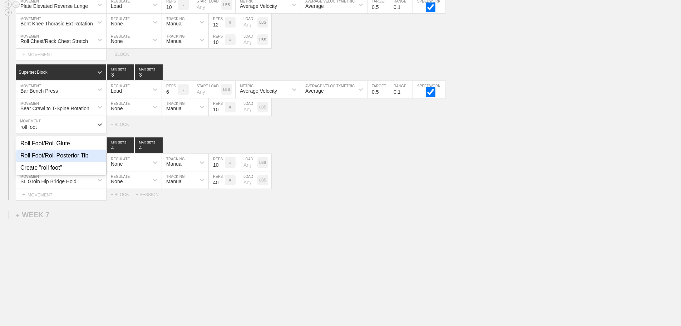
click at [90, 160] on div "Roll Foot/Roll Posterior Tib" at bounding box center [61, 155] width 90 height 12
type input "roll foot"
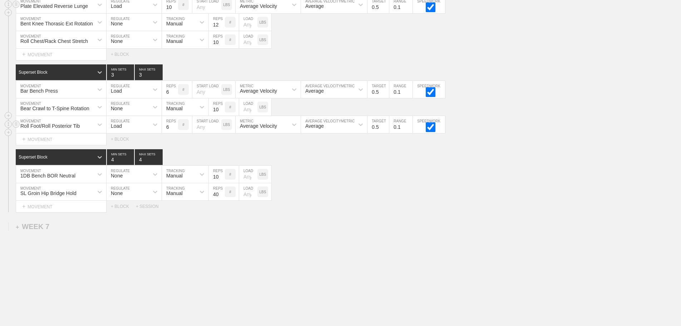
click at [124, 131] on div "Load" at bounding box center [128, 124] width 42 height 12
click at [123, 146] on div "None" at bounding box center [134, 143] width 55 height 12
click at [171, 128] on div "Sensor" at bounding box center [179, 124] width 34 height 12
drag, startPoint x: 182, startPoint y: 160, endPoint x: 210, endPoint y: 137, distance: 36.0
click at [182, 159] on div "Manual" at bounding box center [185, 155] width 46 height 12
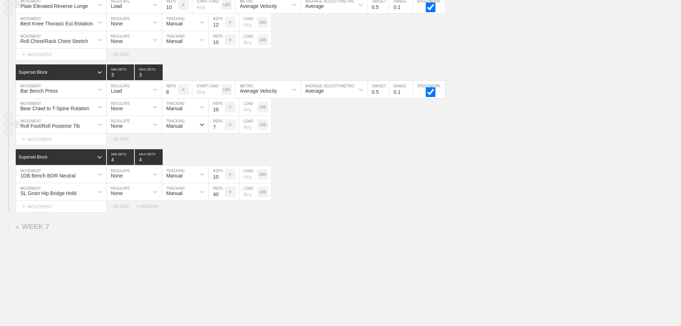
click at [221, 130] on input "7" at bounding box center [217, 124] width 16 height 17
click at [221, 130] on input "8" at bounding box center [217, 124] width 16 height 17
click at [221, 130] on input "9" at bounding box center [217, 124] width 16 height 17
type input "10"
click at [221, 130] on input "10" at bounding box center [217, 124] width 16 height 17
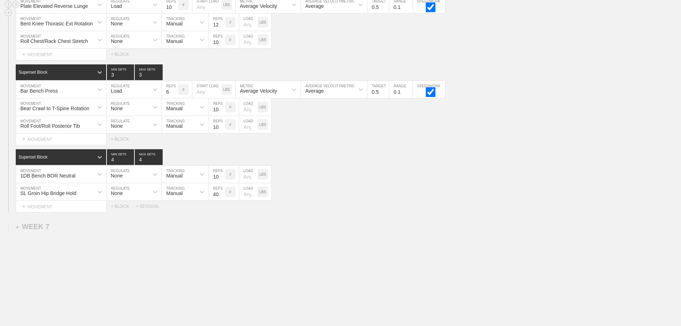
click at [309, 151] on div "SESSION 1 Superset Block 3 MIN SETS 3 MAX SETS DUPLICATE INSERT MOVEMENT AFTER …" at bounding box center [340, 58] width 681 height 308
type input "3"
click at [157, 165] on input "3" at bounding box center [149, 157] width 28 height 16
type input "3"
click at [130, 165] on input "3" at bounding box center [120, 157] width 27 height 16
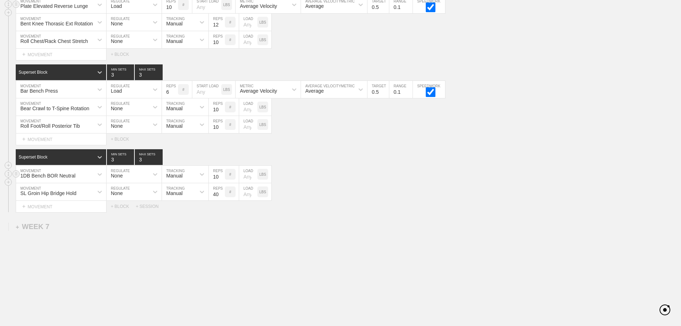
click at [354, 180] on div "1DB Bench BOR Neutral MOVEMENT None REGULATE Manual TRACKING 10 REPS # LOAD LBS" at bounding box center [340, 175] width 681 height 18
click at [61, 212] on div "+ MOVEMENT" at bounding box center [61, 207] width 91 height 12
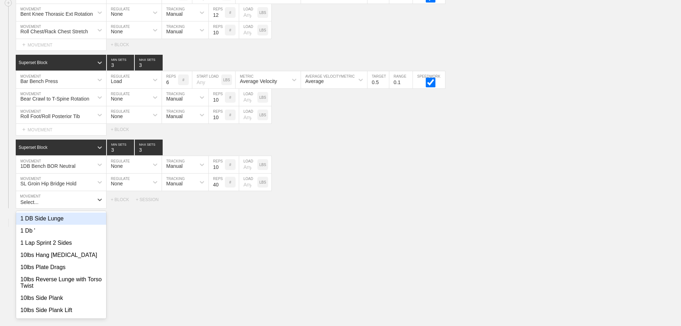
scroll to position [3234, 0]
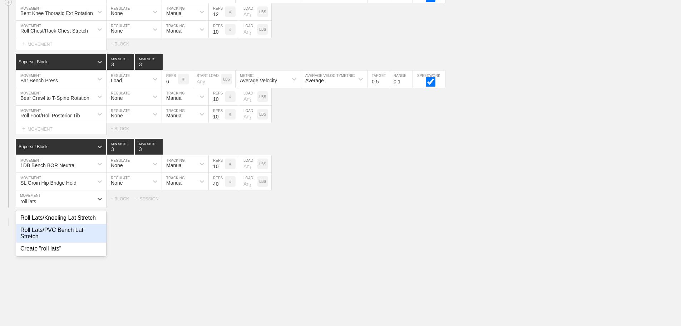
click at [84, 233] on div "Roll Lats/PVC Bench Lat Stretch" at bounding box center [61, 233] width 90 height 19
type input "roll lats"
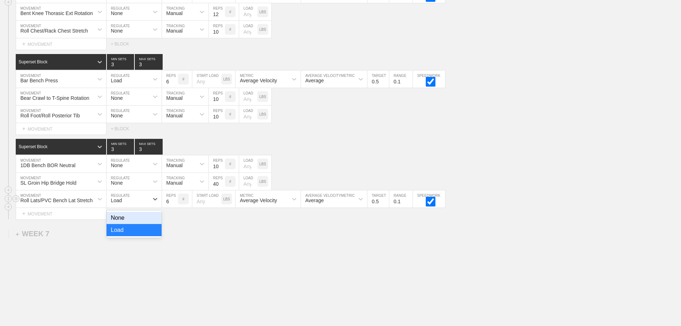
click at [139, 205] on div "Load" at bounding box center [128, 199] width 42 height 12
drag, startPoint x: 127, startPoint y: 225, endPoint x: 156, endPoint y: 218, distance: 30.5
click at [127, 224] on div "None" at bounding box center [134, 218] width 55 height 12
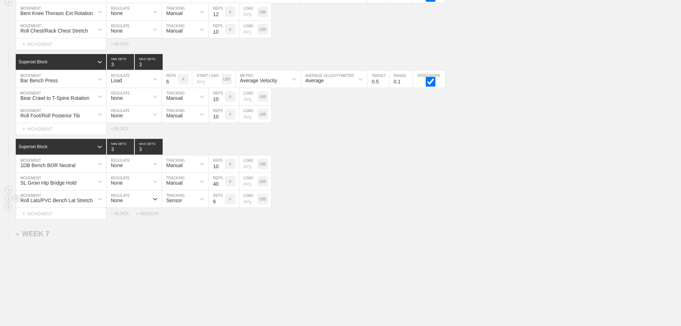
drag, startPoint x: 171, startPoint y: 210, endPoint x: 178, endPoint y: 211, distance: 6.9
click at [172, 207] on div "Sensor" at bounding box center [185, 198] width 46 height 17
click at [177, 236] on div "Manual" at bounding box center [185, 230] width 46 height 12
click at [221, 204] on input "7" at bounding box center [217, 198] width 16 height 17
click at [221, 204] on input "8" at bounding box center [217, 198] width 16 height 17
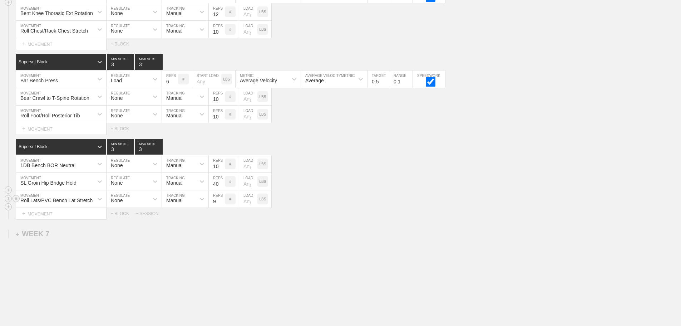
click at [221, 204] on input "9" at bounding box center [217, 198] width 16 height 17
type input "10"
click at [221, 204] on input "10" at bounding box center [217, 198] width 16 height 17
click at [420, 190] on div "SL Groin Hip Bridge Hold MOVEMENT None REGULATE Manual TRACKING 40 REPS # LOAD …" at bounding box center [340, 182] width 681 height 18
click at [360, 207] on div "Roll Lats/PVC Bench Lat Stretch MOVEMENT None REGULATE Manual TRACKING 10 REPS …" at bounding box center [340, 199] width 681 height 18
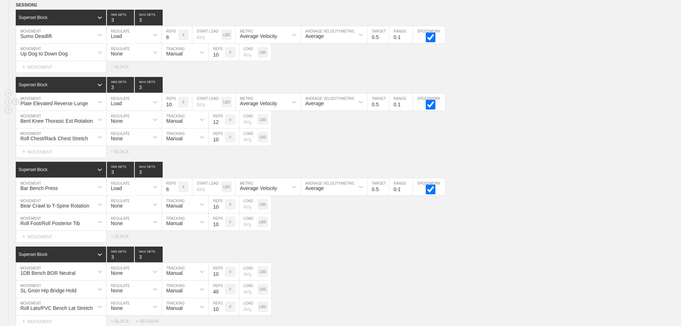
scroll to position [3055, 0]
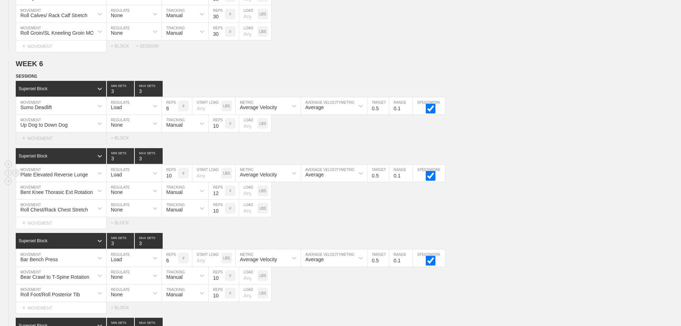
click at [55, 144] on div "+ MOVEMENT" at bounding box center [61, 138] width 91 height 12
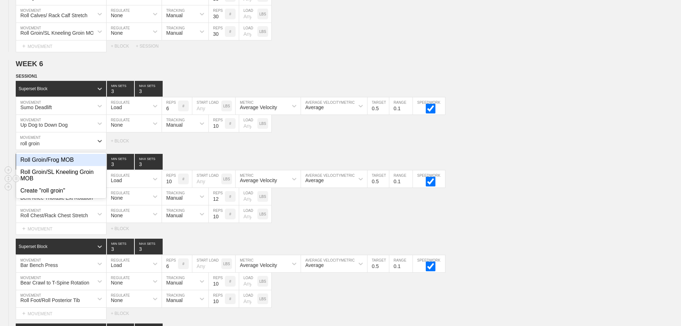
click at [58, 163] on div "Roll Groin/Frog MOB" at bounding box center [61, 160] width 90 height 12
type input "roll groin"
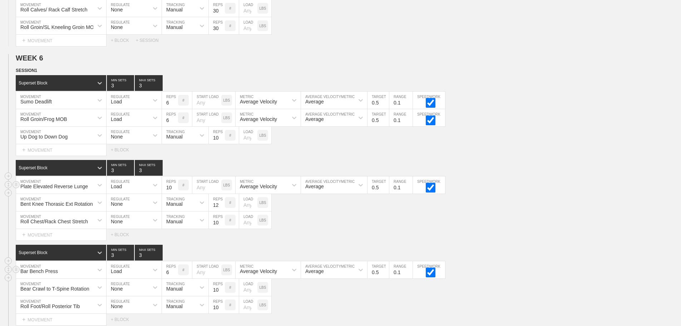
scroll to position [3019, 0]
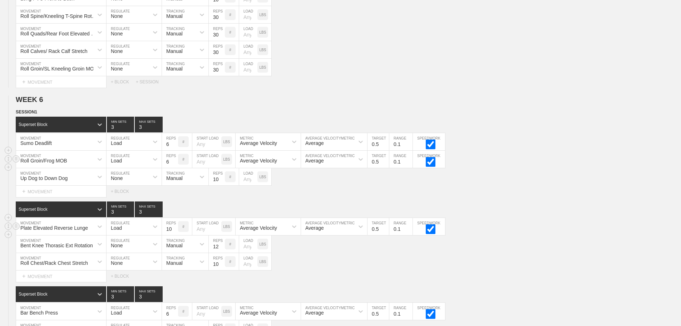
click at [126, 165] on div "Load" at bounding box center [128, 159] width 42 height 12
click at [124, 184] on div "None" at bounding box center [134, 178] width 55 height 12
click at [179, 163] on div "Sensor" at bounding box center [174, 161] width 16 height 6
click at [182, 193] on div "Manual" at bounding box center [185, 190] width 46 height 12
click at [222, 164] on input "7" at bounding box center [217, 159] width 16 height 17
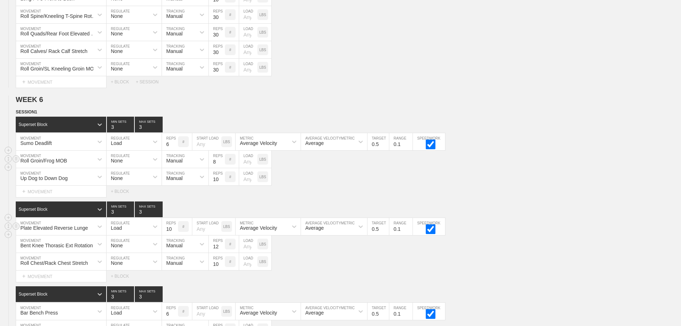
click at [222, 164] on input "8" at bounding box center [217, 159] width 16 height 17
click at [222, 164] on input "9" at bounding box center [217, 159] width 16 height 17
type input "10"
click at [222, 164] on input "10" at bounding box center [217, 159] width 16 height 17
click at [354, 197] on div "Select... MOVEMENT + MOVEMENT + BLOCK" at bounding box center [340, 191] width 681 height 11
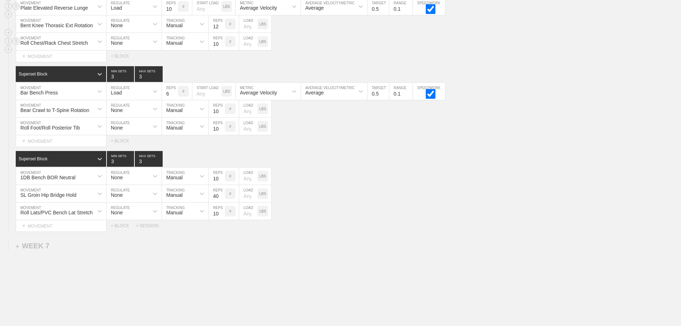
scroll to position [3240, 0]
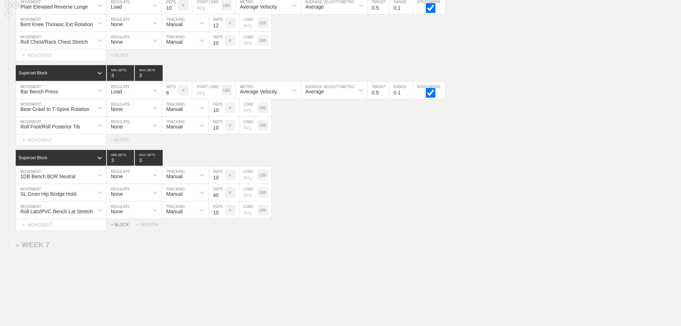
click at [122, 227] on div "+ BLOCK" at bounding box center [123, 224] width 25 height 5
click at [67, 263] on div "+ MOVEMENT" at bounding box center [61, 257] width 91 height 12
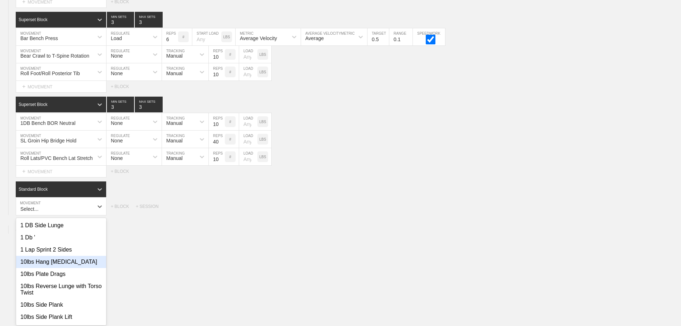
scroll to position [3301, 0]
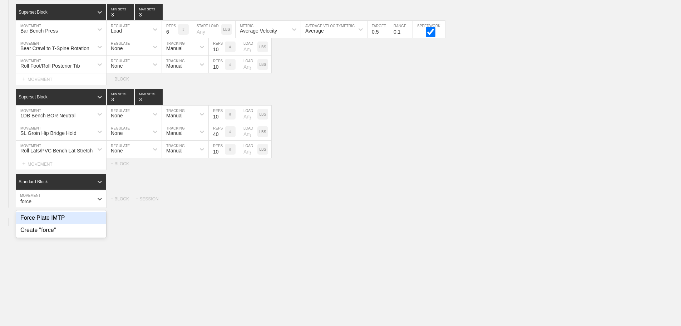
click at [60, 220] on div "Force Plate IMTP" at bounding box center [61, 218] width 90 height 12
type input "force"
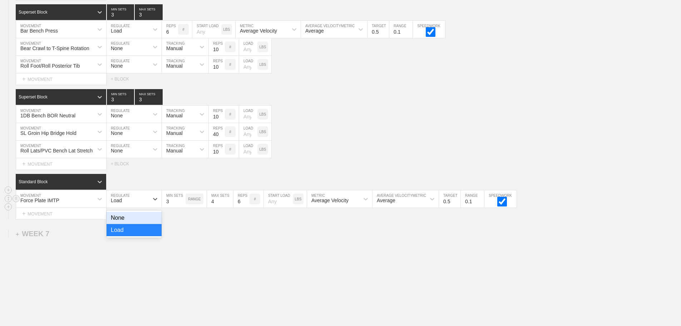
click at [138, 204] on div "Load" at bounding box center [128, 199] width 42 height 12
click at [123, 222] on div "None" at bounding box center [134, 218] width 55 height 12
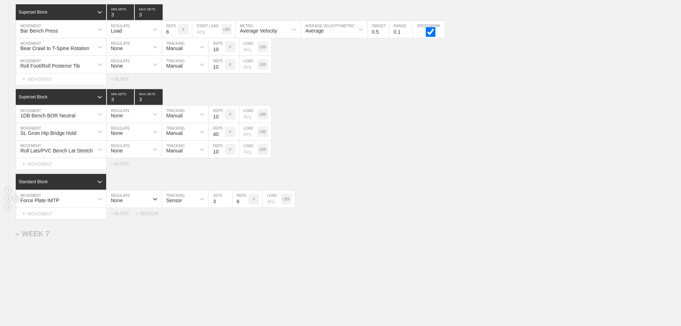
click at [178, 203] on div "Sensor" at bounding box center [174, 200] width 16 height 6
click at [179, 236] on div "Manual" at bounding box center [185, 230] width 46 height 12
click at [229, 207] on input "2" at bounding box center [220, 198] width 23 height 17
type input "1"
click at [229, 207] on input "1" at bounding box center [220, 198] width 23 height 17
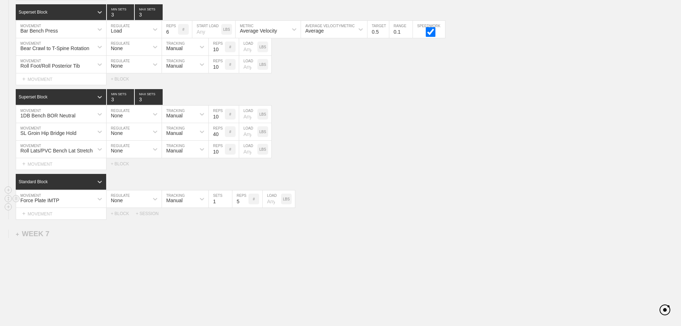
click at [244, 207] on input "5" at bounding box center [240, 198] width 16 height 17
click at [244, 207] on input "4" at bounding box center [240, 198] width 16 height 17
click at [244, 207] on input "3" at bounding box center [240, 198] width 16 height 17
click at [244, 207] on input "2" at bounding box center [240, 198] width 16 height 17
type input "1"
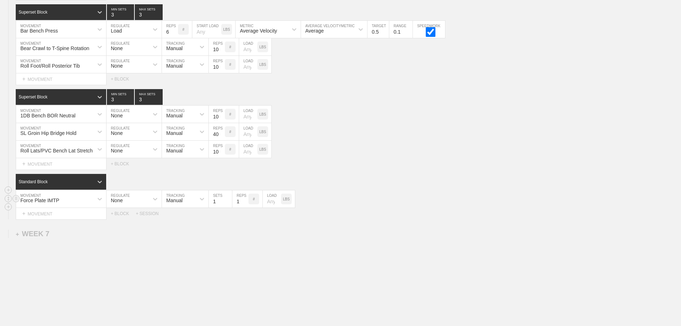
click at [244, 207] on input "1" at bounding box center [240, 198] width 16 height 17
click at [339, 205] on div "Force Plate IMTP MOVEMENT None REGULATE Manual TRACKING 1 SETS 1 REPS # LOAD LBS" at bounding box center [340, 199] width 681 height 18
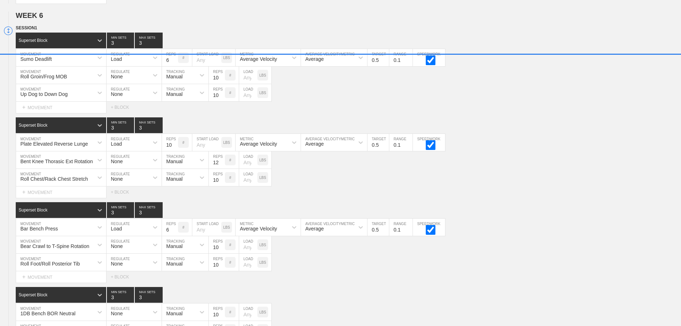
scroll to position [3096, 0]
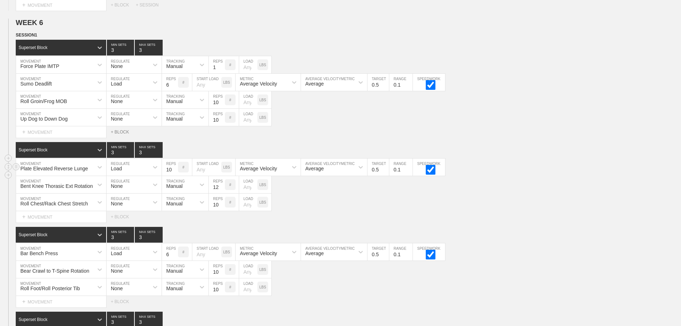
click at [124, 134] on div "+ BLOCK" at bounding box center [123, 131] width 25 height 5
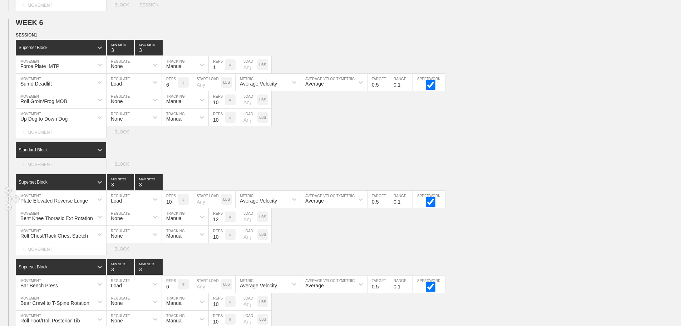
click at [52, 167] on div "+ MOVEMENT" at bounding box center [61, 164] width 91 height 12
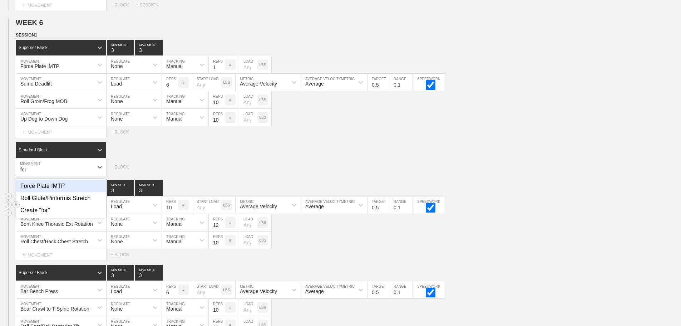
click at [42, 188] on div "Force Plate IMTP" at bounding box center [61, 186] width 90 height 12
type input "for"
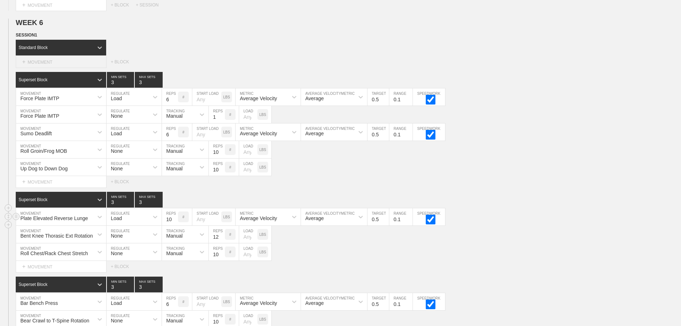
click at [48, 68] on div "+ MOVEMENT" at bounding box center [61, 62] width 91 height 12
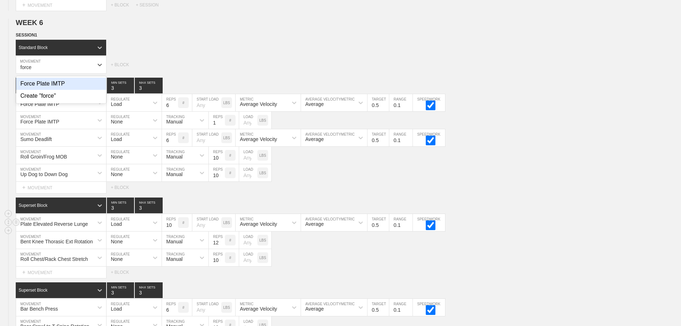
click at [51, 88] on div "Force Plate IMTP" at bounding box center [61, 84] width 90 height 12
type input "force"
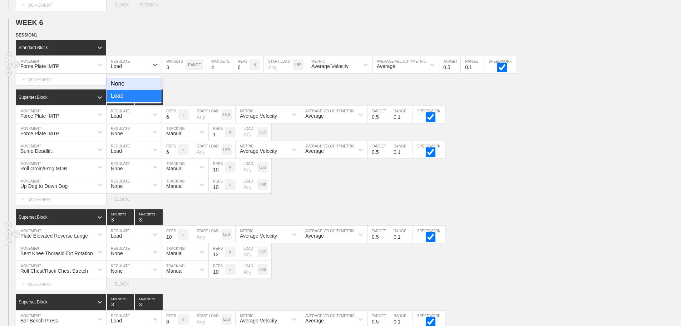
click at [133, 68] on div "Load" at bounding box center [128, 65] width 42 height 12
click at [122, 90] on div "None" at bounding box center [134, 84] width 55 height 12
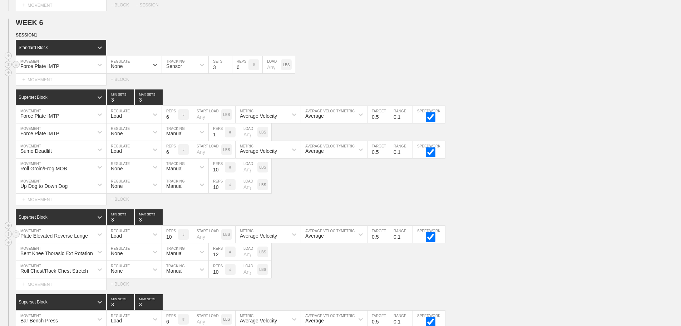
click at [192, 67] on div "Sensor" at bounding box center [179, 65] width 34 height 12
click at [183, 102] on div "Manual" at bounding box center [185, 96] width 46 height 12
click at [228, 73] on input "2" at bounding box center [220, 64] width 23 height 17
type input "1"
click at [228, 73] on input "1" at bounding box center [220, 64] width 23 height 17
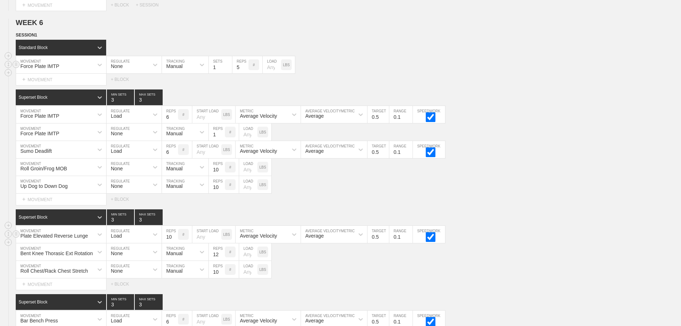
click at [246, 73] on input "5" at bounding box center [240, 64] width 16 height 17
click at [246, 73] on input "4" at bounding box center [240, 64] width 16 height 17
click at [246, 73] on input "3" at bounding box center [240, 64] width 16 height 17
click at [246, 73] on input "2" at bounding box center [240, 64] width 16 height 17
type input "1"
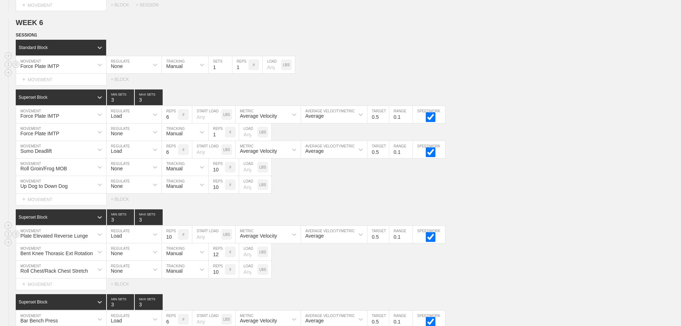
click at [246, 73] on input "1" at bounding box center [240, 64] width 16 height 17
click at [418, 67] on div "Force Plate IMTP MOVEMENT None REGULATE Manual TRACKING 1 SETS 1 REPS # LOAD LBS" at bounding box center [340, 65] width 681 height 18
click at [13, 118] on circle at bounding box center [16, 114] width 8 height 8
click at [44, 131] on div "DELETE" at bounding box center [49, 133] width 57 height 11
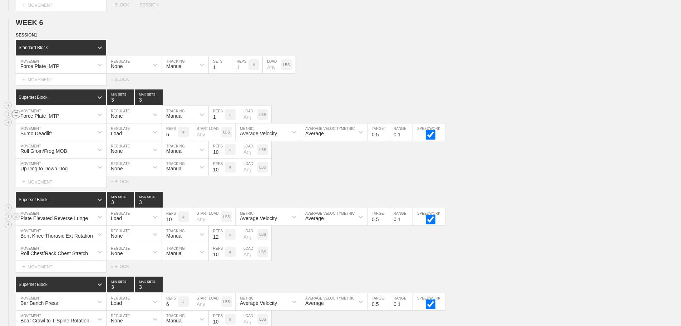
click at [16, 114] on line at bounding box center [16, 114] width 3 height 0
drag, startPoint x: 41, startPoint y: 133, endPoint x: 297, endPoint y: 47, distance: 270.1
click at [41, 133] on div "DELETE" at bounding box center [49, 133] width 57 height 11
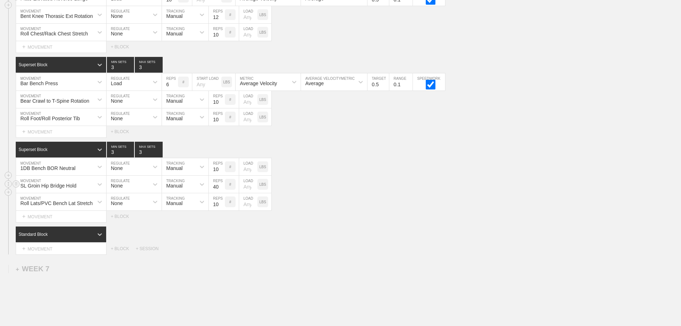
scroll to position [3310, 0]
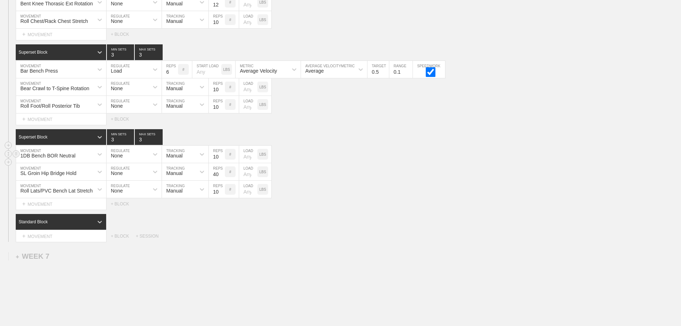
click at [410, 163] on div "1DB Bench BOR Neutral MOVEMENT None REGULATE Manual TRACKING 10 REPS # LOAD LBS" at bounding box center [340, 155] width 681 height 18
click at [15, 225] on circle at bounding box center [16, 221] width 8 height 8
drag, startPoint x: 43, startPoint y: 240, endPoint x: 382, endPoint y: 50, distance: 388.8
click at [43, 241] on div "DELETE" at bounding box center [49, 241] width 57 height 11
click at [382, 210] on div "Select... MOVEMENT + MOVEMENT + BLOCK + SESSION" at bounding box center [340, 203] width 681 height 11
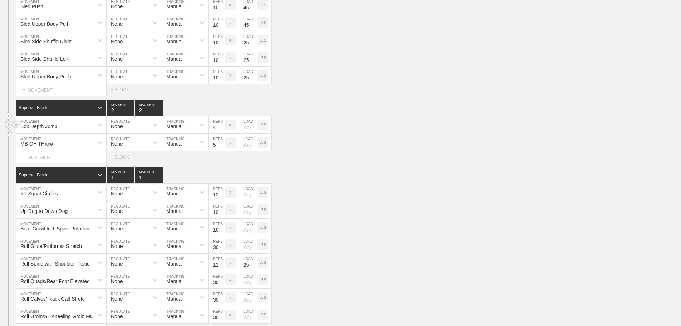
scroll to position [2274, 0]
